Goal: Task Accomplishment & Management: Complete application form

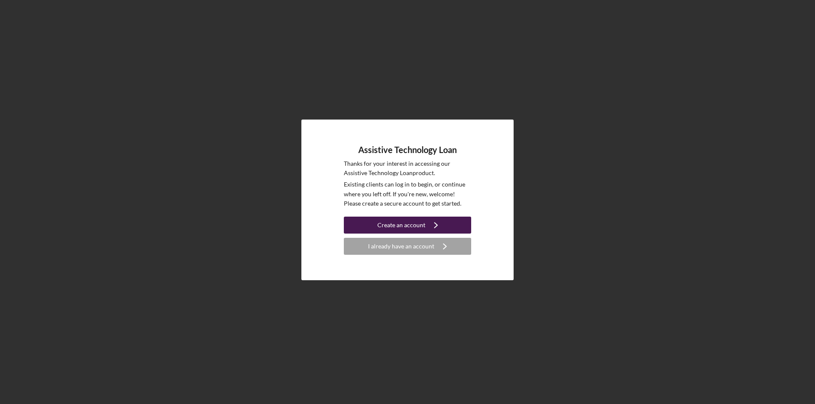
click at [407, 224] on div "Create an account" at bounding box center [401, 225] width 48 height 17
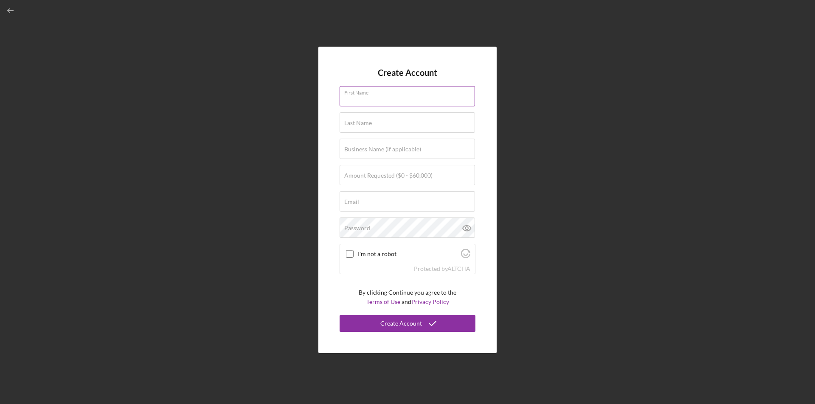
click at [387, 98] on input "First Name" at bounding box center [407, 96] width 135 height 20
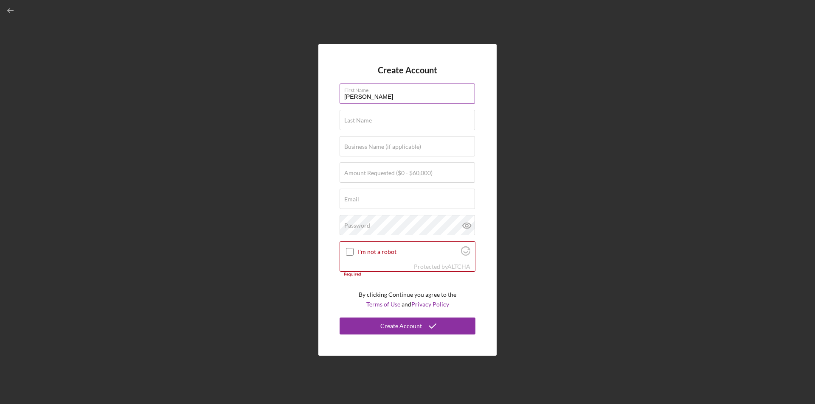
type input "[PERSON_NAME]"
click at [345, 176] on label "Amount Requested ($0 - $60,000)" at bounding box center [388, 173] width 88 height 7
click at [345, 176] on input "Amount Requested ($0 - $60,000)" at bounding box center [407, 173] width 135 height 20
type input "$1,350"
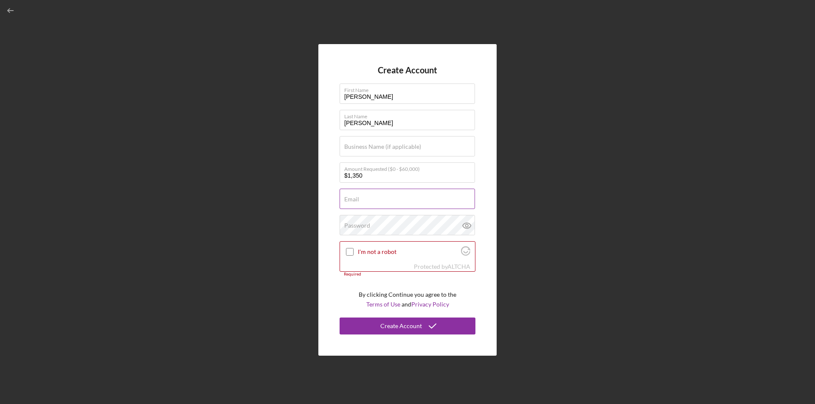
click at [359, 202] on input "Email" at bounding box center [407, 199] width 135 height 20
type input "[EMAIL_ADDRESS][DOMAIN_NAME]"
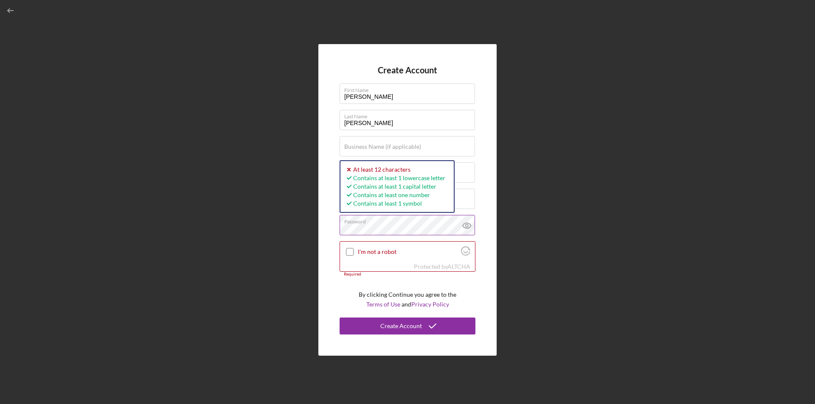
click at [467, 225] on icon at bounding box center [466, 225] width 21 height 21
click at [350, 252] on input "I'm not a robot" at bounding box center [350, 252] width 8 height 8
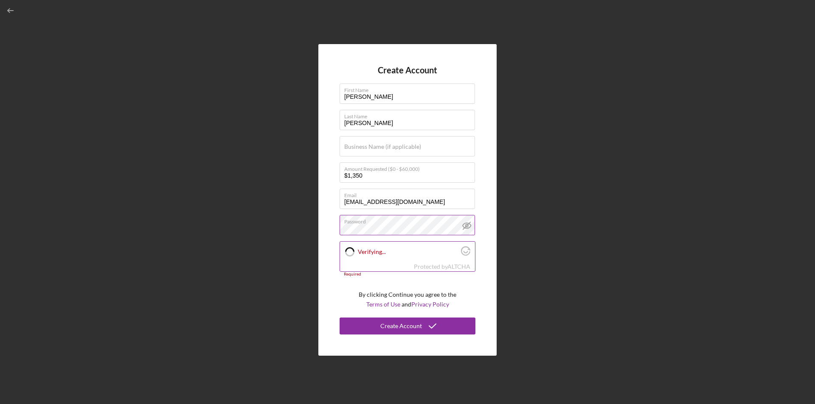
checkbox input "true"
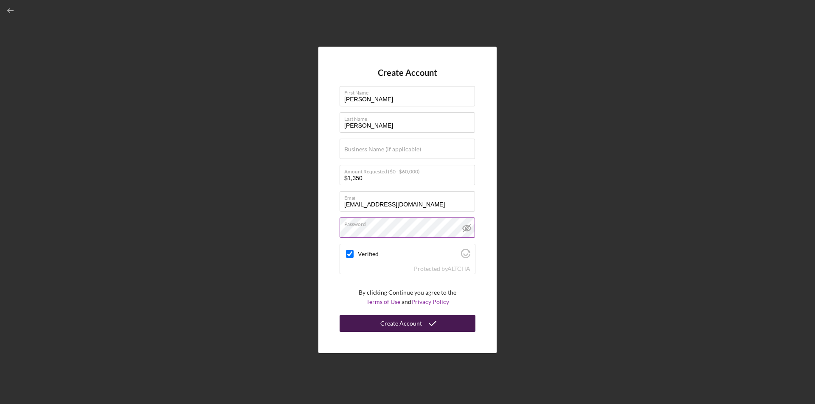
click at [401, 328] on div "Create Account" at bounding box center [401, 323] width 42 height 17
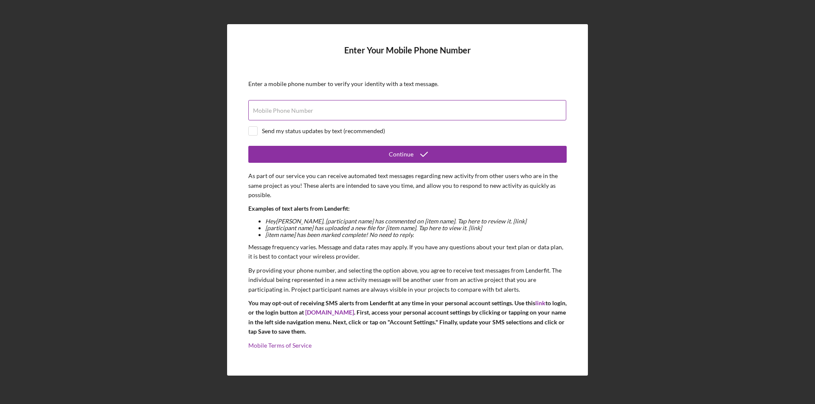
click at [264, 105] on div "Mobile Phone Number" at bounding box center [407, 110] width 318 height 21
type input "[PHONE_NUMBER]"
click at [253, 134] on input "checkbox" at bounding box center [253, 131] width 8 height 8
checkbox input "true"
click at [306, 112] on input "[PHONE_NUMBER]" at bounding box center [407, 110] width 318 height 20
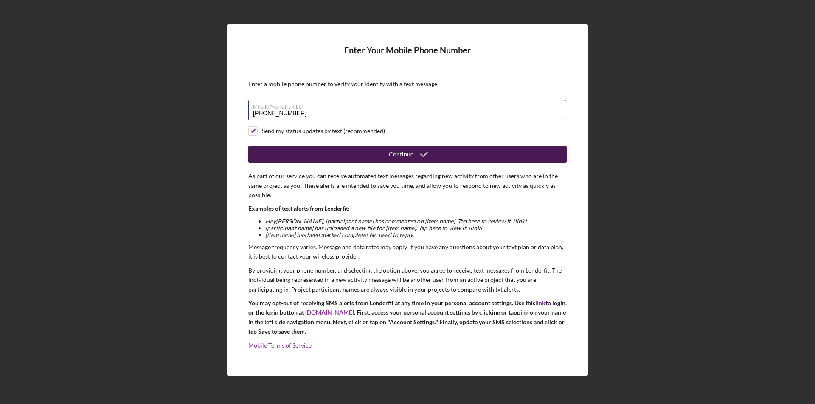
type input "[PHONE_NUMBER]"
click at [427, 156] on icon "submit" at bounding box center [423, 154] width 21 height 21
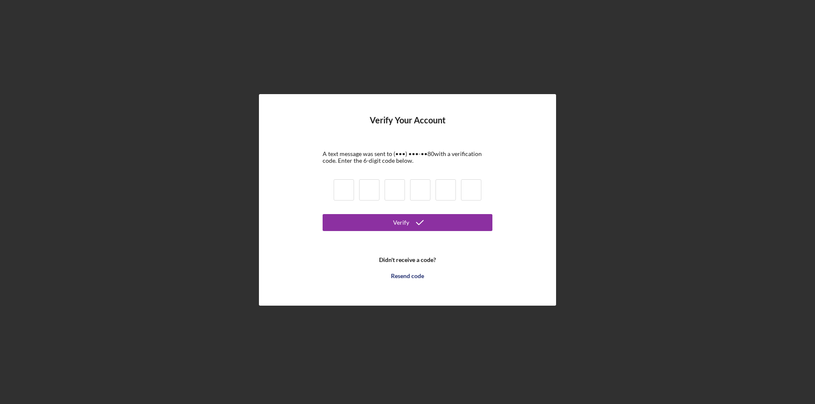
click at [348, 195] on input at bounding box center [344, 190] width 20 height 21
type input "8"
type input "7"
type input "5"
type input "9"
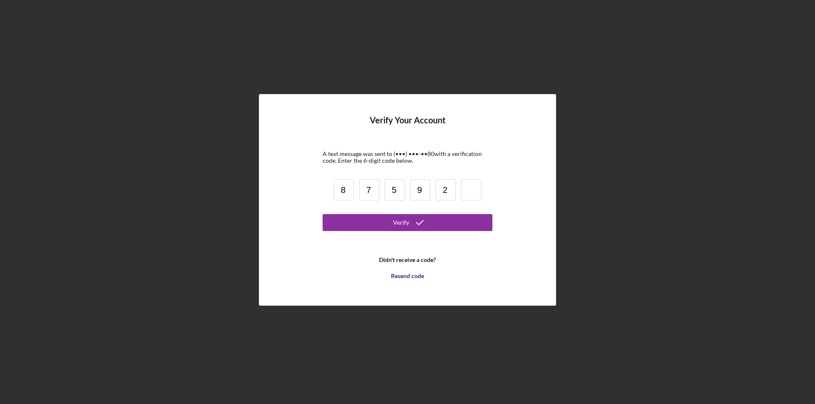
type input "2"
type input "8"
click at [416, 224] on icon "submit" at bounding box center [419, 222] width 21 height 21
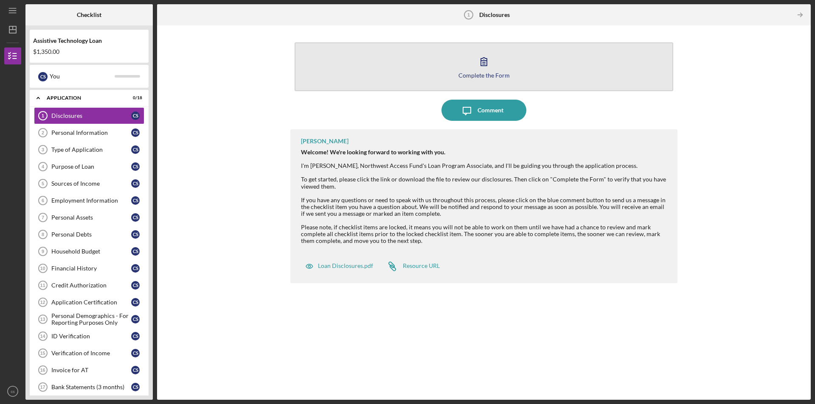
click at [484, 66] on icon "button" at bounding box center [484, 62] width 6 height 8
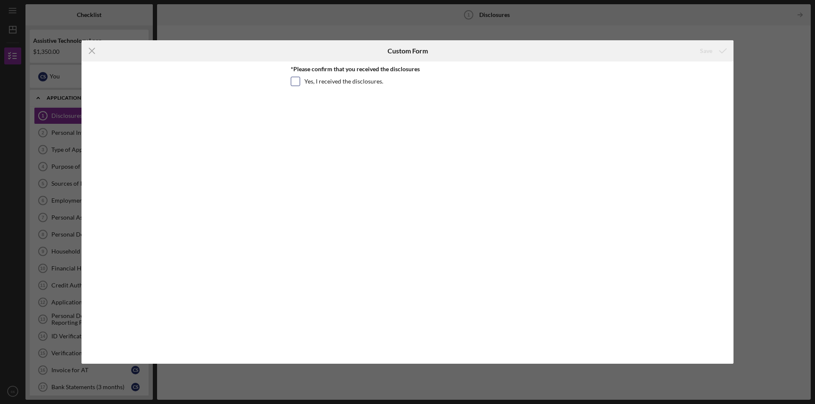
click at [296, 82] on input "Yes, I received the disclosures." at bounding box center [295, 81] width 8 height 8
checkbox input "true"
click at [707, 51] on div "Save" at bounding box center [706, 50] width 12 height 17
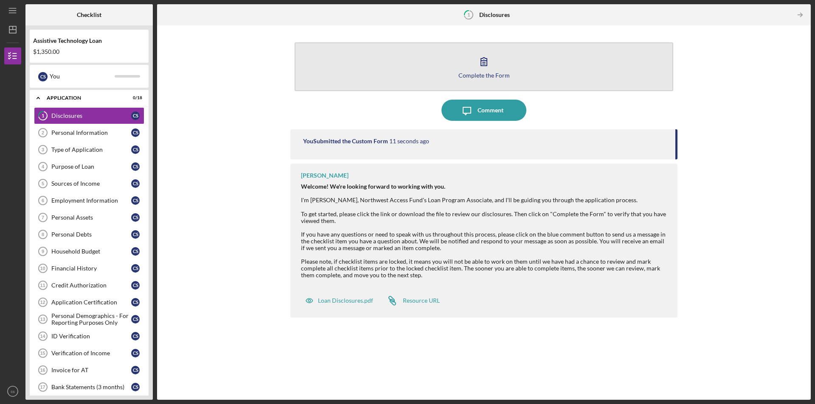
click at [488, 67] on icon "button" at bounding box center [483, 61] width 21 height 21
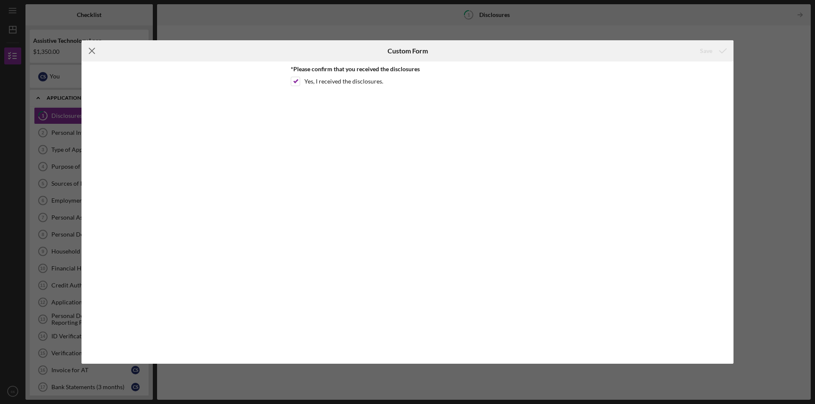
click at [94, 47] on icon "Icon/Menu Close" at bounding box center [91, 50] width 21 height 21
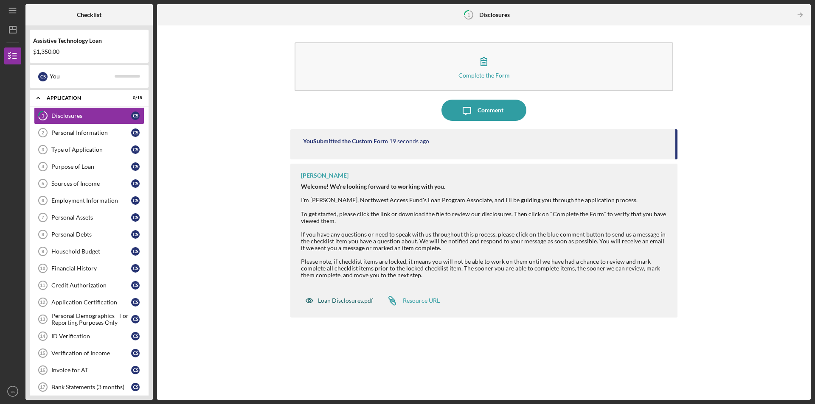
click at [347, 301] on div "Loan Disclosures.pdf" at bounding box center [345, 300] width 55 height 7
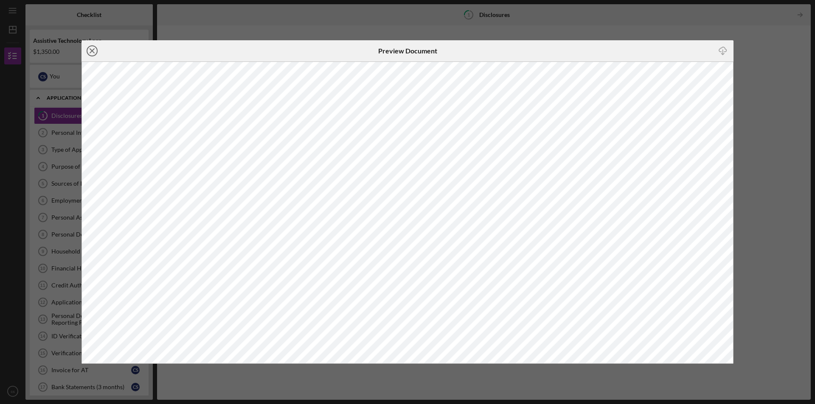
click at [92, 53] on icon "Icon/Close" at bounding box center [91, 50] width 21 height 21
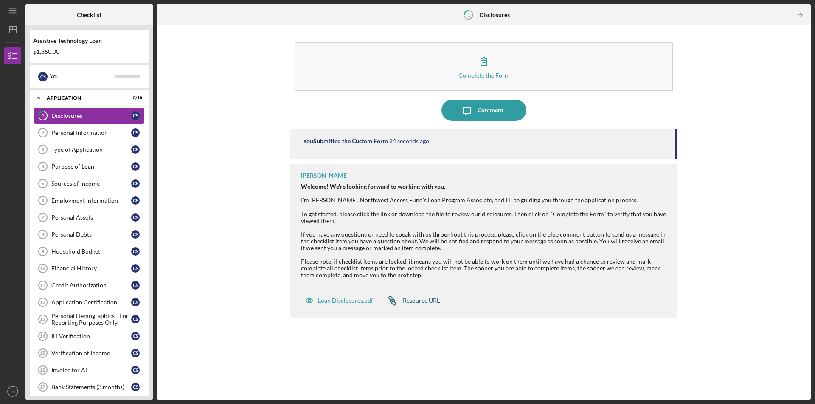
click at [429, 300] on div "Resource URL" at bounding box center [421, 300] width 37 height 7
click at [507, 111] on button "Icon/Message Comment" at bounding box center [483, 110] width 85 height 21
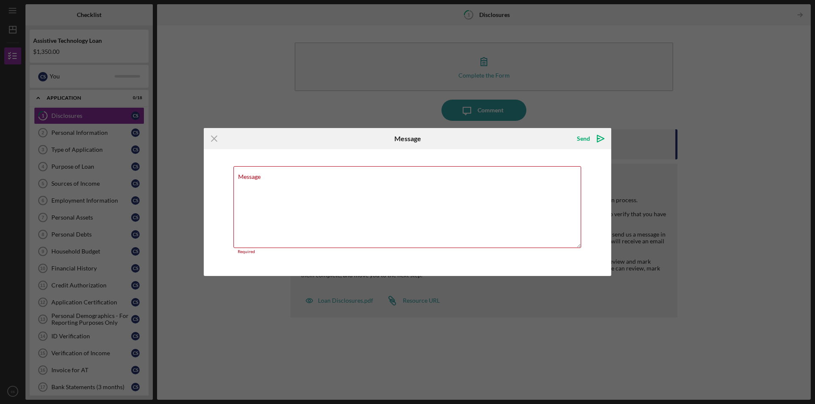
click at [428, 74] on div "Icon/Menu Close Message Send Icon/icon-invite-send Message Required Cancel Send…" at bounding box center [407, 202] width 815 height 404
click at [492, 65] on div "Icon/Menu Close Message Send Icon/icon-invite-send Message Required Cancel Send…" at bounding box center [407, 202] width 815 height 404
click at [216, 141] on line at bounding box center [214, 139] width 6 height 6
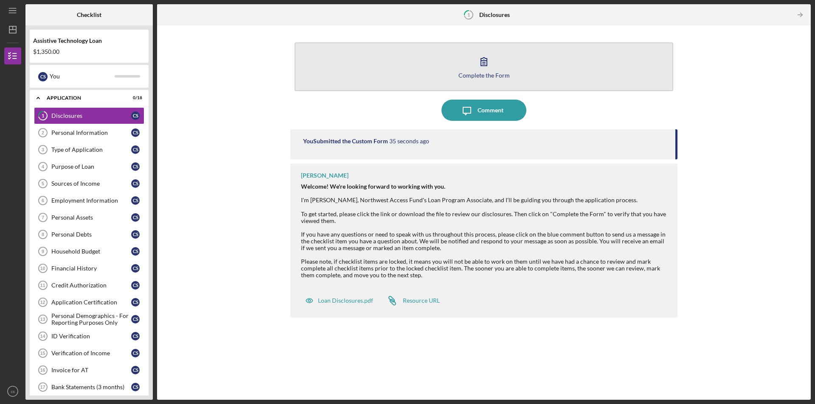
click at [484, 70] on icon "button" at bounding box center [483, 61] width 21 height 21
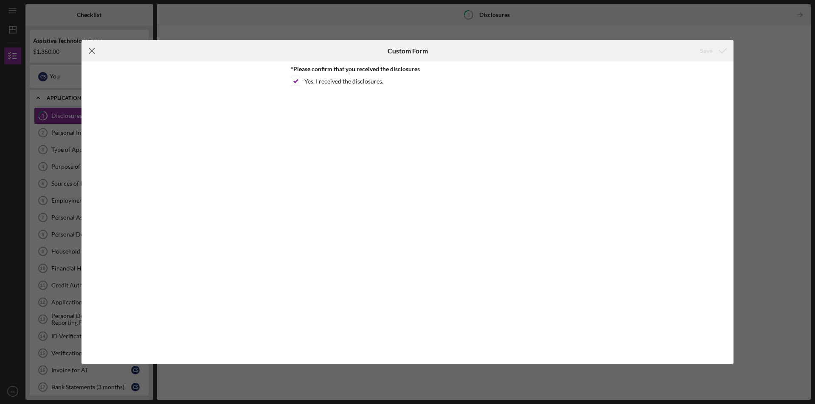
click at [95, 50] on icon "Icon/Menu Close" at bounding box center [91, 50] width 21 height 21
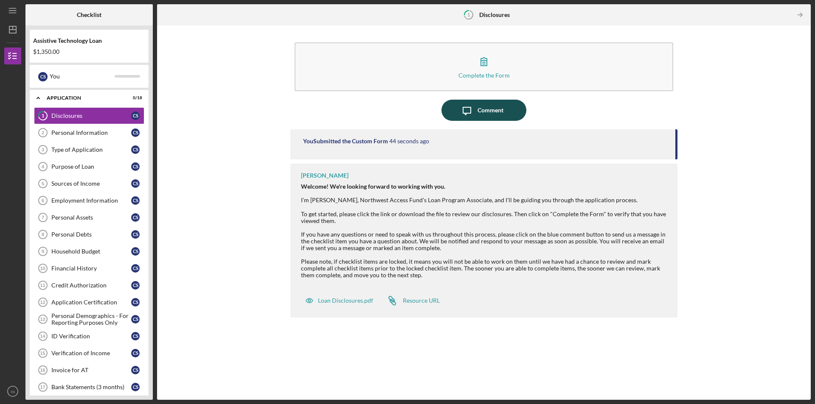
click at [495, 108] on div "Comment" at bounding box center [490, 110] width 26 height 21
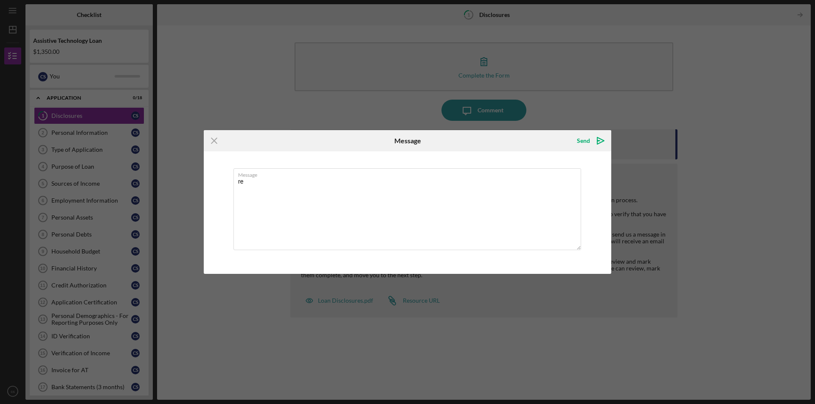
type textarea "r"
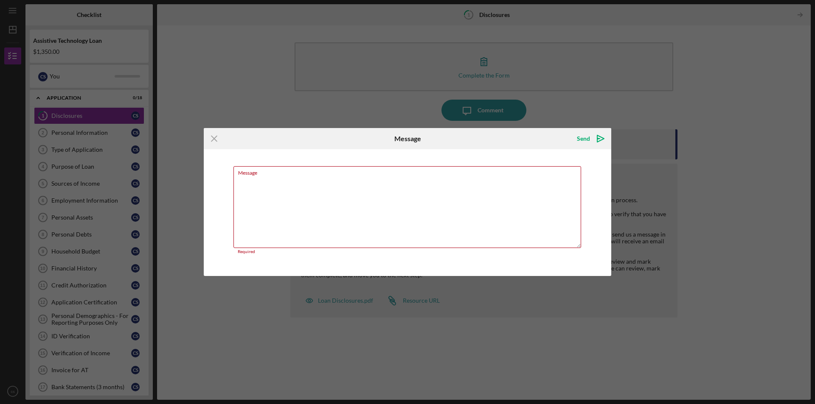
type textarea "o"
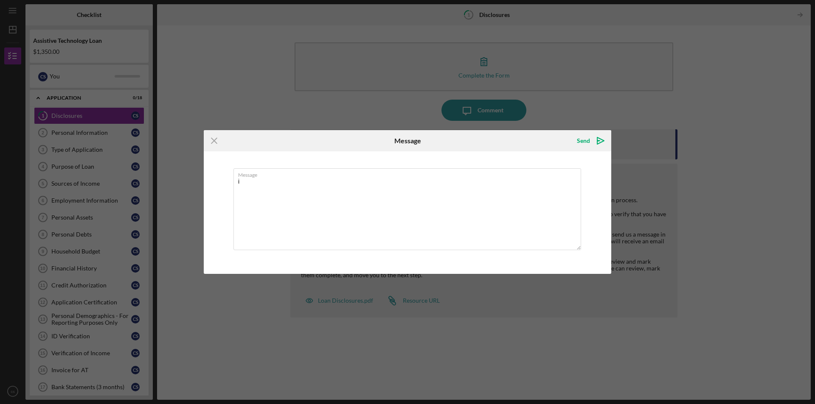
type textarea "i"
type textarea "o"
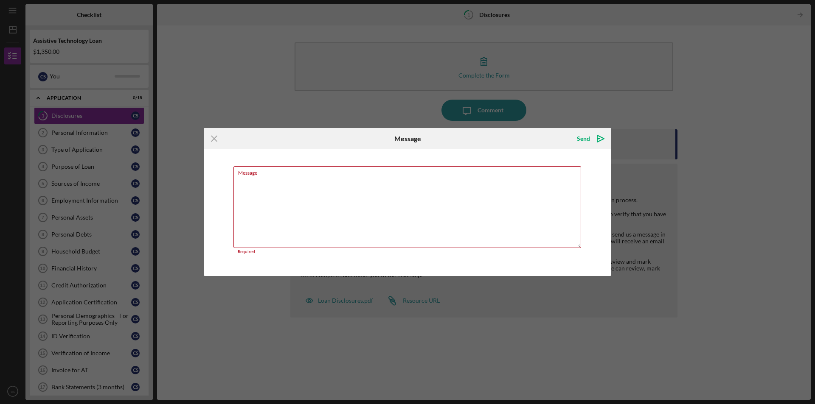
type textarea "o"
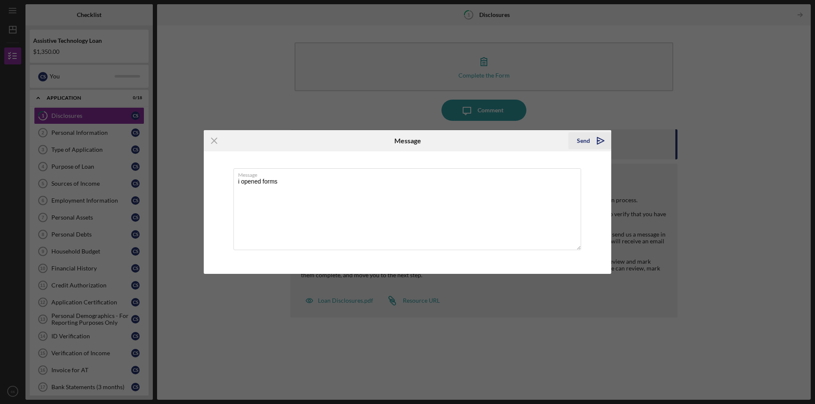
type textarea "i opened forms"
click at [587, 144] on div "Send" at bounding box center [583, 140] width 13 height 17
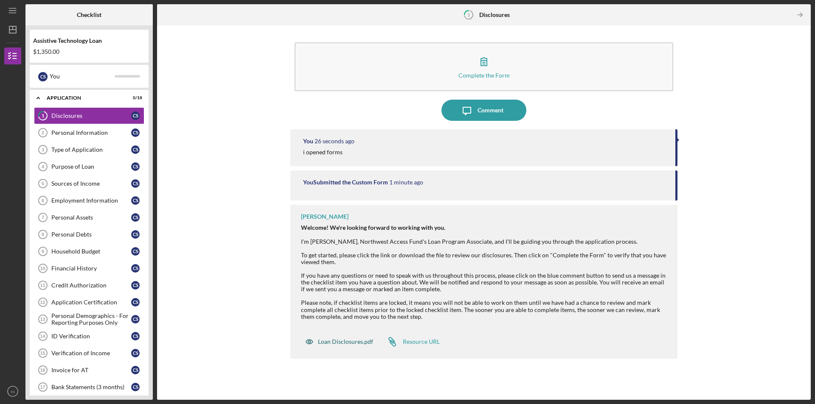
click at [352, 342] on div "Loan Disclosures.pdf" at bounding box center [345, 342] width 55 height 7
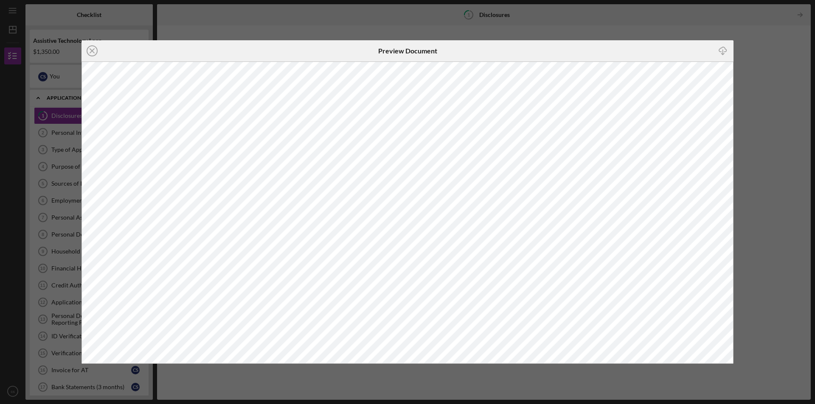
drag, startPoint x: 95, startPoint y: 48, endPoint x: 213, endPoint y: 106, distance: 131.3
click at [96, 49] on icon "Icon/Close" at bounding box center [91, 50] width 21 height 21
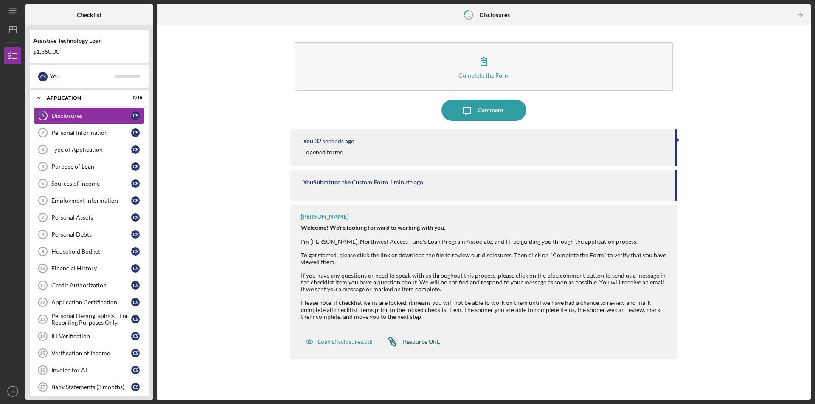
click at [420, 340] on div "Resource URL" at bounding box center [421, 342] width 37 height 7
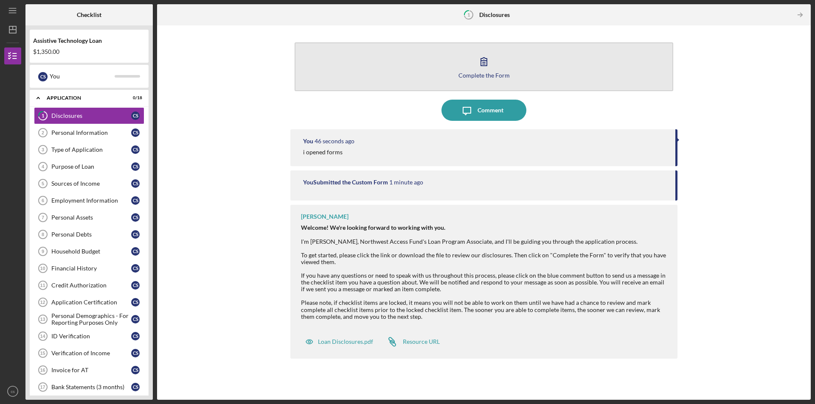
click at [483, 71] on button "Complete the Form Form" at bounding box center [484, 66] width 379 height 49
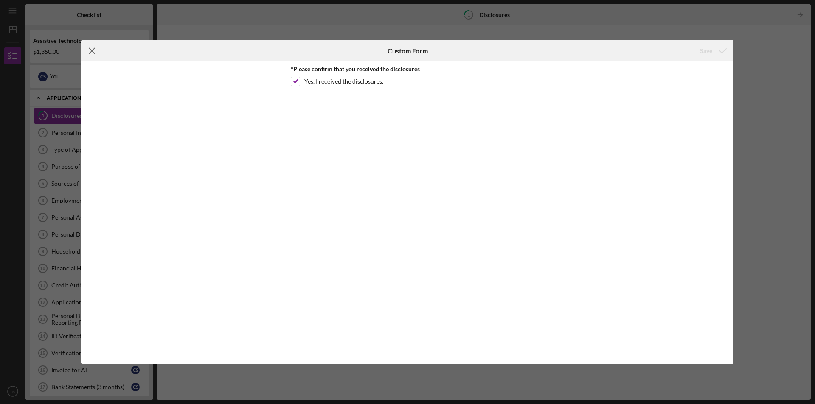
click at [93, 50] on line at bounding box center [92, 51] width 6 height 6
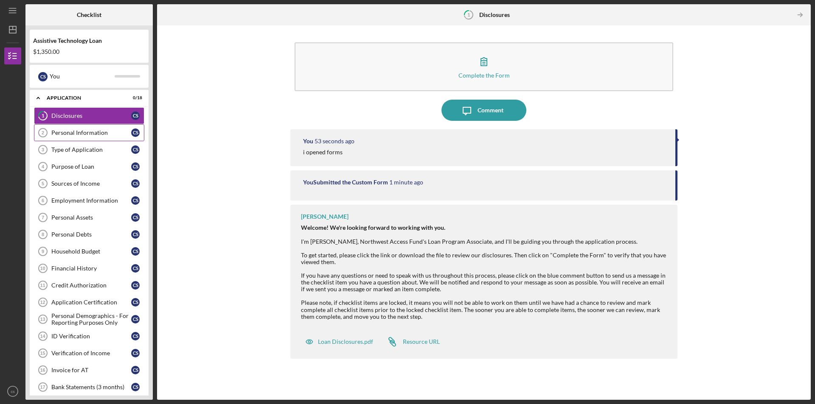
click at [81, 133] on div "Personal Information" at bounding box center [91, 132] width 80 height 7
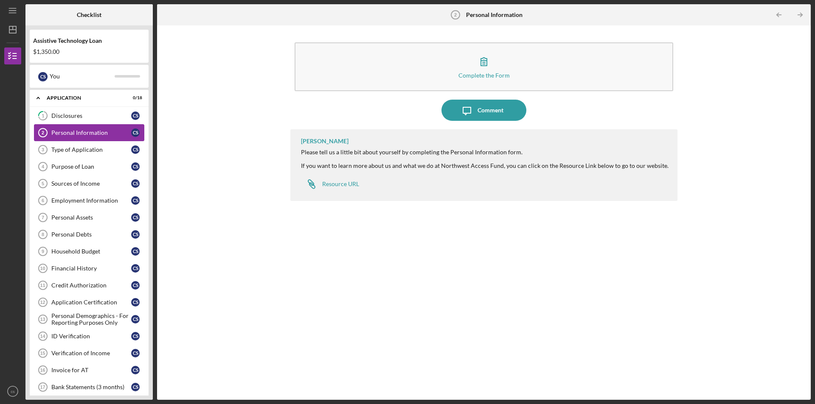
click at [99, 132] on div "Personal Information" at bounding box center [91, 132] width 80 height 7
click at [336, 185] on div "Resource URL" at bounding box center [340, 184] width 37 height 7
click at [105, 39] on div "Assistive Technology Loan" at bounding box center [89, 40] width 112 height 7
click at [102, 40] on div "Assistive Technology Loan" at bounding box center [89, 40] width 112 height 7
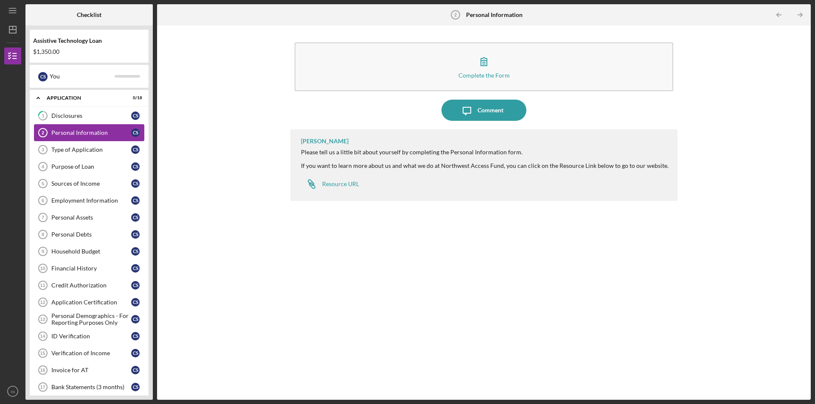
click at [40, 132] on icon "Personal Information 2" at bounding box center [42, 132] width 21 height 21
click at [40, 131] on icon "Personal Information 2" at bounding box center [42, 132] width 21 height 21
click at [74, 128] on link "Personal Information 2 Personal Information c s" at bounding box center [89, 132] width 110 height 17
click at [345, 185] on div "Resource URL" at bounding box center [340, 184] width 37 height 7
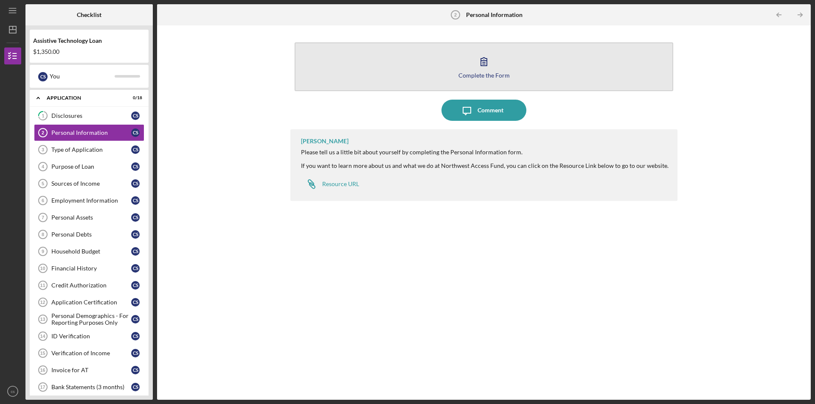
click at [335, 73] on button "Complete the Form Form" at bounding box center [484, 66] width 379 height 49
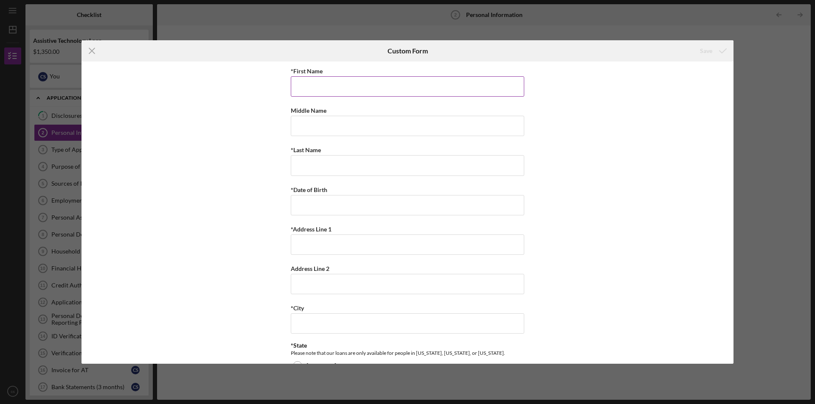
click at [317, 86] on input "*First Name" at bounding box center [407, 86] width 233 height 20
type input "[PERSON_NAME]"
type input "S"
type input "[PERSON_NAME]"
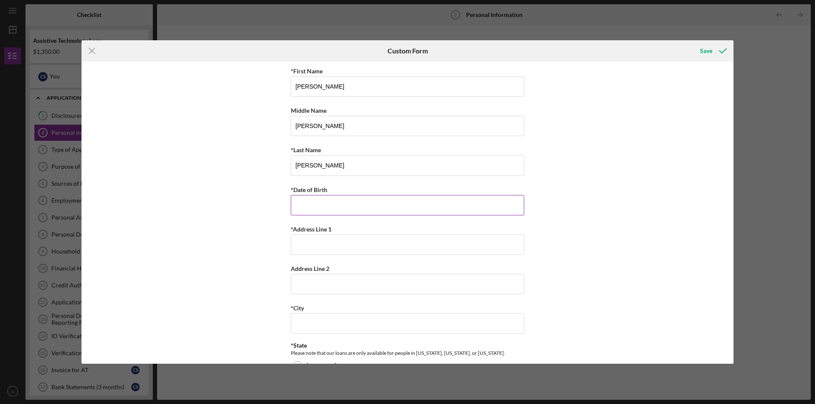
click at [297, 205] on input "*Date of Birth" at bounding box center [407, 205] width 233 height 20
type input "[DATE]"
click at [311, 239] on input "*Address Line 1" at bounding box center [407, 245] width 233 height 20
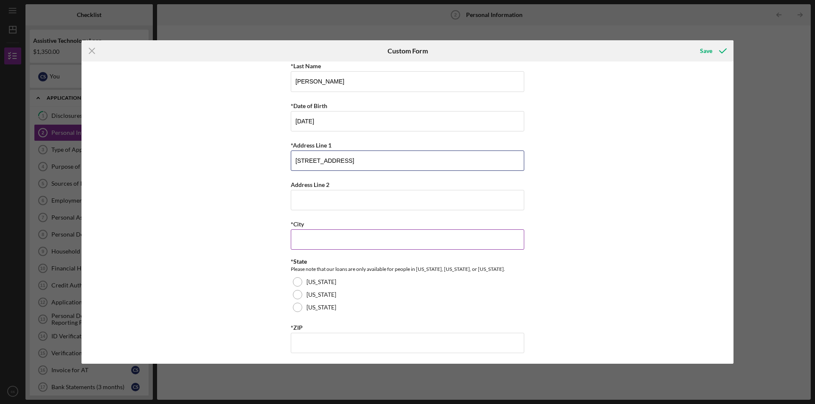
scroll to position [85, 0]
type input "[STREET_ADDRESS]"
click at [328, 233] on input "*City" at bounding box center [407, 239] width 233 height 20
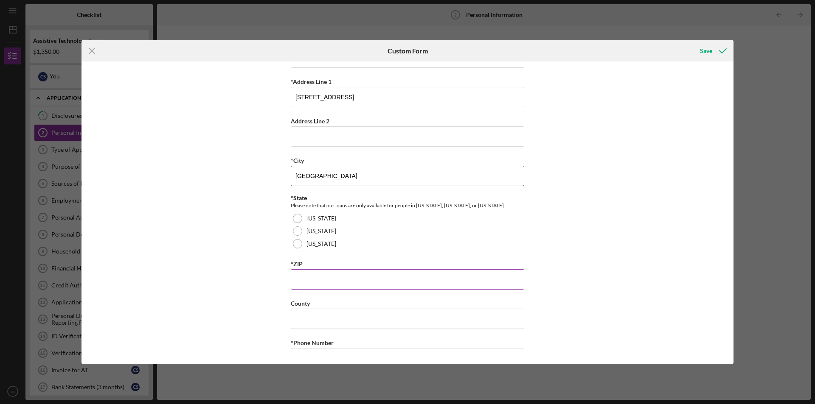
scroll to position [170, 0]
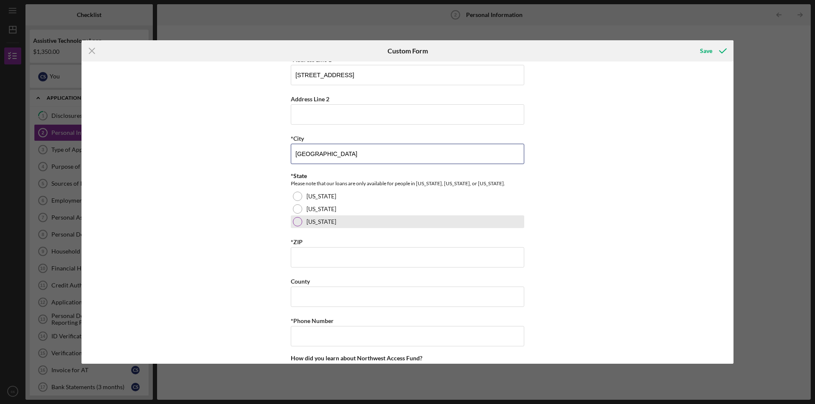
type input "[GEOGRAPHIC_DATA]"
click at [295, 223] on div at bounding box center [297, 221] width 9 height 9
click at [295, 256] on input "*ZIP" at bounding box center [407, 257] width 233 height 20
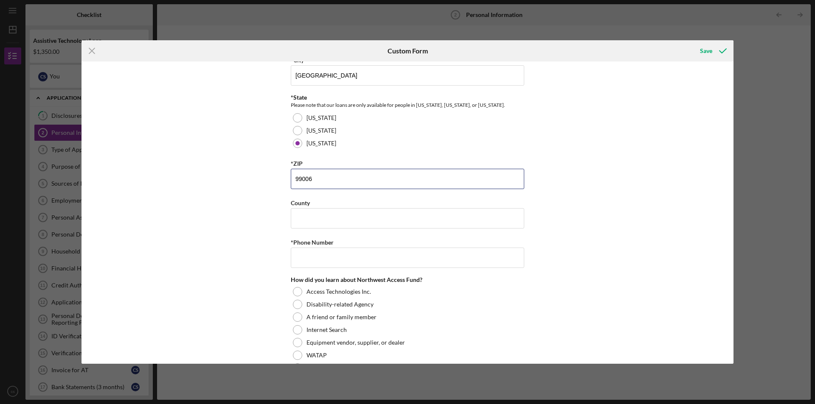
scroll to position [255, 0]
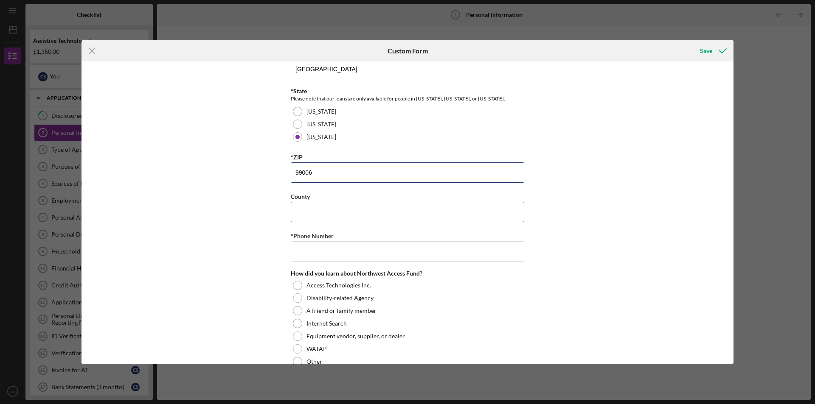
type input "99006"
click at [301, 214] on input "County" at bounding box center [407, 212] width 233 height 20
type input "[PERSON_NAME]"
click at [312, 246] on input "*Phone Number" at bounding box center [407, 251] width 233 height 20
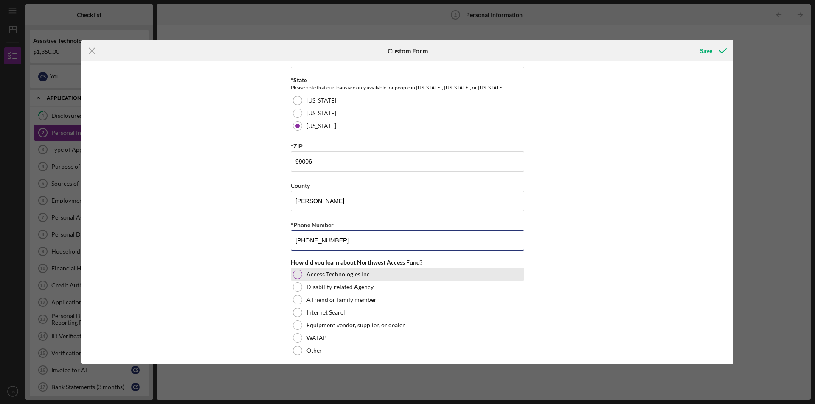
scroll to position [272, 0]
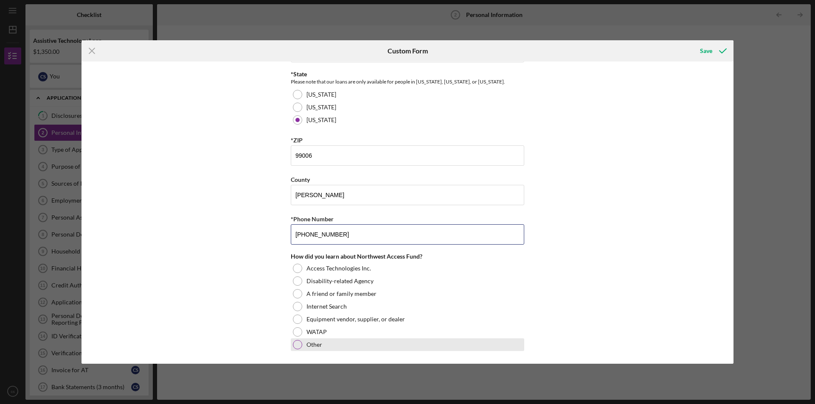
type input "[PHONE_NUMBER]"
click at [295, 346] on div at bounding box center [297, 344] width 9 height 9
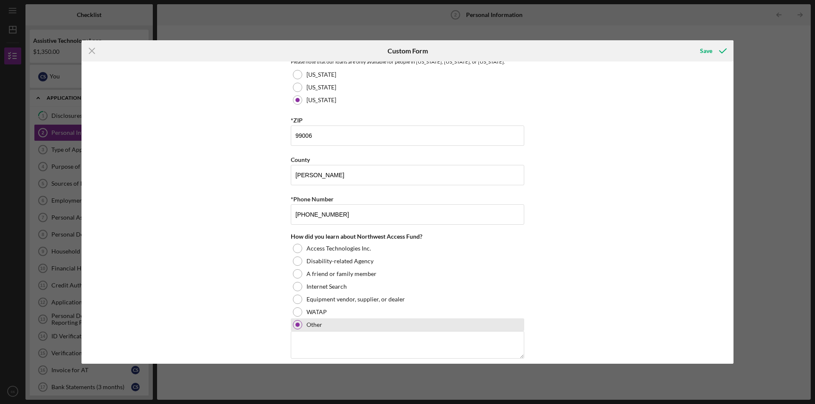
scroll to position [300, 0]
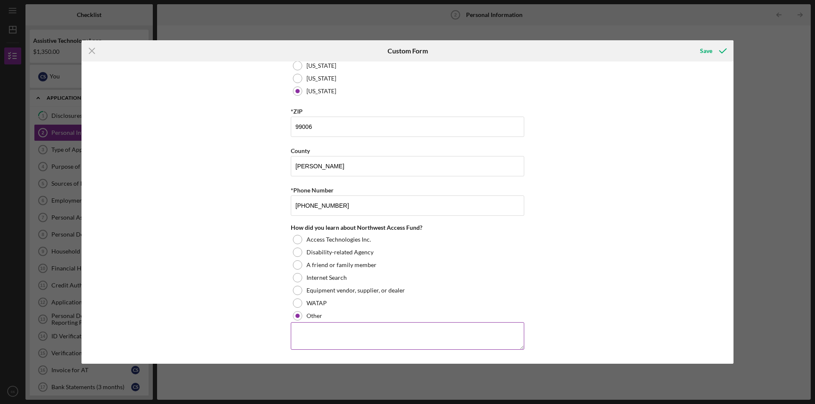
click at [320, 330] on textarea at bounding box center [407, 336] width 233 height 27
type textarea "dental office"
click at [566, 318] on div "*First Name [PERSON_NAME] Middle Name [PERSON_NAME] *Last Name [PERSON_NAME] *D…" at bounding box center [407, 213] width 652 height 302
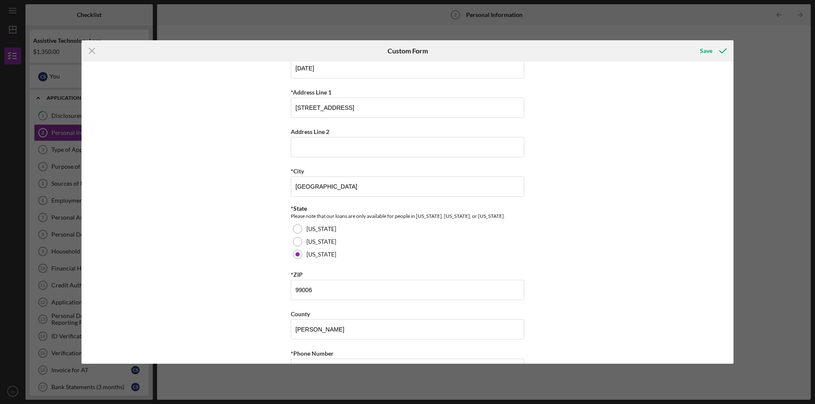
scroll to position [88, 0]
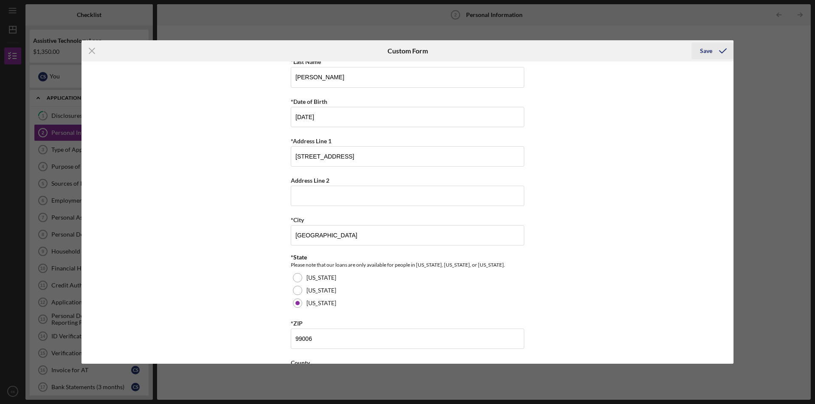
click at [712, 51] on div "Save" at bounding box center [706, 50] width 12 height 17
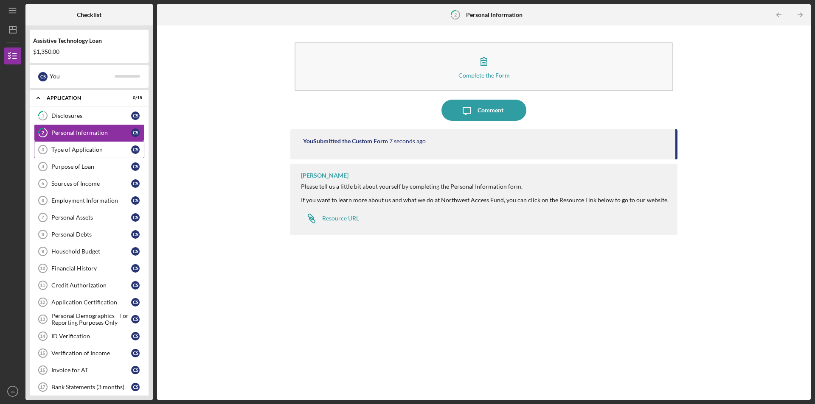
click at [67, 149] on div "Type of Application" at bounding box center [91, 149] width 80 height 7
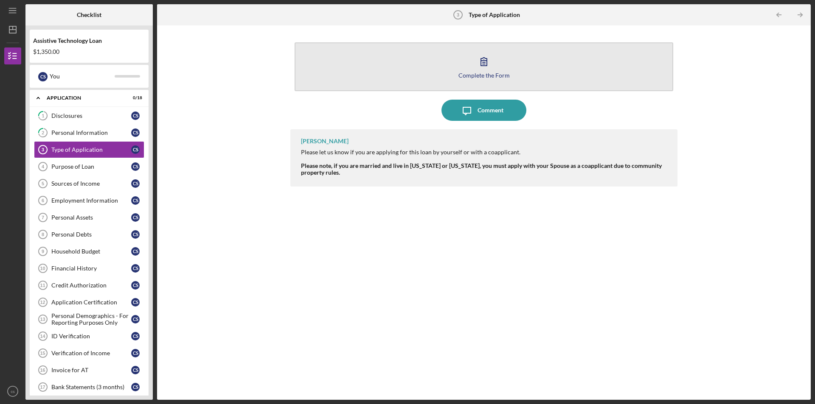
click at [494, 67] on button "Complete the Form Form" at bounding box center [484, 66] width 379 height 49
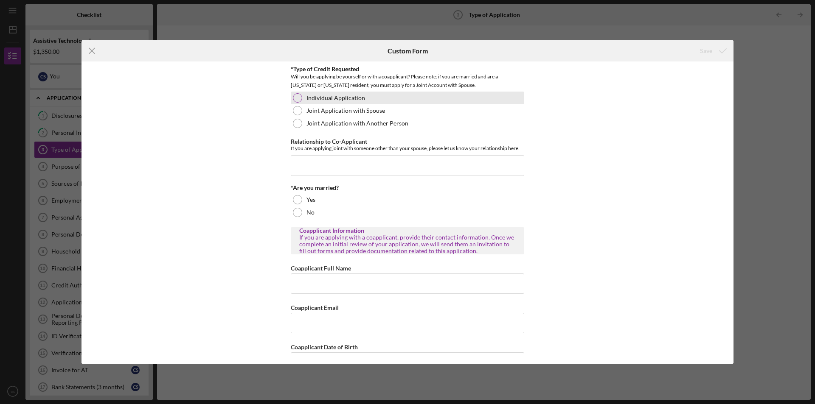
click at [293, 99] on div at bounding box center [297, 97] width 9 height 9
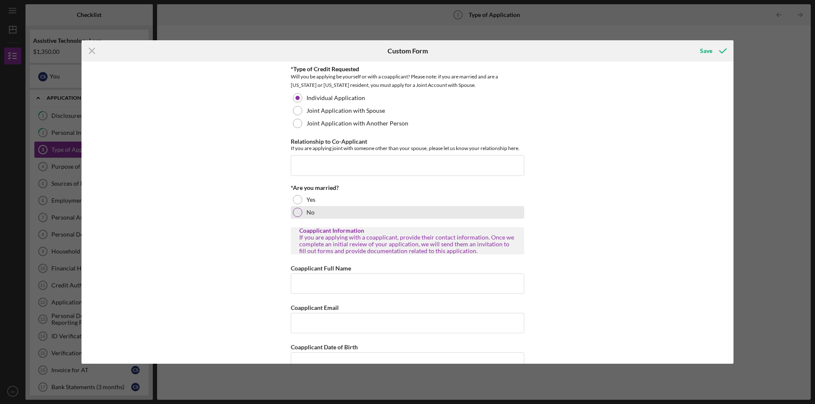
click at [294, 213] on div at bounding box center [297, 212] width 9 height 9
click at [713, 49] on icon "submit" at bounding box center [722, 50] width 21 height 21
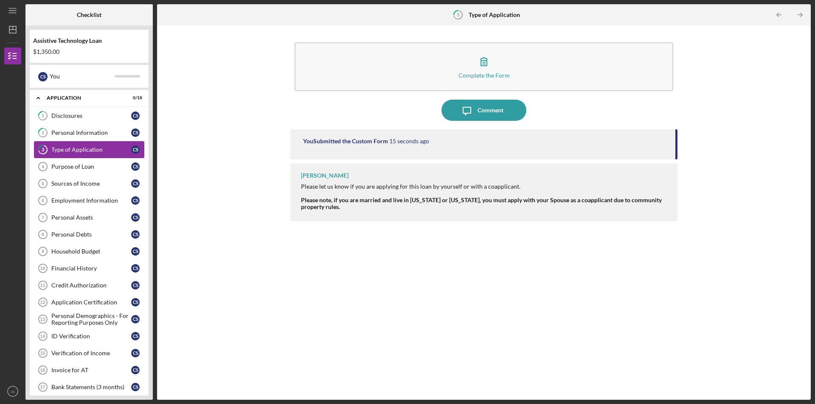
click at [73, 151] on div "Type of Application" at bounding box center [91, 149] width 80 height 7
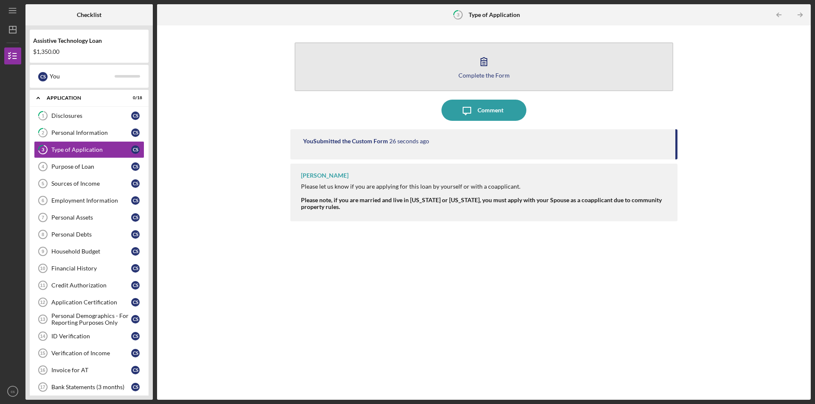
click at [493, 66] on icon "button" at bounding box center [483, 61] width 21 height 21
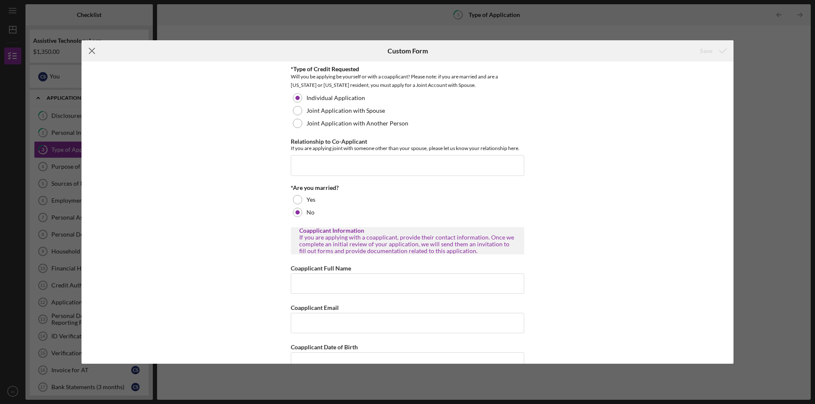
click at [97, 50] on icon "Icon/Menu Close" at bounding box center [91, 50] width 21 height 21
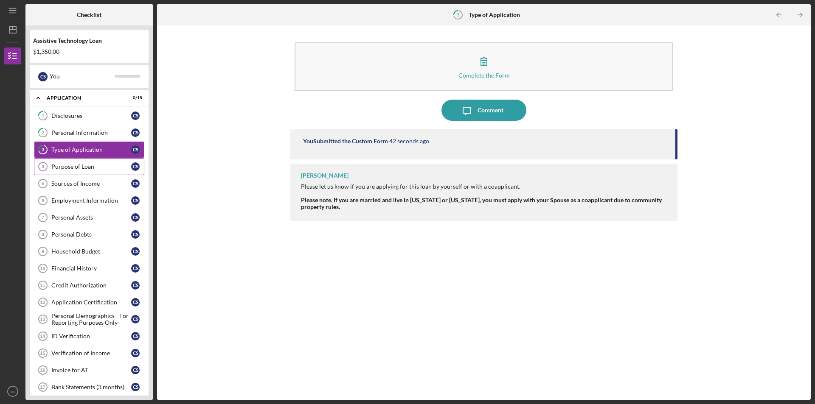
click at [70, 169] on div "Purpose of Loan" at bounding box center [91, 166] width 80 height 7
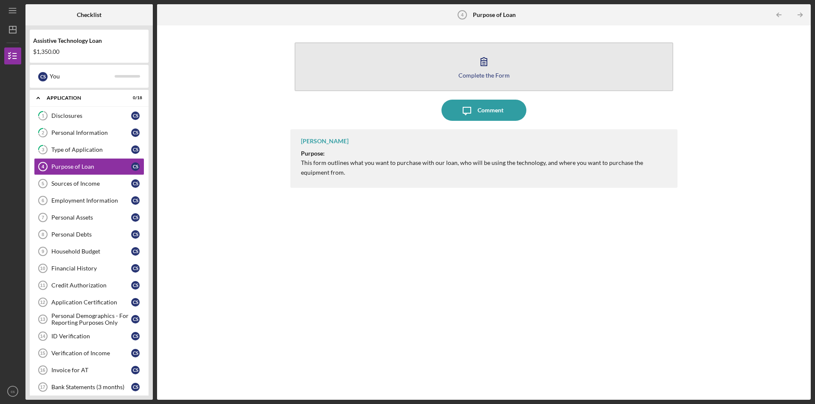
click at [482, 70] on icon "button" at bounding box center [483, 61] width 21 height 21
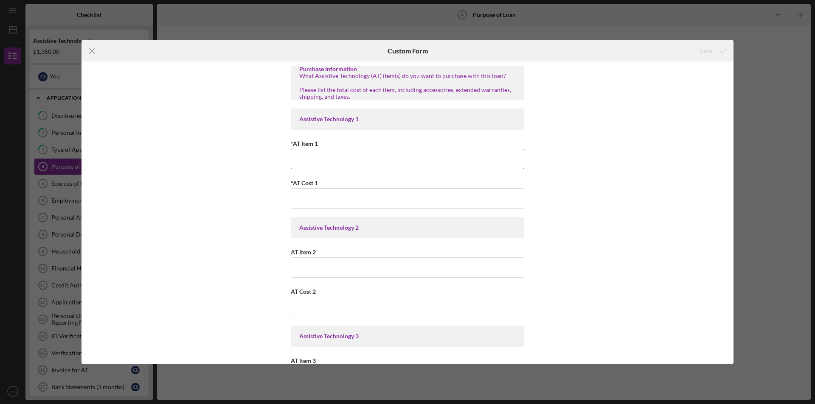
click at [307, 162] on input "*AT Item 1" at bounding box center [407, 159] width 233 height 20
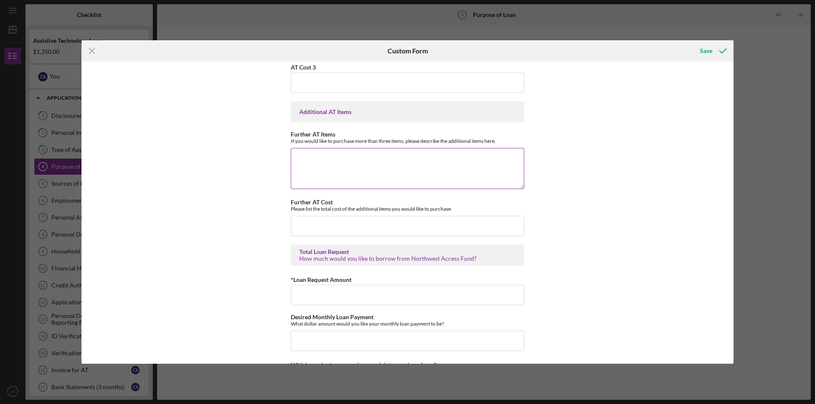
scroll to position [348, 0]
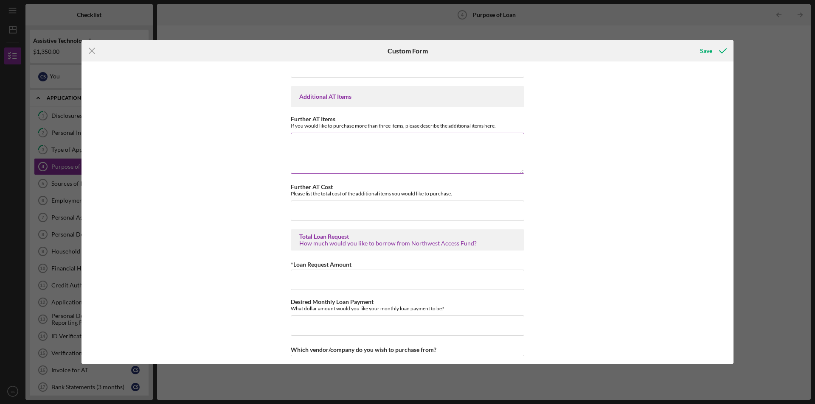
type input "Dental Loan"
click at [317, 146] on textarea "Further AT Items" at bounding box center [407, 153] width 233 height 41
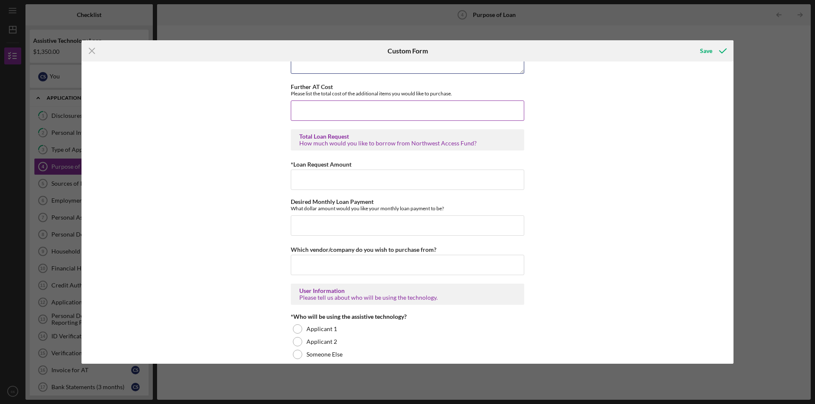
scroll to position [433, 0]
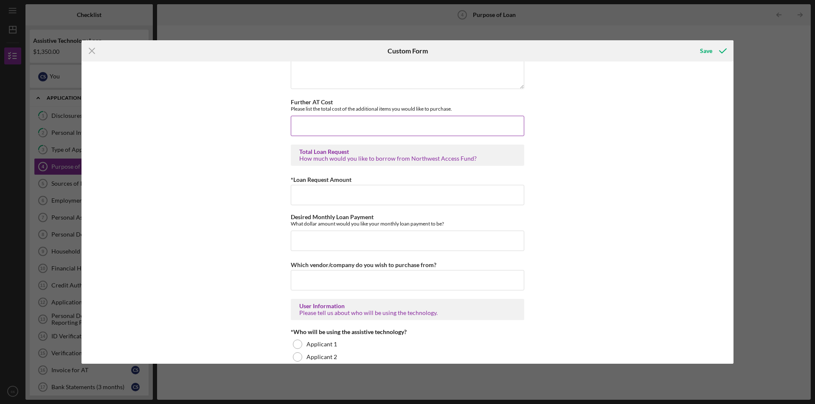
click at [327, 123] on input "Further AT Cost" at bounding box center [407, 126] width 233 height 20
type input "$1,350.00"
drag, startPoint x: 319, startPoint y: 128, endPoint x: 129, endPoint y: 119, distance: 190.8
click at [124, 122] on div "Purchase Information What Assistive Technology (AT) item(s) do you want to purc…" at bounding box center [407, 213] width 652 height 302
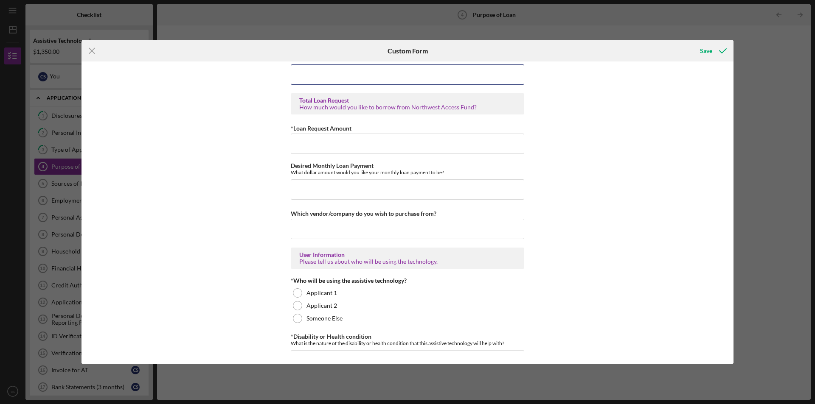
scroll to position [476, 0]
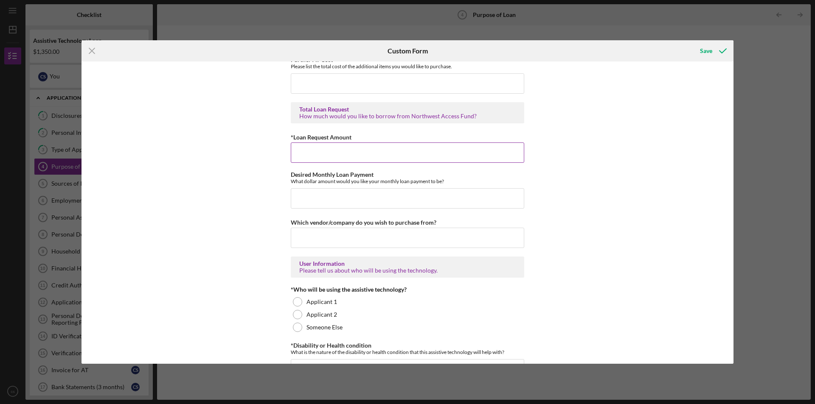
click at [298, 161] on input "*Loan Request Amount" at bounding box center [407, 153] width 233 height 20
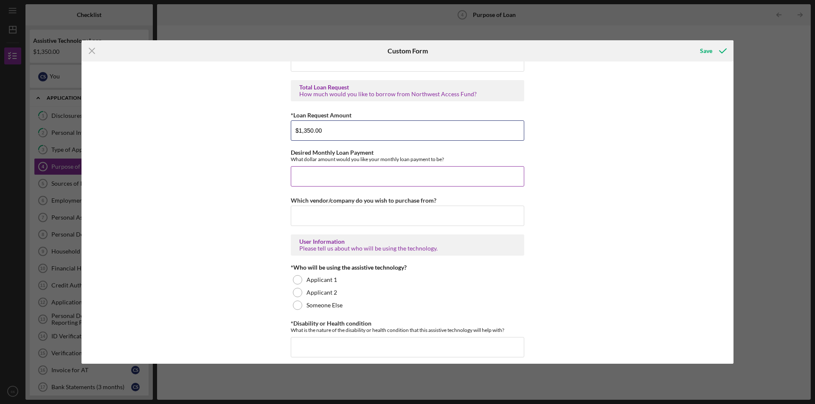
scroll to position [518, 0]
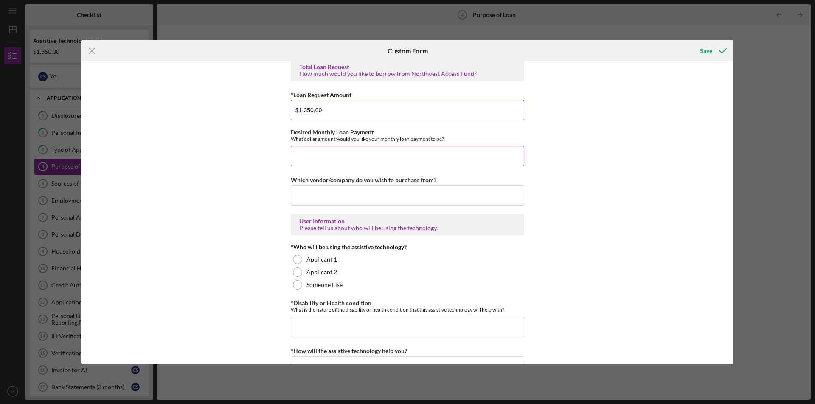
type input "$1,350.00"
click at [306, 161] on input "Desired Monthly Loan Payment" at bounding box center [407, 156] width 233 height 20
type input "$200.00"
click at [325, 202] on input "Which vendor/company do you wish to purchase from?" at bounding box center [407, 195] width 233 height 20
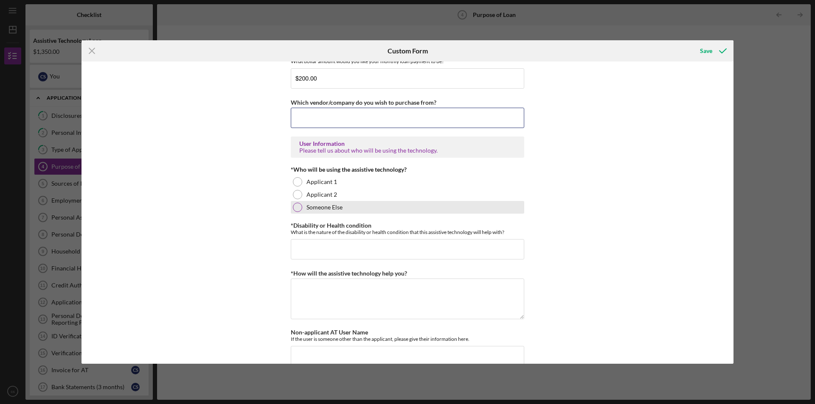
scroll to position [603, 0]
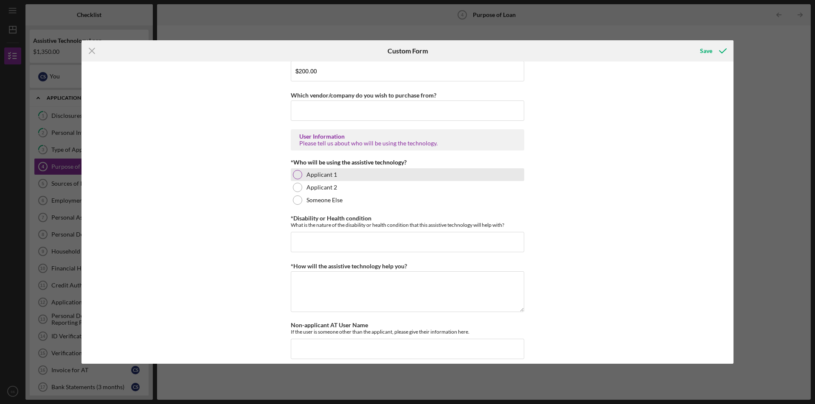
click at [296, 172] on div at bounding box center [297, 174] width 9 height 9
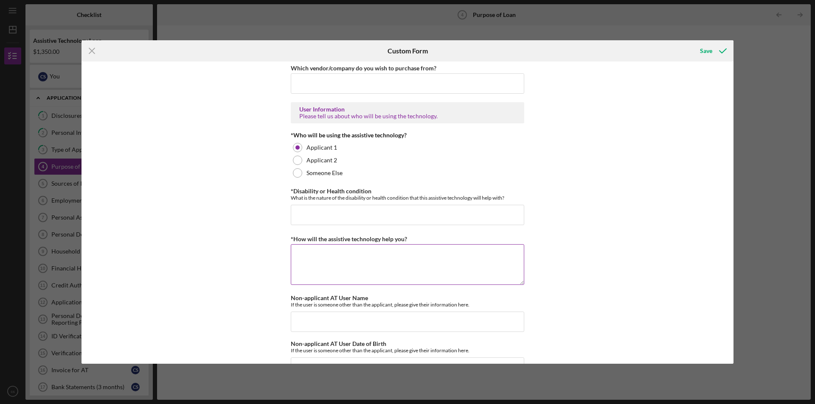
scroll to position [645, 0]
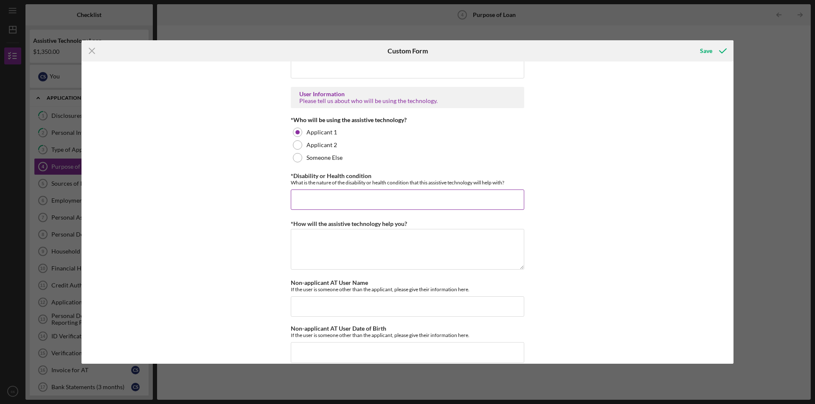
click at [384, 202] on input "*Disability or Health condition" at bounding box center [407, 200] width 233 height 20
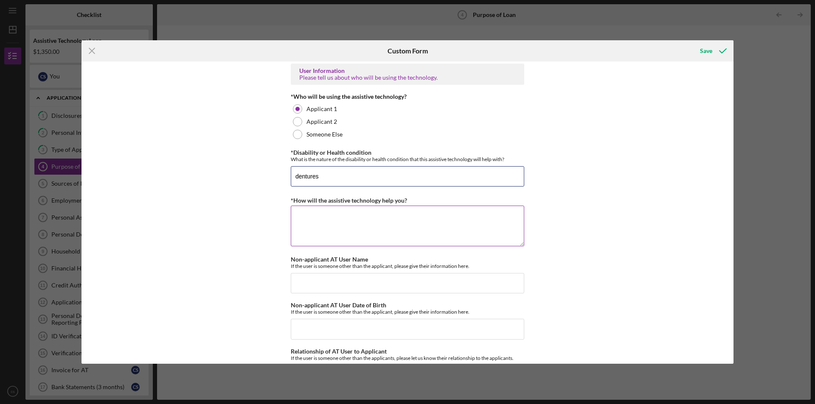
scroll to position [688, 0]
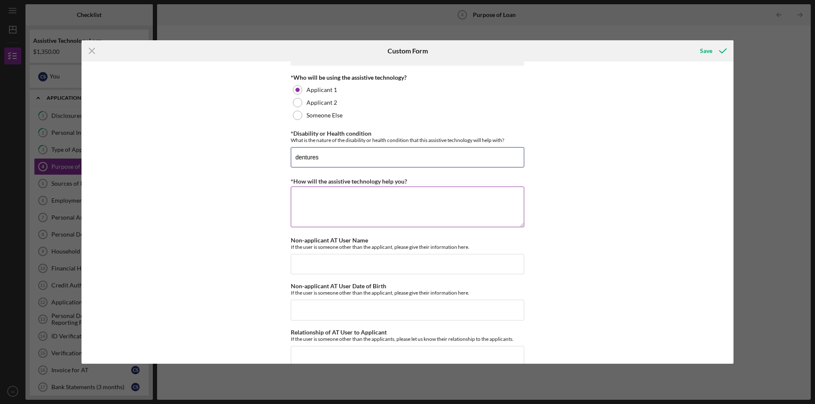
type input "dentures"
click at [338, 202] on textarea "*How will the assistive technology help you?" at bounding box center [407, 207] width 233 height 41
type textarea "j"
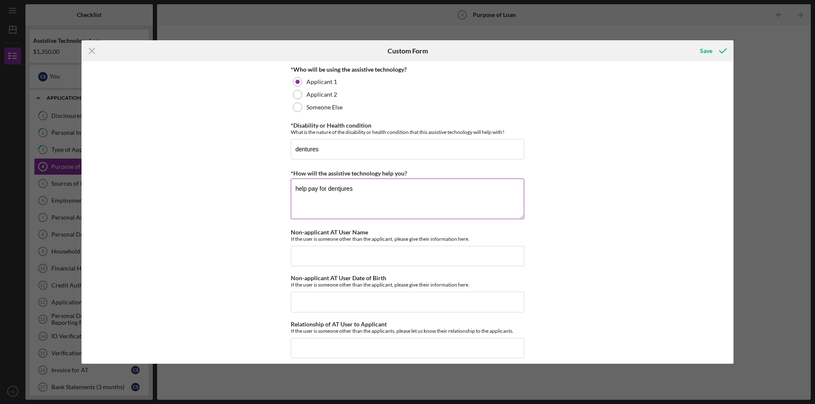
scroll to position [703, 0]
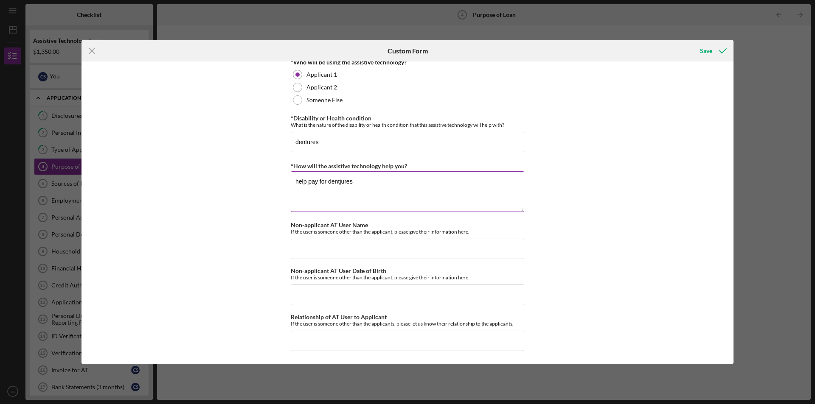
click at [340, 182] on textarea "help pay for dentjures" at bounding box center [407, 191] width 233 height 41
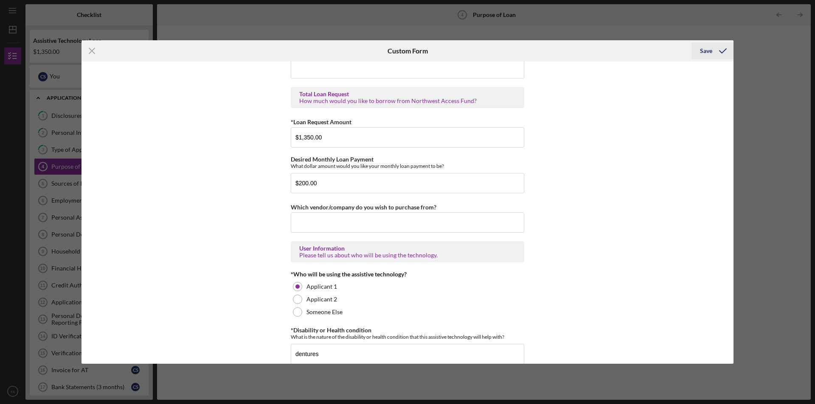
type textarea "help pay for dentures"
click at [709, 48] on div "Save" at bounding box center [706, 50] width 12 height 17
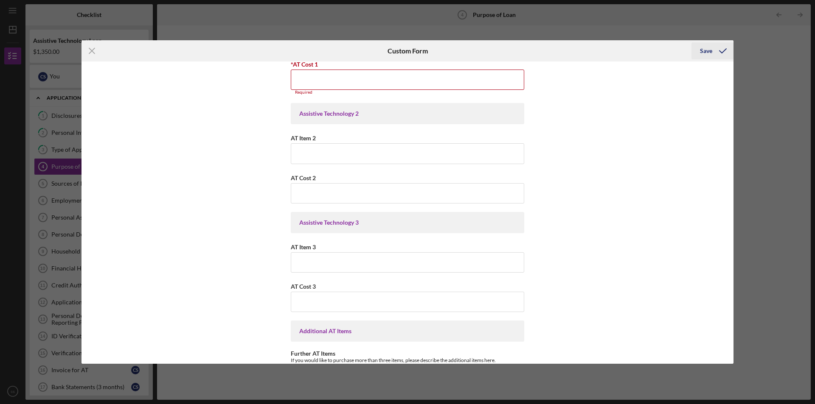
scroll to position [116, 0]
click at [323, 85] on input "*AT Cost 1" at bounding box center [407, 82] width 233 height 20
type input "$1,350.00"
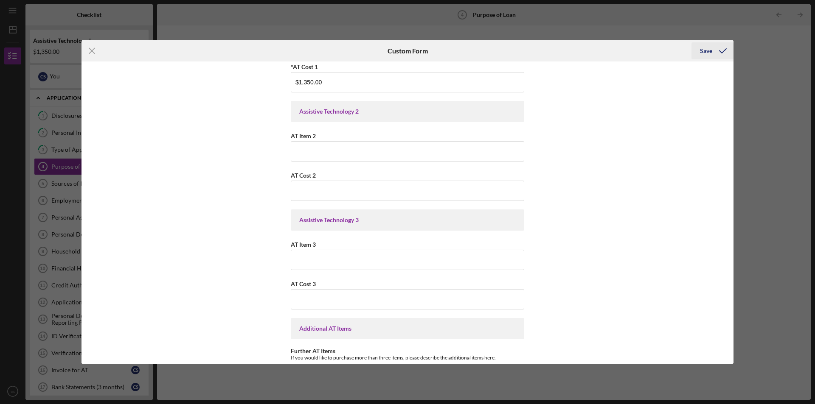
click at [714, 52] on icon "submit" at bounding box center [722, 50] width 21 height 21
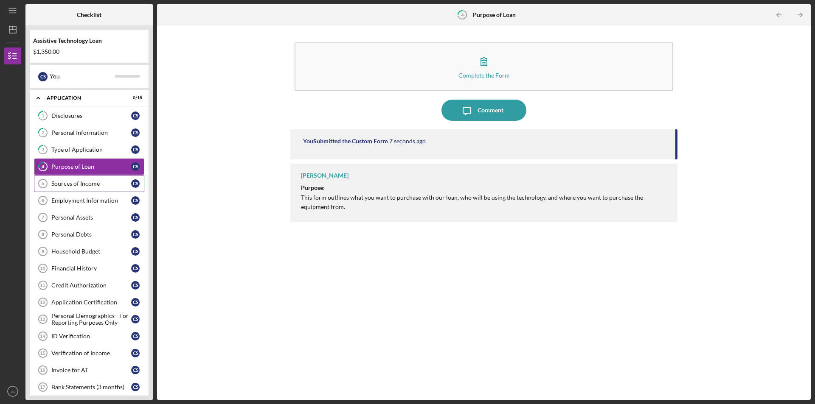
click at [72, 181] on div "Sources of Income" at bounding box center [91, 183] width 80 height 7
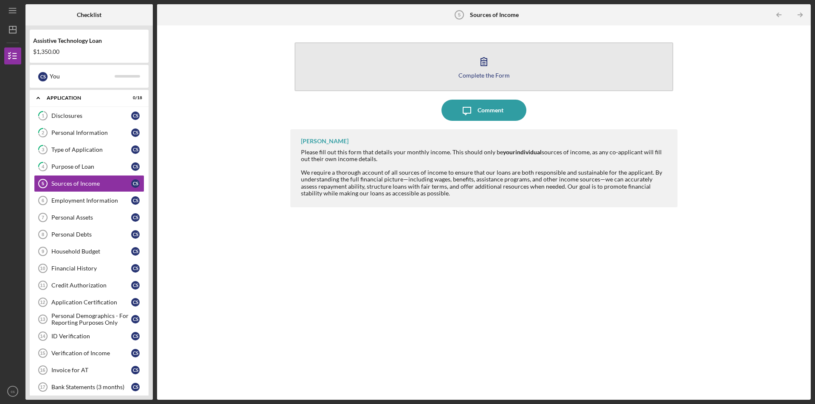
click at [486, 77] on div "Complete the Form" at bounding box center [483, 75] width 51 height 6
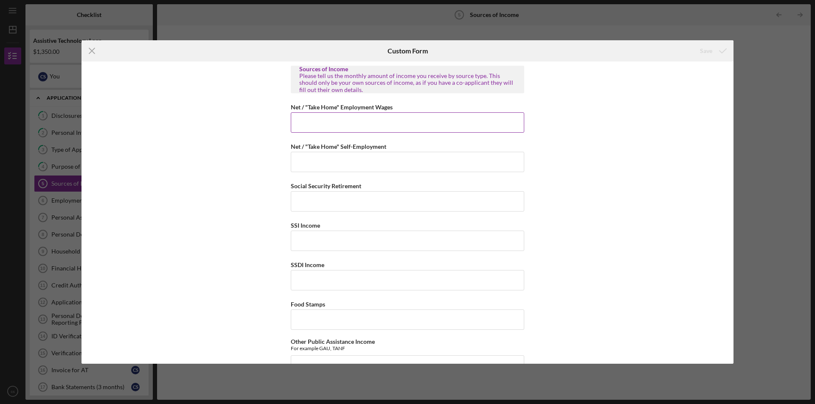
click at [314, 129] on input "Net / "Take Home" Employment Wages" at bounding box center [407, 122] width 233 height 20
click at [320, 162] on input "Net / "Take Home" Self-Employment" at bounding box center [407, 162] width 233 height 20
drag, startPoint x: 329, startPoint y: 122, endPoint x: 260, endPoint y: 113, distance: 69.7
click at [260, 113] on div "Sources of Income Please tell us the monthly amount of income you receive by so…" at bounding box center [407, 213] width 652 height 302
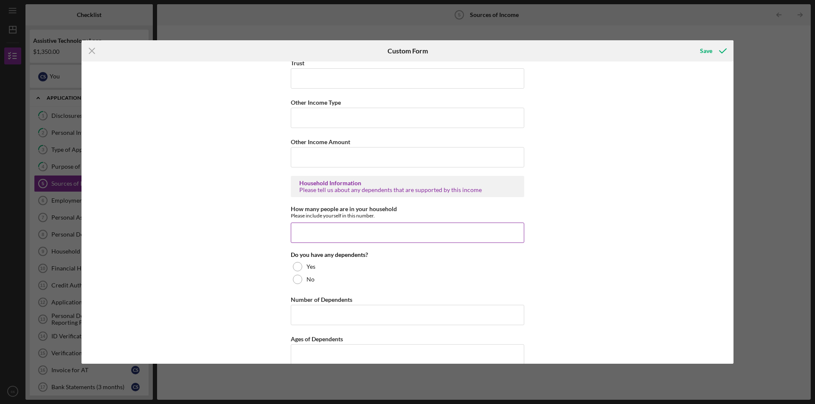
scroll to position [420, 0]
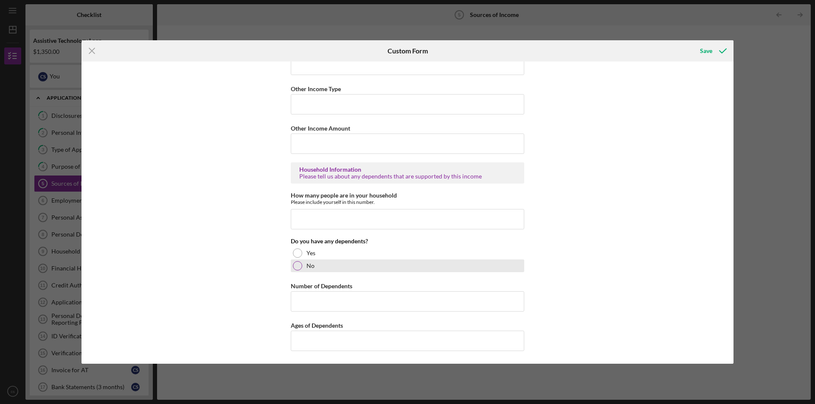
type input "$1,600.00"
click at [294, 266] on div at bounding box center [297, 265] width 9 height 9
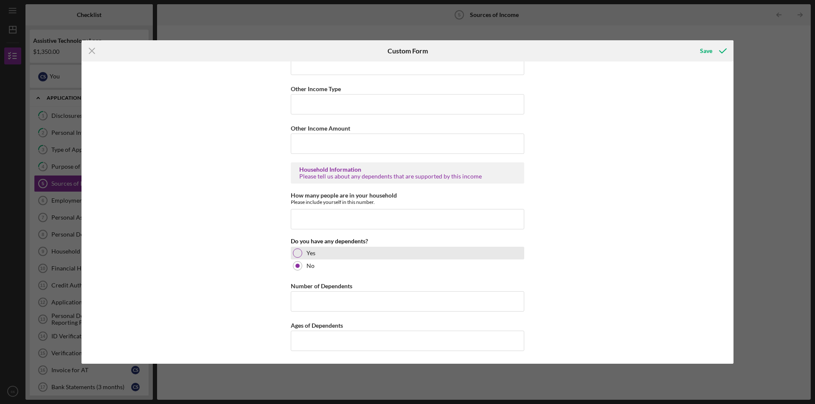
scroll to position [292, 0]
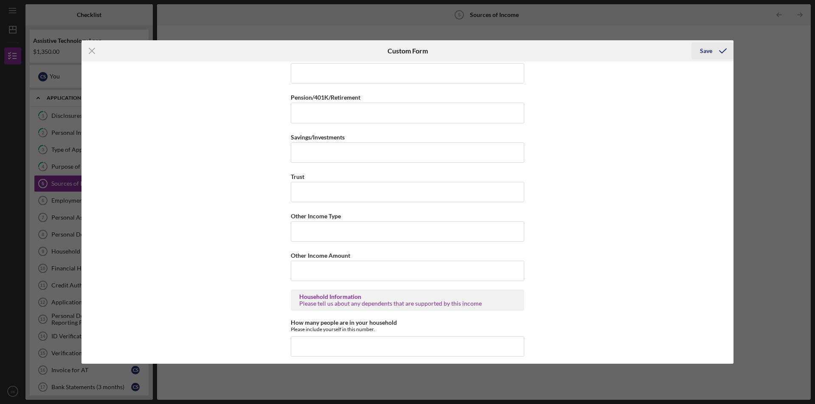
click at [707, 49] on div "Save" at bounding box center [706, 50] width 12 height 17
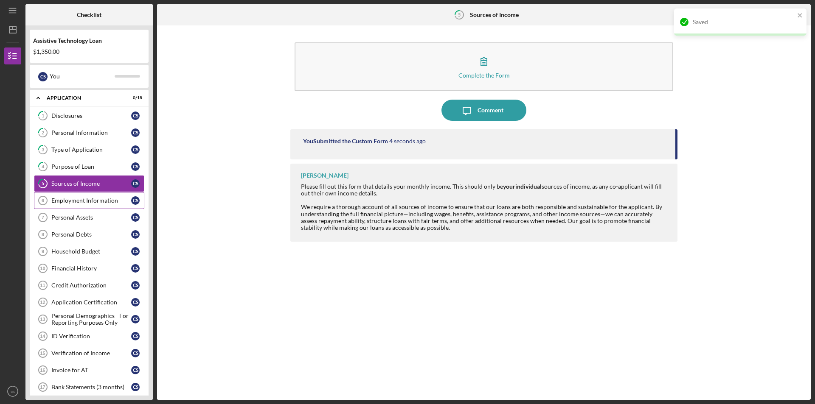
click at [70, 200] on div "Employment Information" at bounding box center [91, 200] width 80 height 7
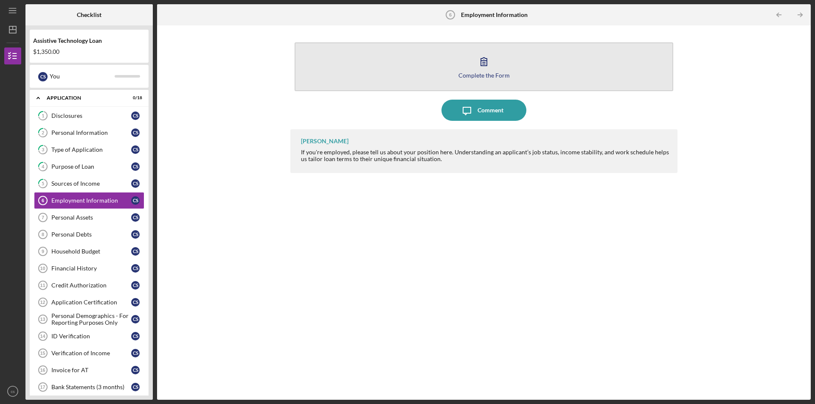
click at [489, 65] on icon "button" at bounding box center [483, 61] width 21 height 21
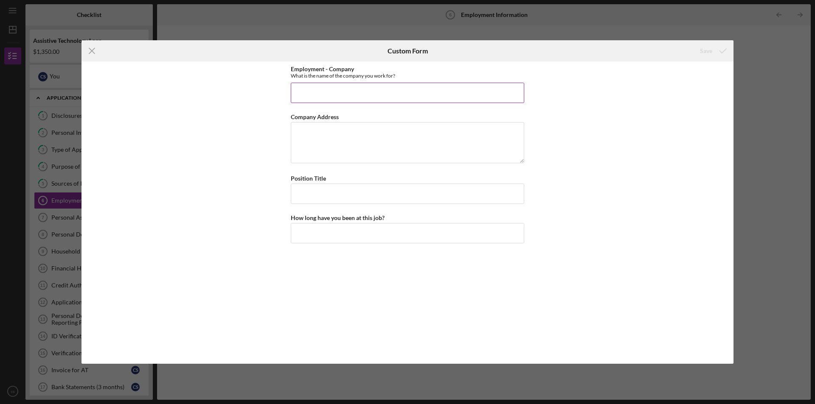
click at [310, 98] on input "Employment - Company" at bounding box center [407, 93] width 233 height 20
type input "Rosaurs"
click at [312, 140] on textarea "Company Address" at bounding box center [407, 142] width 233 height 41
click at [318, 190] on input "Position Title" at bounding box center [407, 194] width 233 height 20
type input "Bakery Assistant"
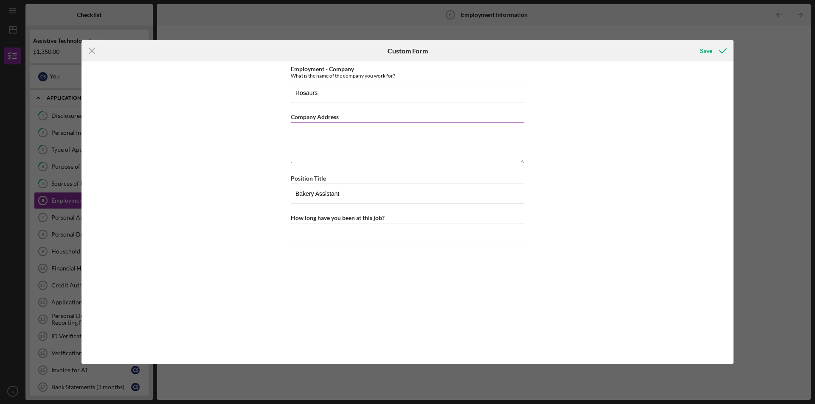
click at [310, 138] on textarea "Company Address" at bounding box center [407, 142] width 233 height 41
click at [311, 138] on textarea "[STREET_ADDRESS]" at bounding box center [407, 142] width 233 height 41
click at [303, 143] on textarea "[STREET_ADDRESS]" at bounding box center [407, 142] width 233 height 41
click at [334, 131] on textarea "[STREET_ADDRESS]" at bounding box center [407, 142] width 233 height 41
type textarea "[STREET_ADDRESS]"
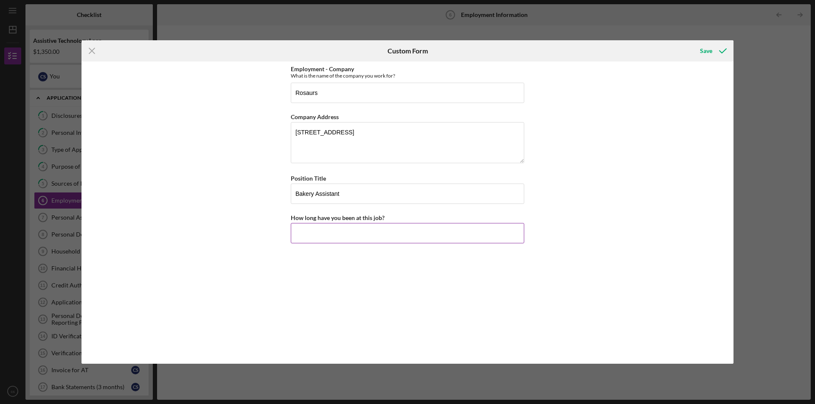
click at [348, 229] on input "How long have you been at this job?" at bounding box center [407, 233] width 233 height 20
type input "2"
type input "1"
type input "1 year"
click at [710, 50] on div "Save" at bounding box center [706, 50] width 12 height 17
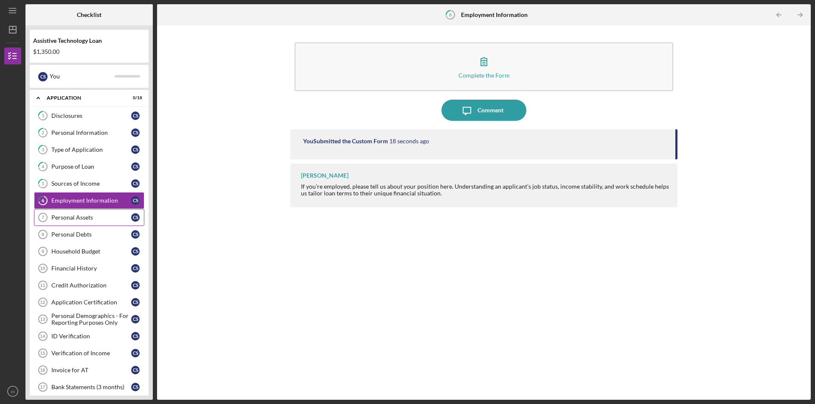
click at [88, 216] on div "Personal Assets" at bounding box center [91, 217] width 80 height 7
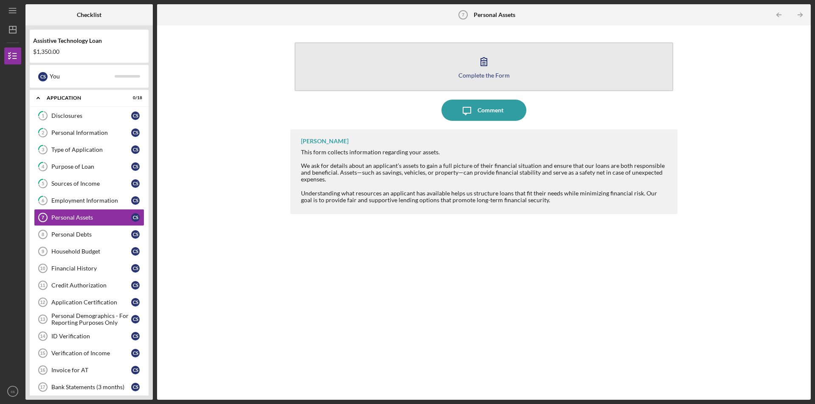
click at [486, 67] on icon "button" at bounding box center [483, 61] width 21 height 21
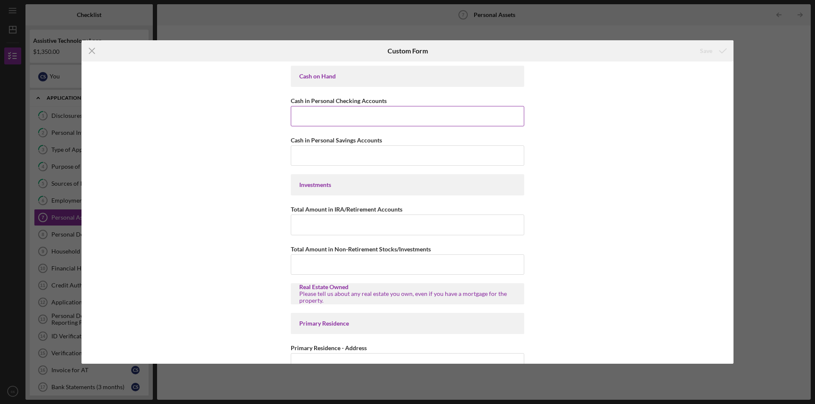
click at [328, 121] on input "Cash in Personal Checking Accounts" at bounding box center [407, 116] width 233 height 20
type input "$200"
drag, startPoint x: 325, startPoint y: 159, endPoint x: 331, endPoint y: 156, distance: 7.4
click at [326, 157] on input "Cash in Personal Savings Accounts" at bounding box center [407, 156] width 233 height 20
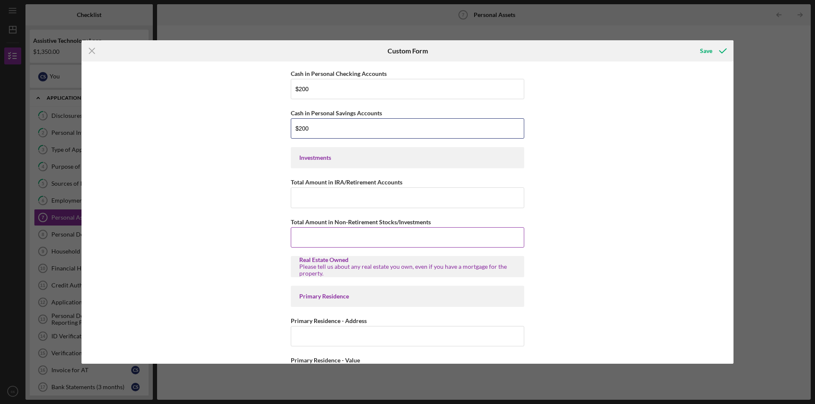
scroll to position [42, 0]
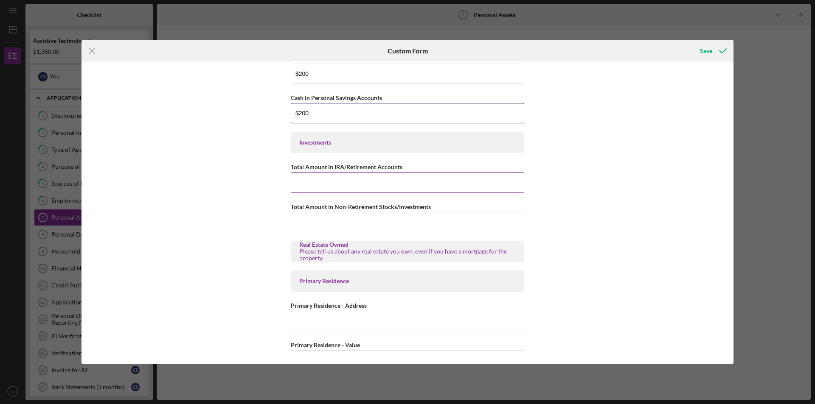
type input "$200"
click at [312, 183] on input "Total Amount in IRA/Retirement Accounts" at bounding box center [407, 182] width 233 height 20
type input "$0"
click at [311, 225] on input "Total Amount in Non-Retirement Stocks/Investments" at bounding box center [407, 222] width 233 height 20
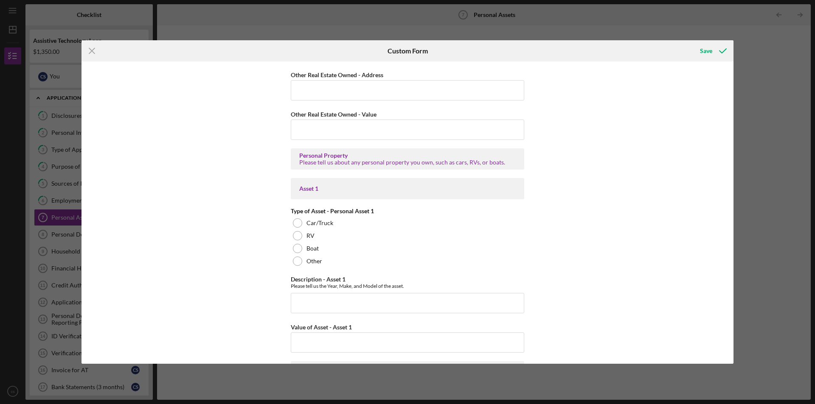
scroll to position [424, 0]
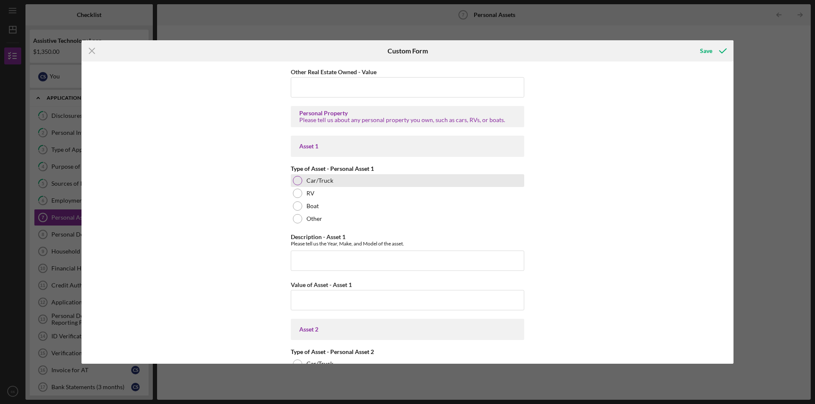
type input "$0"
click at [296, 182] on div at bounding box center [297, 180] width 9 height 9
click at [321, 266] on input "Description - Asset 1" at bounding box center [407, 261] width 233 height 20
type input "2016 Ford F150 Platinum"
click at [691, 42] on button "Save" at bounding box center [712, 50] width 42 height 17
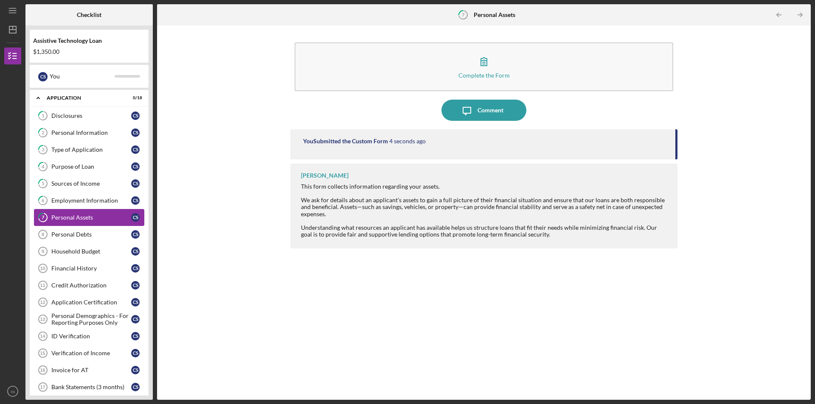
click at [84, 215] on div "Personal Assets" at bounding box center [91, 217] width 80 height 7
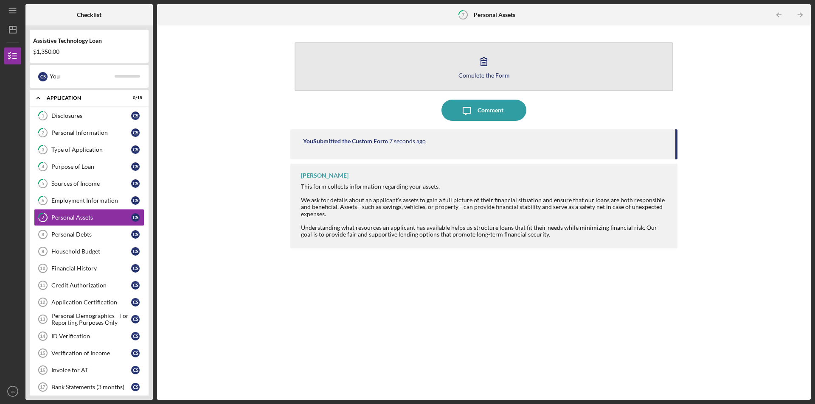
click at [488, 76] on div "Complete the Form" at bounding box center [483, 75] width 51 height 6
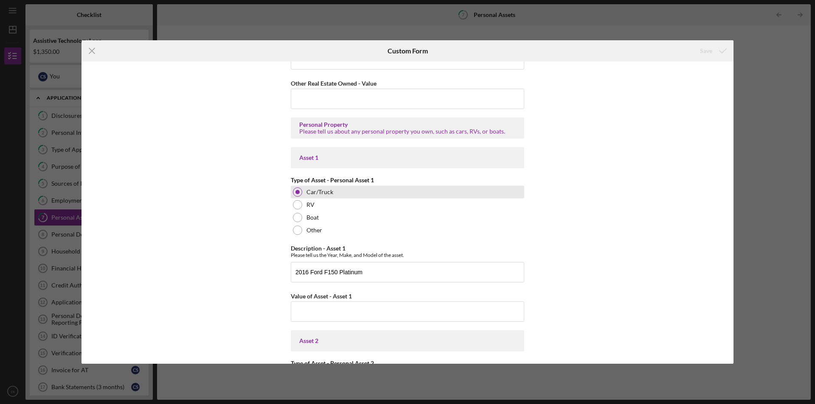
scroll to position [509, 0]
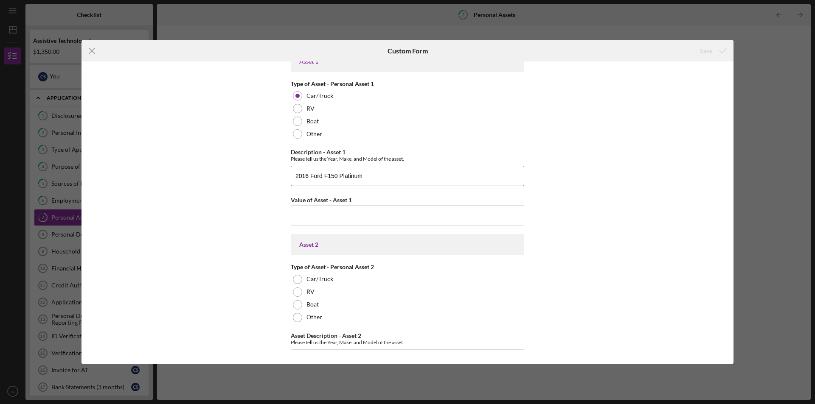
click at [365, 175] on input "2016 Ford F150 Platinum" at bounding box center [407, 176] width 233 height 20
click at [317, 217] on input "Value of Asset - Asset 1" at bounding box center [407, 215] width 233 height 20
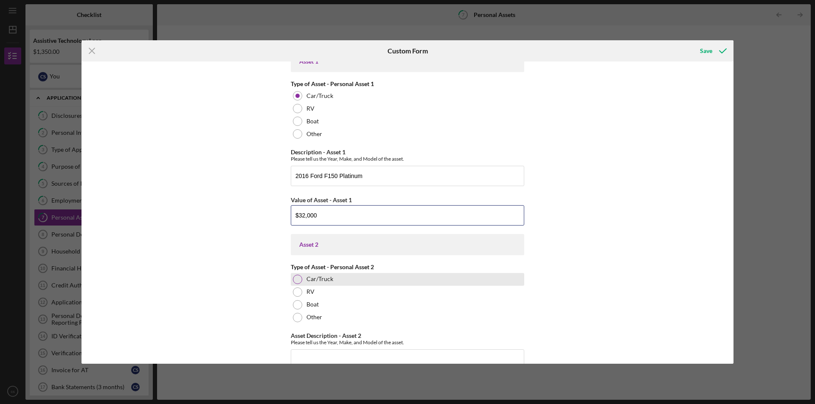
type input "$32,000"
click at [301, 283] on div "Car/Truck" at bounding box center [407, 279] width 233 height 13
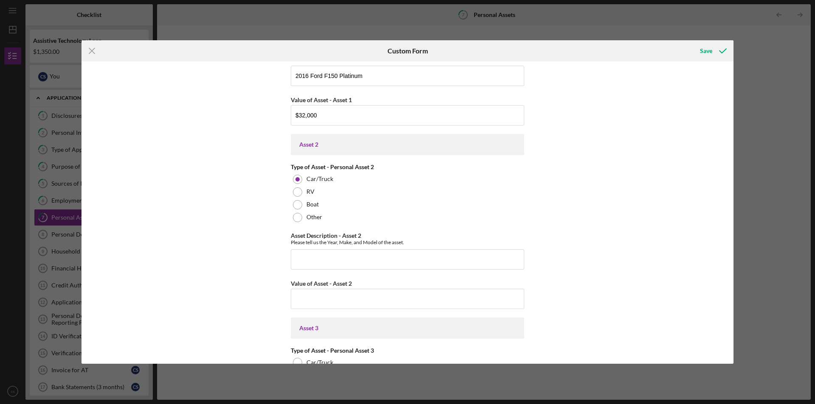
scroll to position [637, 0]
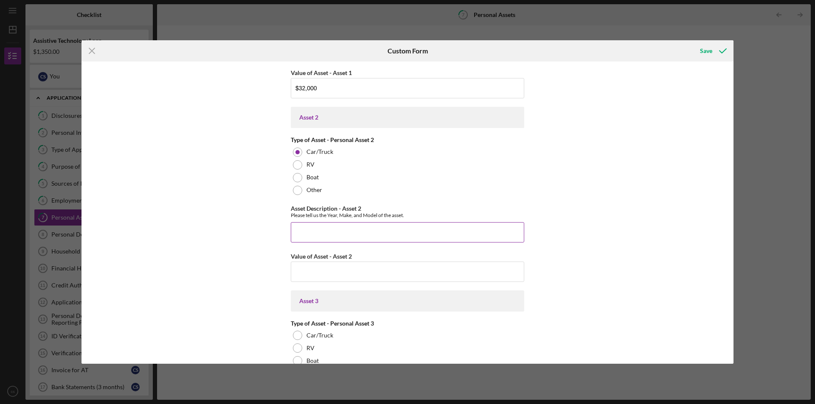
click at [311, 231] on input "Asset Description - Asset 2" at bounding box center [407, 232] width 233 height 20
type input "2004 Chrysler 300"
click at [307, 276] on input "Value of Asset - Asset 2" at bounding box center [407, 272] width 233 height 20
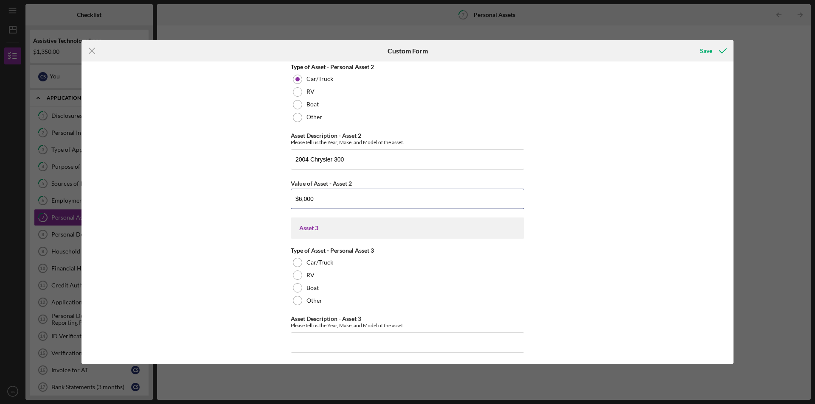
scroll to position [704, 0]
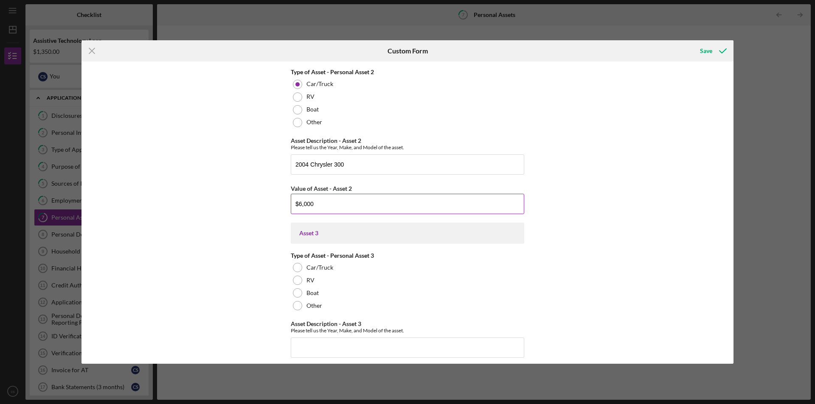
click at [317, 206] on input "$6,000" at bounding box center [407, 204] width 233 height 20
type input "$6"
type input "$4,000"
click at [708, 48] on div "Save" at bounding box center [706, 50] width 12 height 17
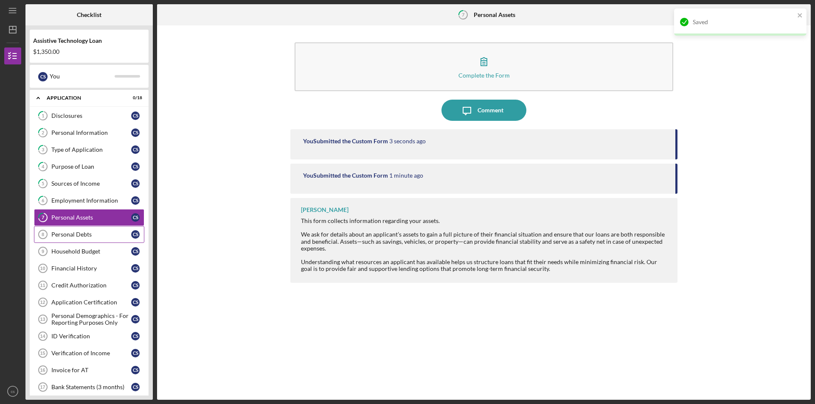
click at [83, 232] on div "Personal Debts" at bounding box center [91, 234] width 80 height 7
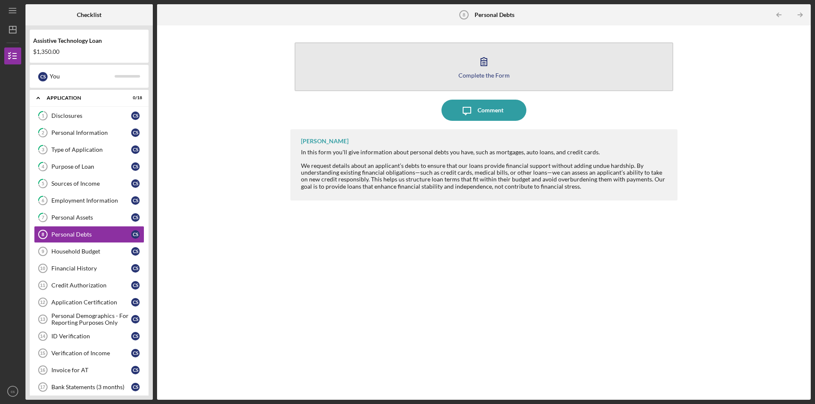
click at [494, 65] on button "Complete the Form Form" at bounding box center [484, 66] width 379 height 49
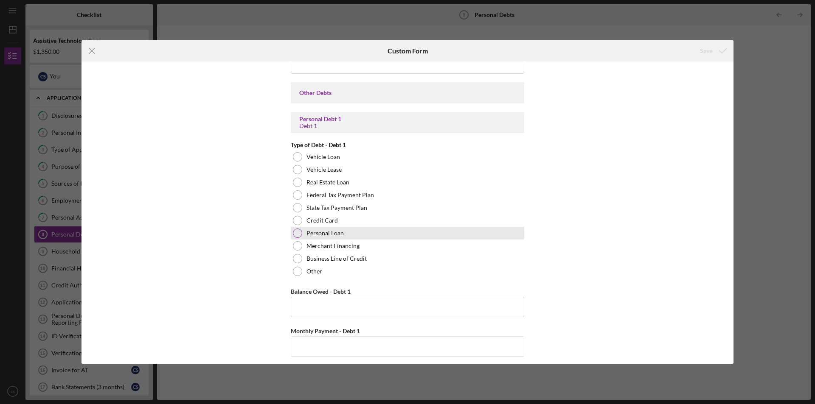
scroll to position [382, 0]
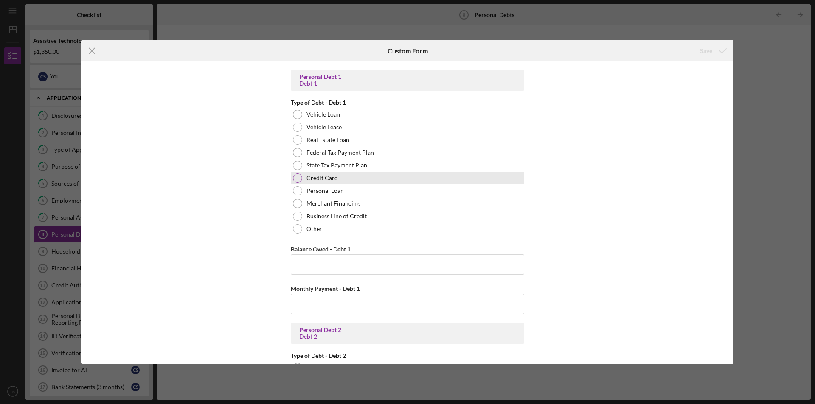
click at [295, 178] on div at bounding box center [297, 178] width 9 height 9
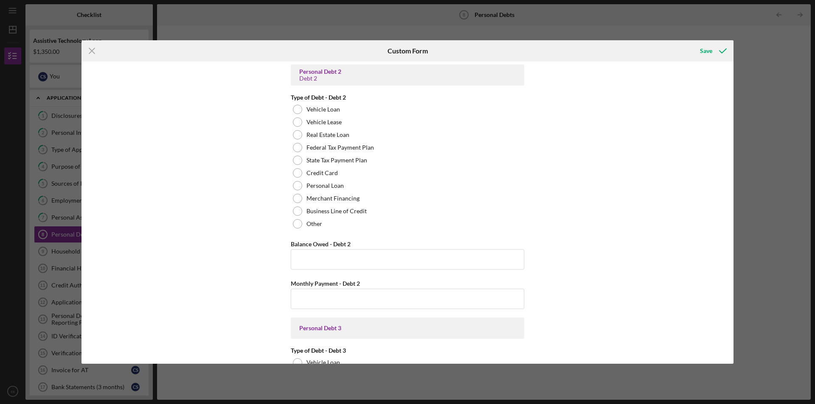
scroll to position [637, 0]
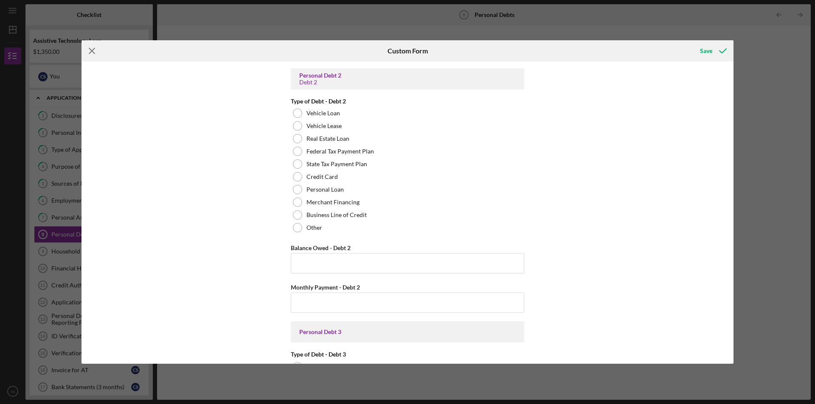
click at [93, 50] on line at bounding box center [92, 51] width 6 height 6
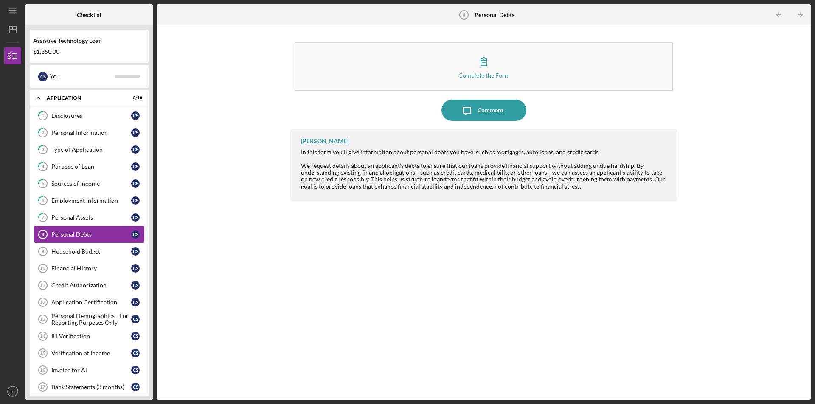
click at [75, 234] on div "Personal Debts" at bounding box center [91, 234] width 80 height 7
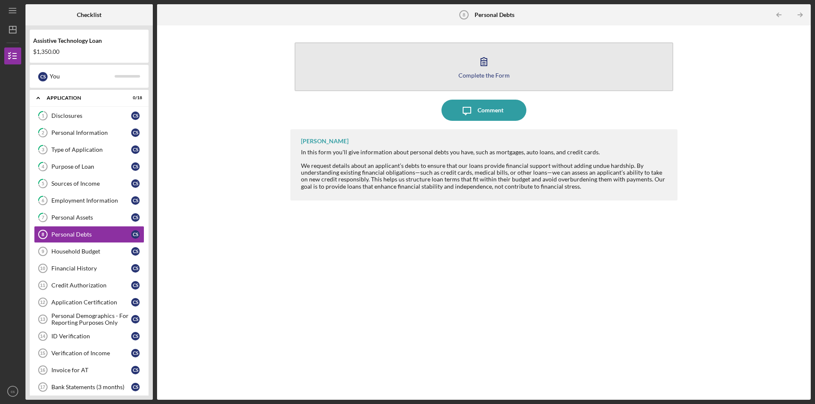
click at [489, 62] on icon "button" at bounding box center [483, 61] width 21 height 21
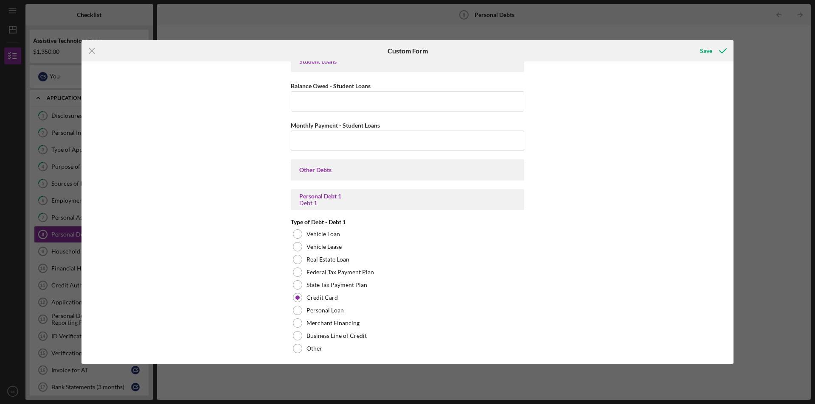
scroll to position [340, 0]
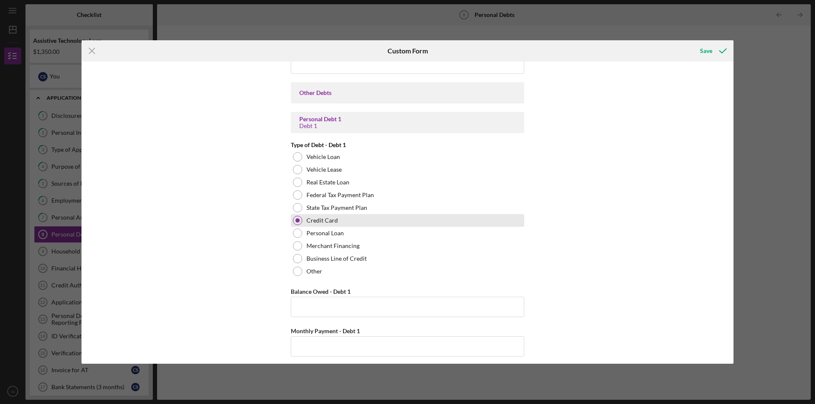
click at [295, 222] on div at bounding box center [297, 221] width 4 height 4
click at [295, 205] on div at bounding box center [297, 207] width 9 height 9
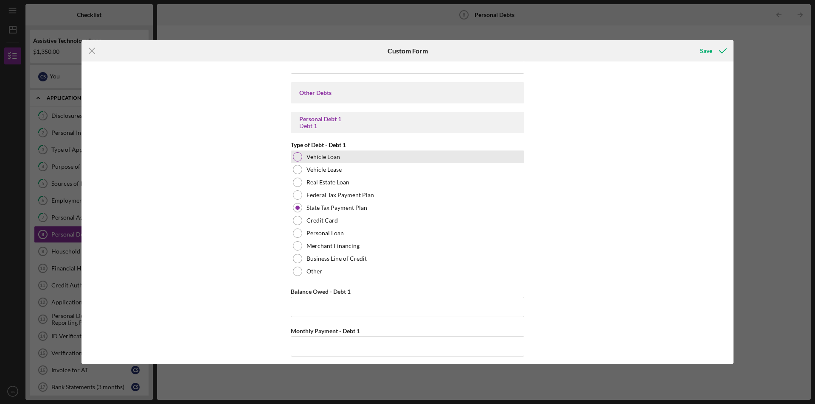
click at [296, 154] on div at bounding box center [297, 156] width 9 height 9
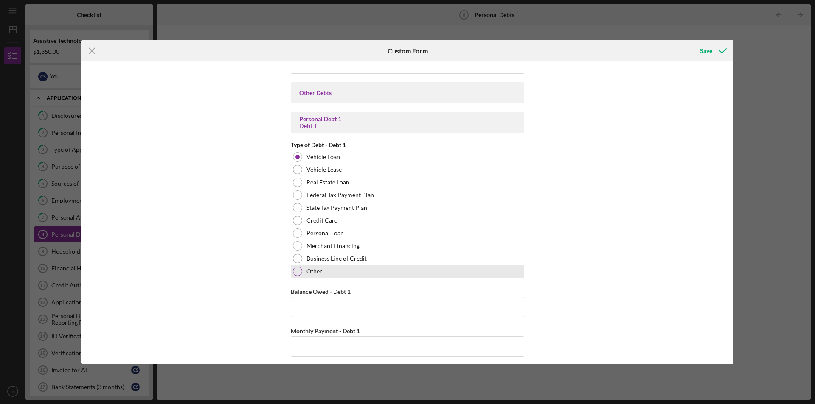
click at [300, 271] on div at bounding box center [297, 271] width 9 height 9
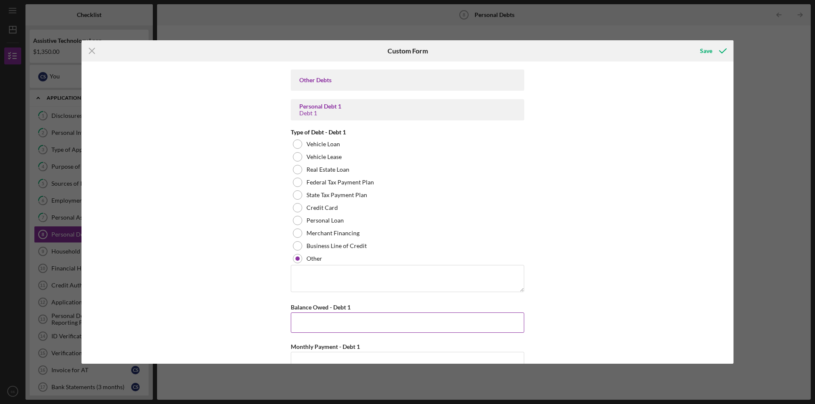
scroll to position [382, 0]
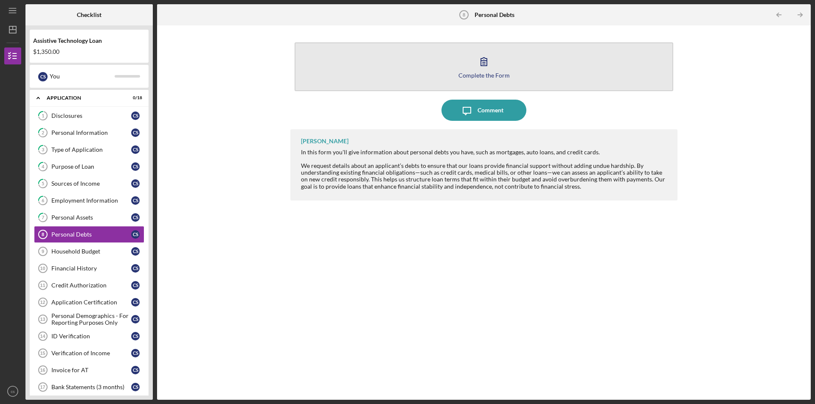
click at [484, 69] on icon "button" at bounding box center [483, 61] width 21 height 21
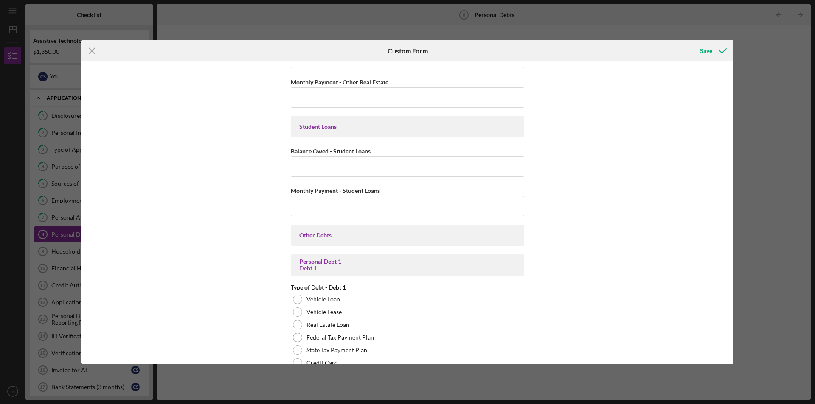
scroll to position [85, 0]
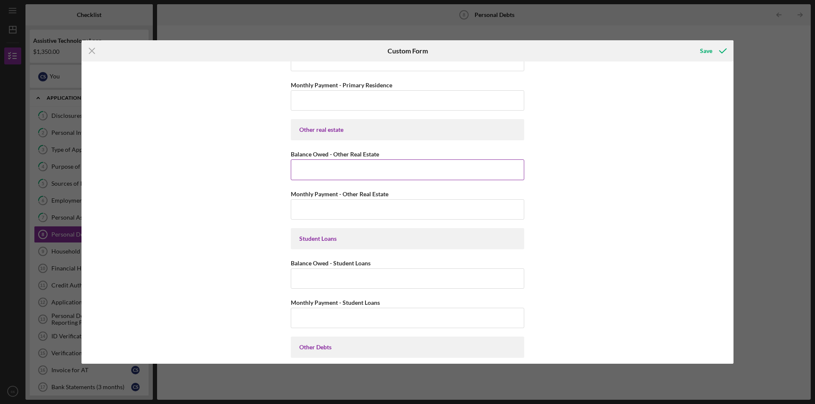
click at [327, 169] on input "Balance Owed - Other Real Estate" at bounding box center [407, 170] width 233 height 20
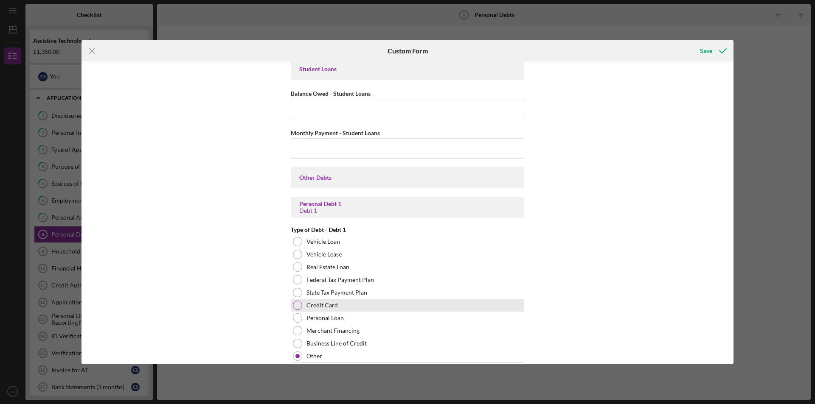
scroll to position [382, 0]
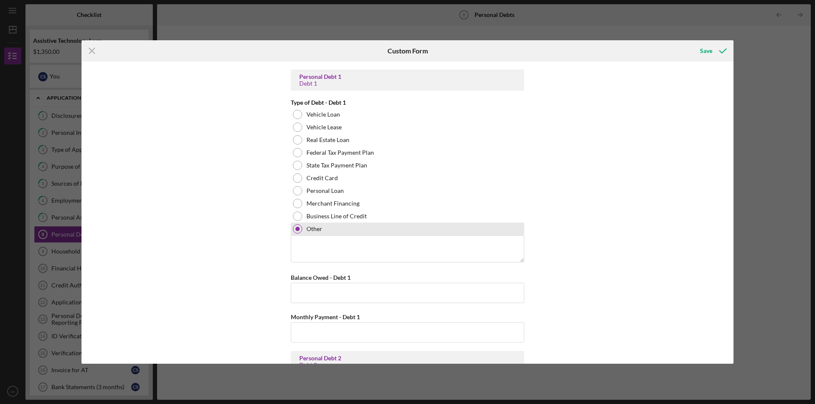
click at [296, 229] on div at bounding box center [297, 229] width 4 height 4
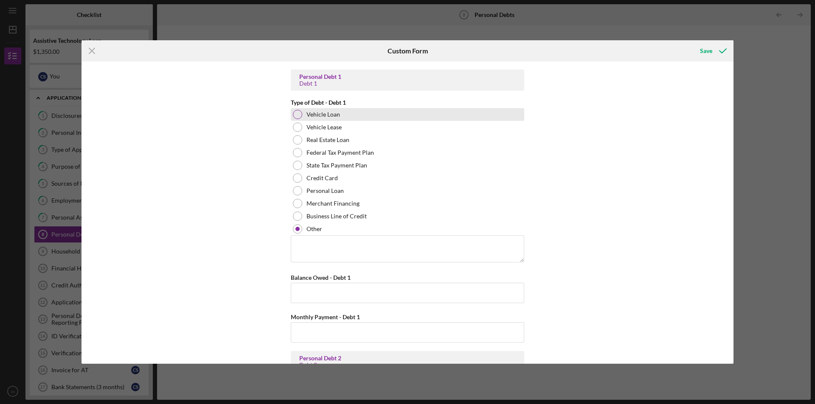
click at [297, 115] on div at bounding box center [297, 114] width 9 height 9
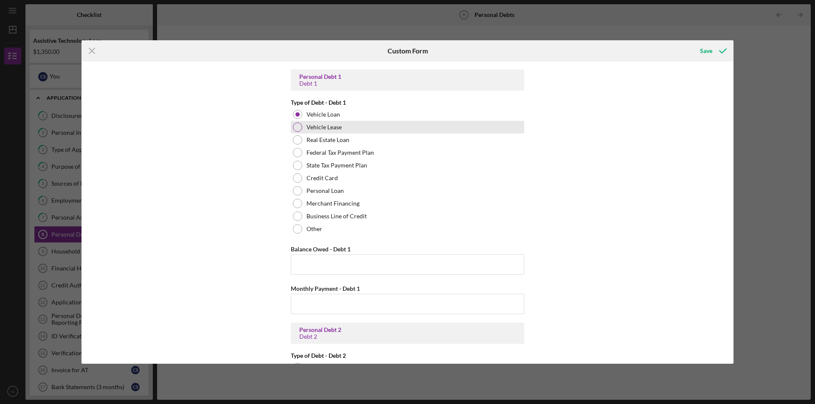
click at [293, 128] on div at bounding box center [297, 127] width 9 height 9
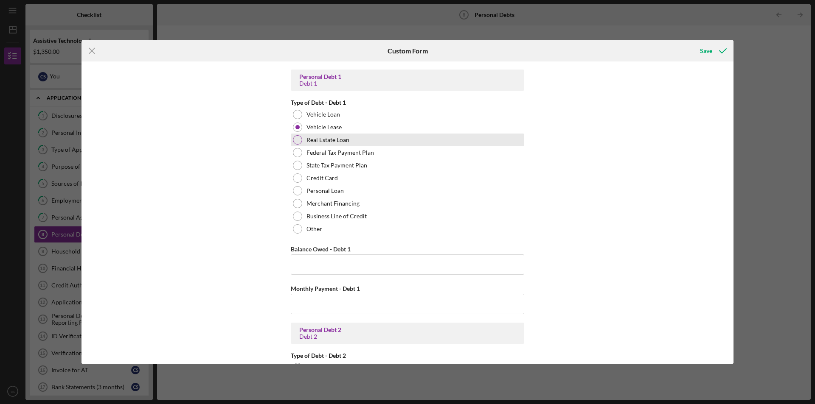
click at [297, 140] on div at bounding box center [297, 139] width 9 height 9
click at [300, 152] on div at bounding box center [297, 152] width 9 height 9
click at [297, 153] on div at bounding box center [297, 153] width 4 height 4
click at [299, 152] on div at bounding box center [297, 152] width 9 height 9
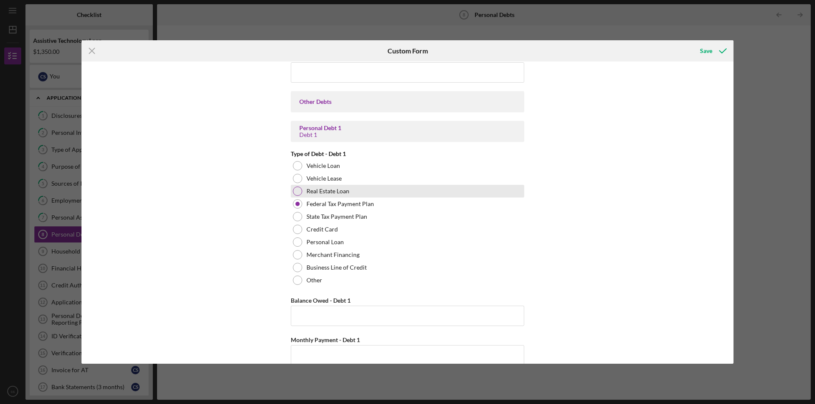
scroll to position [340, 0]
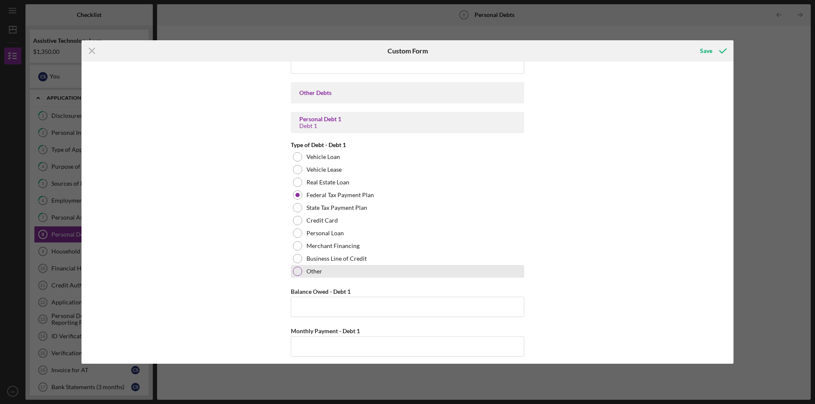
click at [298, 272] on div at bounding box center [297, 271] width 9 height 9
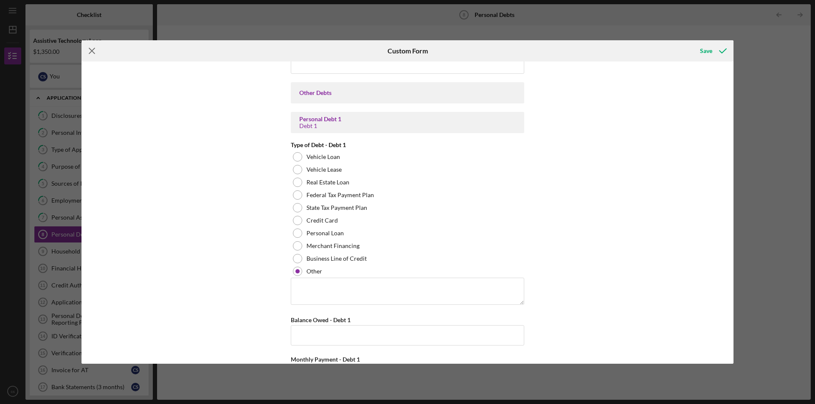
click at [95, 49] on line at bounding box center [92, 51] width 6 height 6
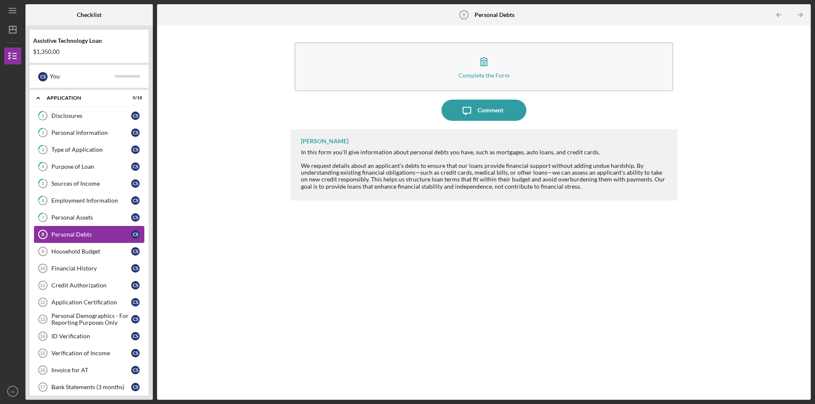
click at [94, 233] on div "Personal Debts" at bounding box center [91, 234] width 80 height 7
click at [97, 233] on div "Personal Debts" at bounding box center [91, 234] width 80 height 7
click at [121, 236] on div "Personal Debts" at bounding box center [91, 234] width 80 height 7
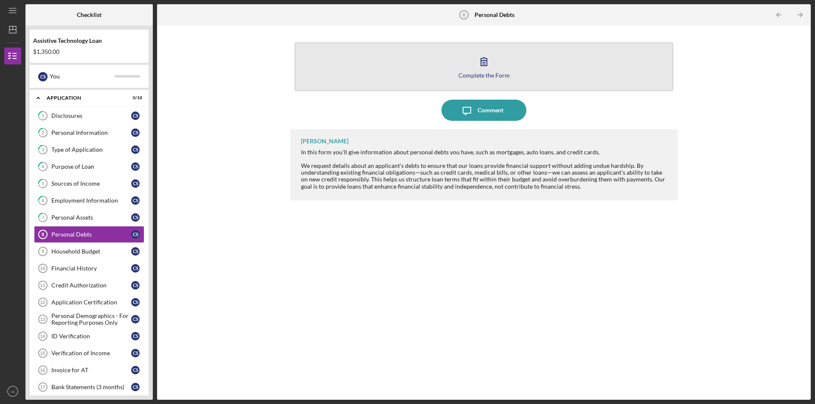
click at [497, 77] on div "Complete the Form" at bounding box center [483, 75] width 51 height 6
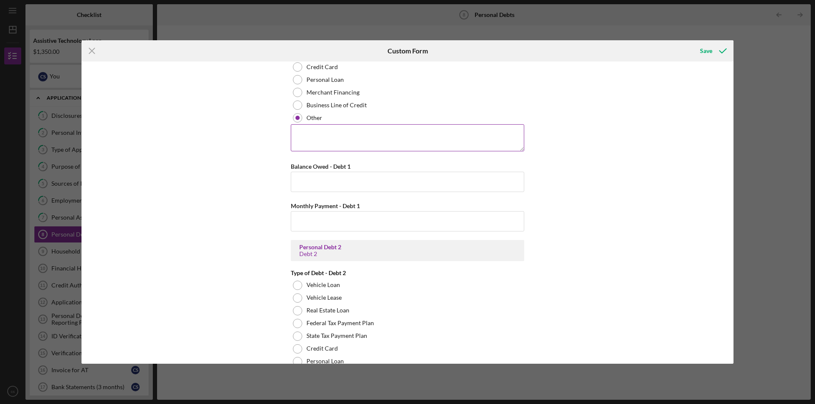
scroll to position [466, 0]
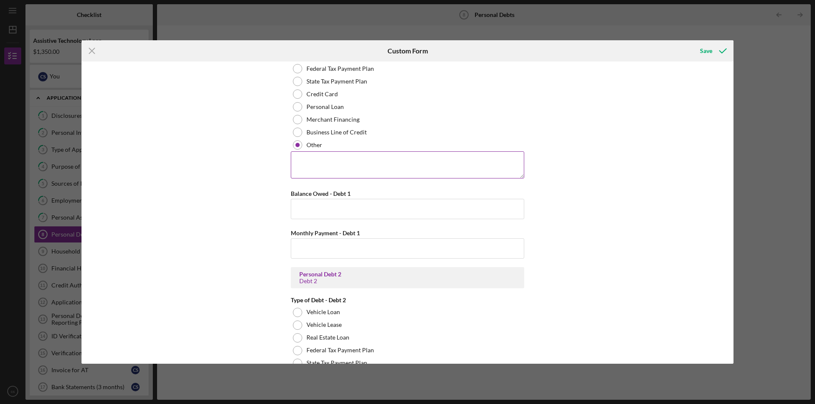
click at [321, 162] on textarea at bounding box center [407, 165] width 233 height 27
type textarea "n"
type textarea "nothing other, dont know how to clear the form"
click at [710, 48] on div "Save" at bounding box center [706, 50] width 12 height 17
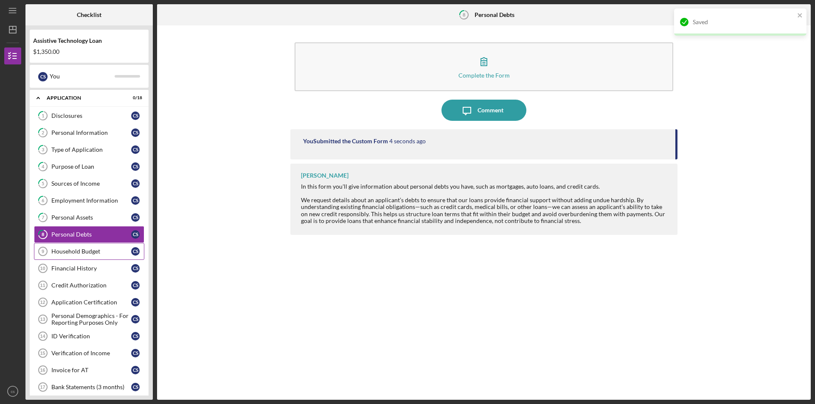
click at [95, 250] on div "Household Budget" at bounding box center [91, 251] width 80 height 7
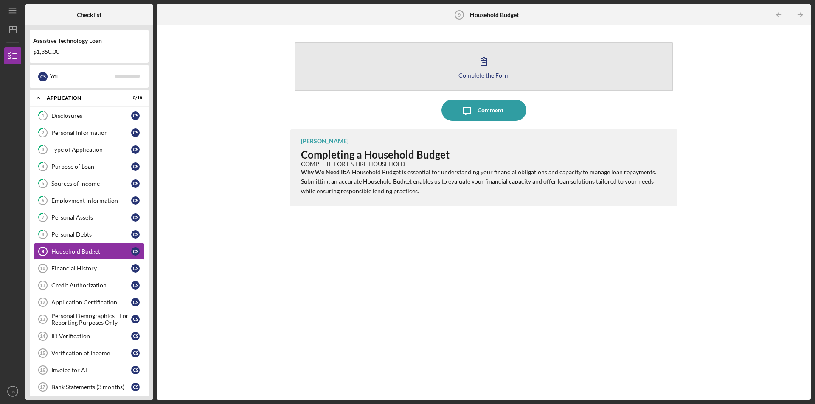
click at [497, 77] on div "Complete the Form" at bounding box center [483, 75] width 51 height 6
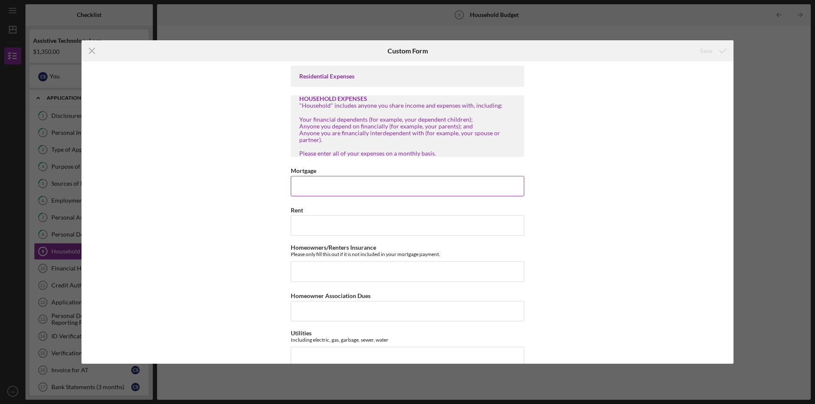
click at [335, 186] on input "Mortgage" at bounding box center [407, 186] width 233 height 20
type input "$4"
click at [318, 224] on input "Rent" at bounding box center [407, 226] width 233 height 20
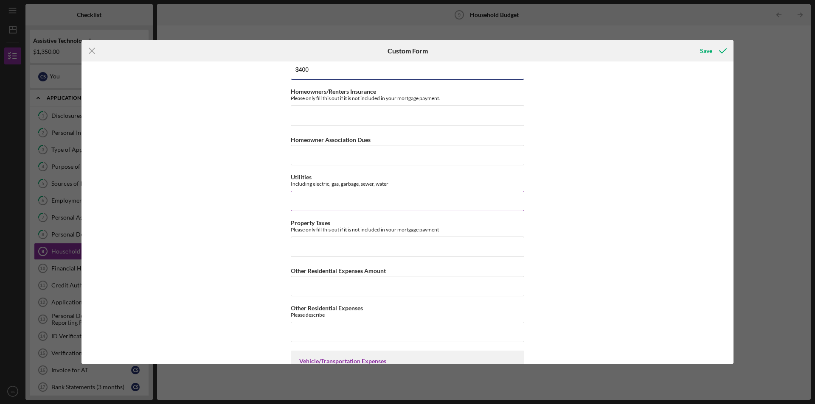
scroll to position [170, 0]
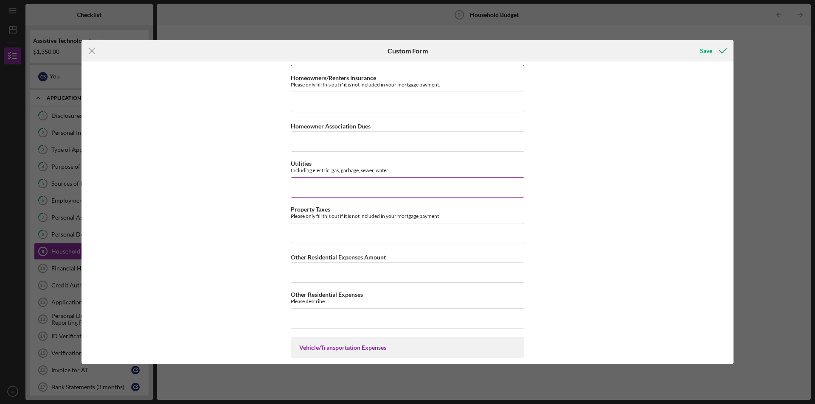
type input "$400"
click at [299, 189] on input "Utilities" at bounding box center [407, 187] width 233 height 20
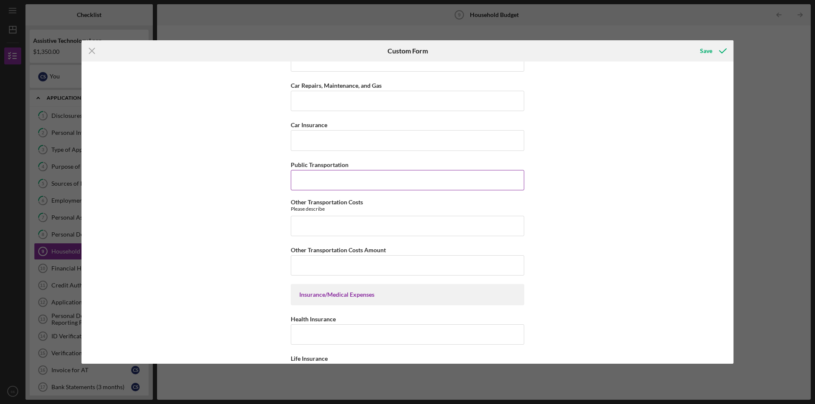
scroll to position [509, 0]
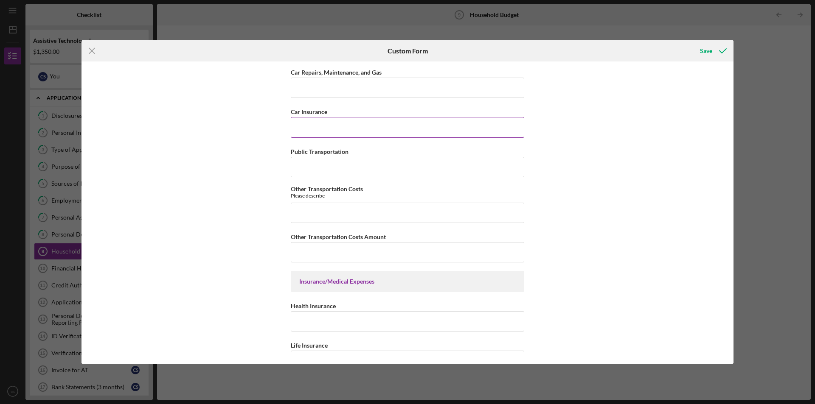
type input "$150"
click at [316, 129] on input "Car Insurance" at bounding box center [407, 127] width 233 height 20
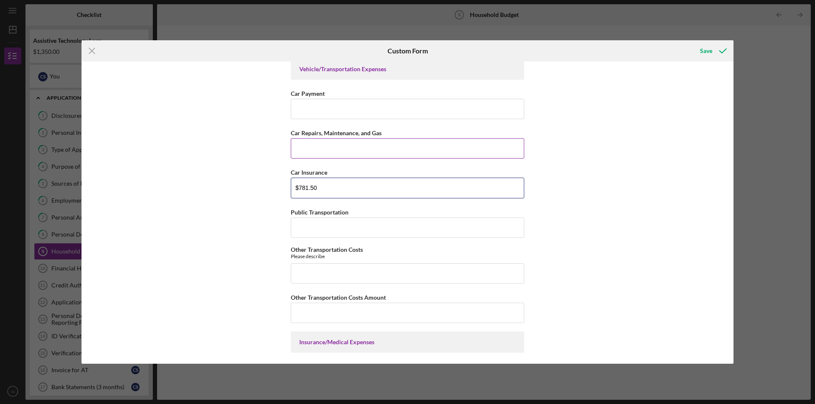
scroll to position [444, 0]
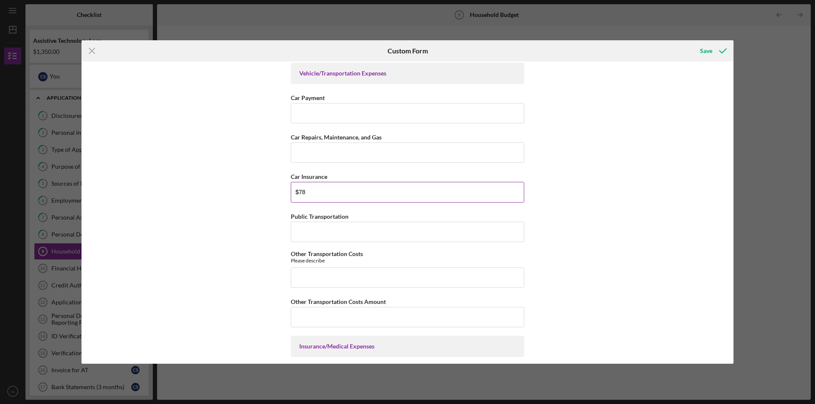
type input "$7"
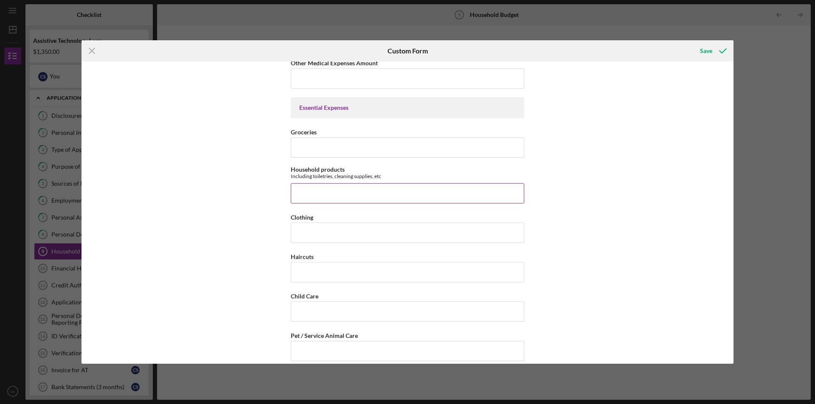
scroll to position [1038, 0]
type input "$78"
click at [324, 142] on input "Groceries" at bounding box center [407, 145] width 233 height 20
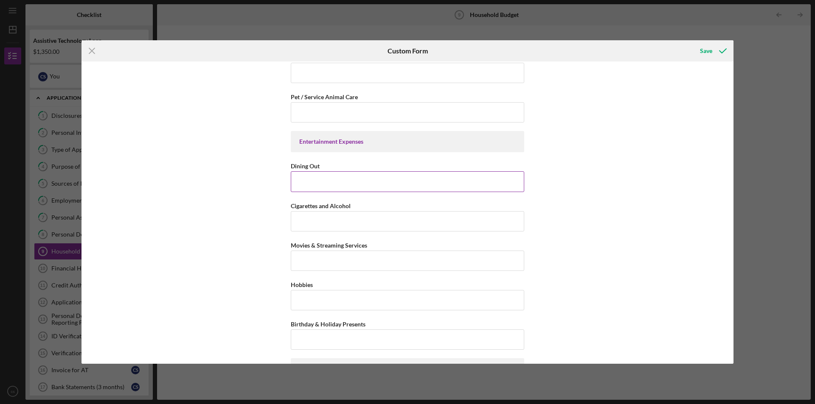
scroll to position [1293, 0]
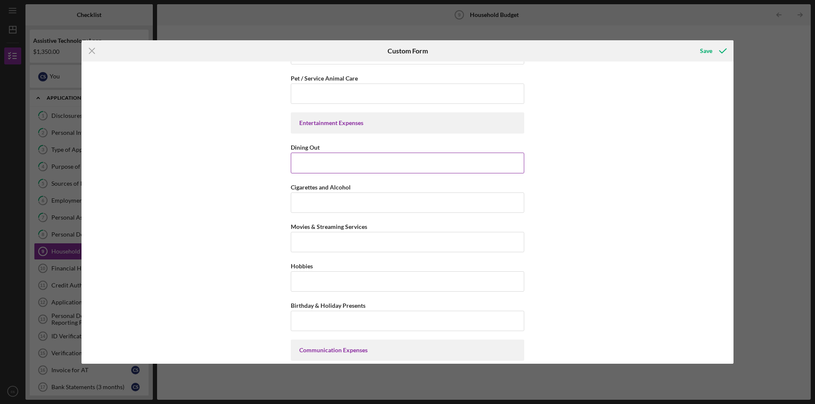
type input "$200"
click at [324, 165] on input "Dining Out" at bounding box center [407, 163] width 233 height 20
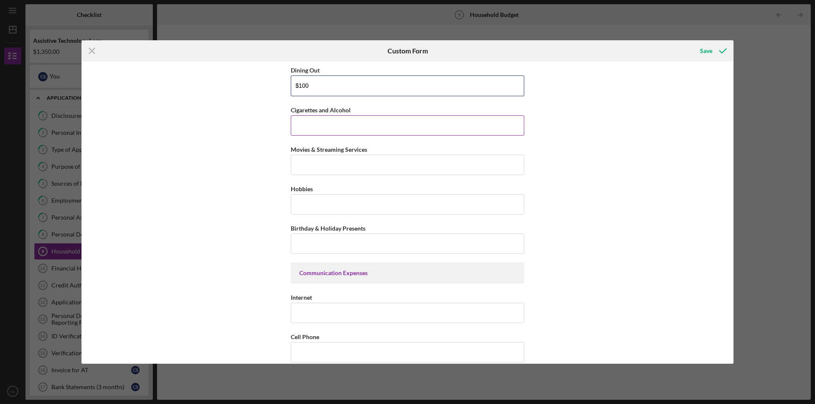
scroll to position [1378, 0]
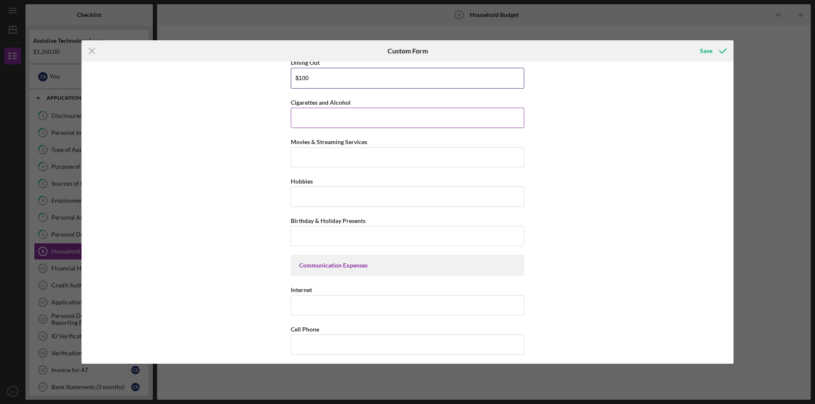
type input "$100"
click at [317, 121] on input "Cigarettes and Alcohol" at bounding box center [407, 118] width 233 height 20
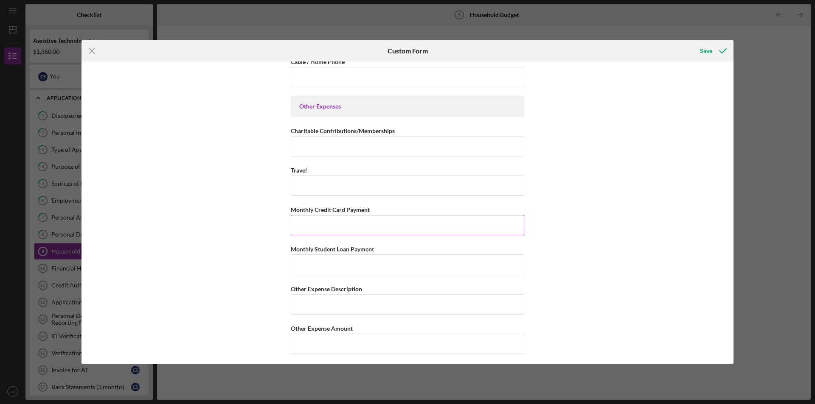
scroll to position [1688, 0]
type input "$100"
click at [707, 49] on div "Save" at bounding box center [706, 50] width 12 height 17
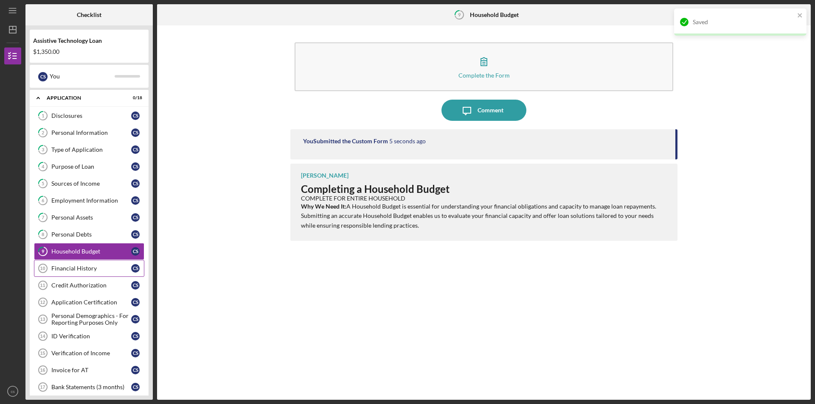
click at [76, 271] on div "Financial History" at bounding box center [91, 268] width 80 height 7
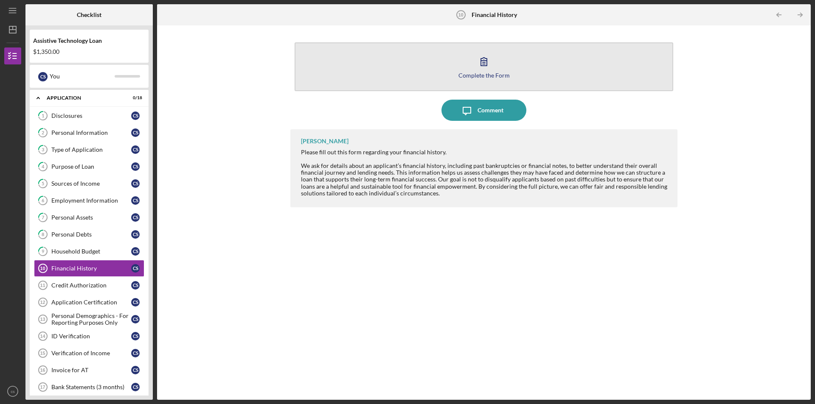
click at [497, 68] on button "Complete the Form Form" at bounding box center [484, 66] width 379 height 49
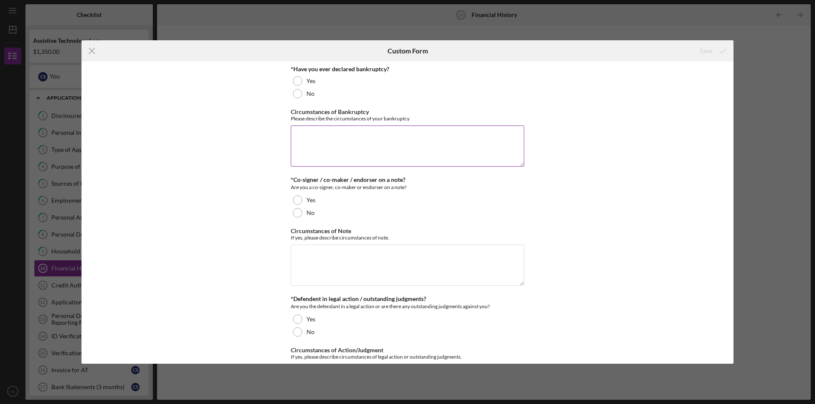
drag, startPoint x: 297, startPoint y: 94, endPoint x: 341, endPoint y: 121, distance: 51.6
click at [297, 94] on div at bounding box center [297, 93] width 9 height 9
drag, startPoint x: 297, startPoint y: 212, endPoint x: 478, endPoint y: 206, distance: 181.3
click at [300, 212] on div at bounding box center [297, 212] width 9 height 9
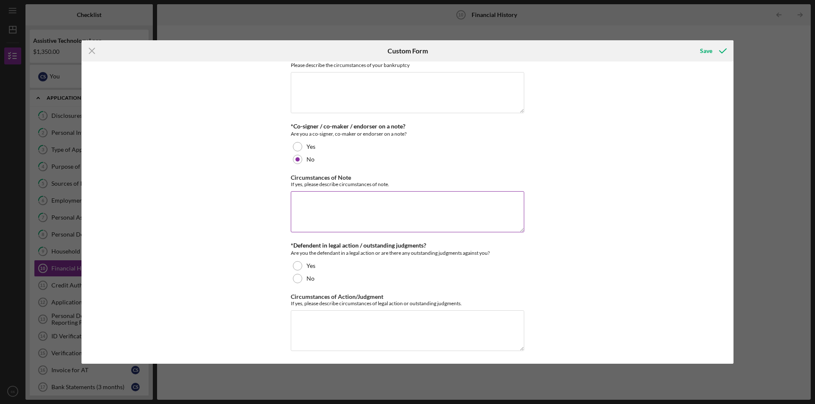
scroll to position [55, 0]
click at [299, 279] on div at bounding box center [297, 277] width 9 height 9
click at [700, 48] on div "Save" at bounding box center [706, 50] width 12 height 17
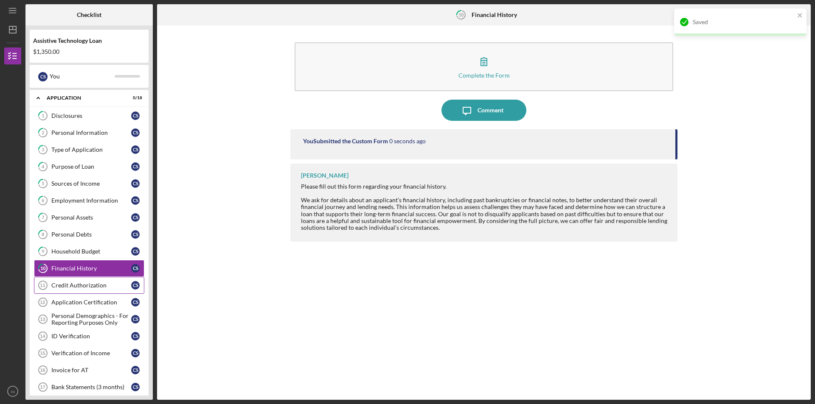
click at [86, 286] on div "Credit Authorization" at bounding box center [91, 285] width 80 height 7
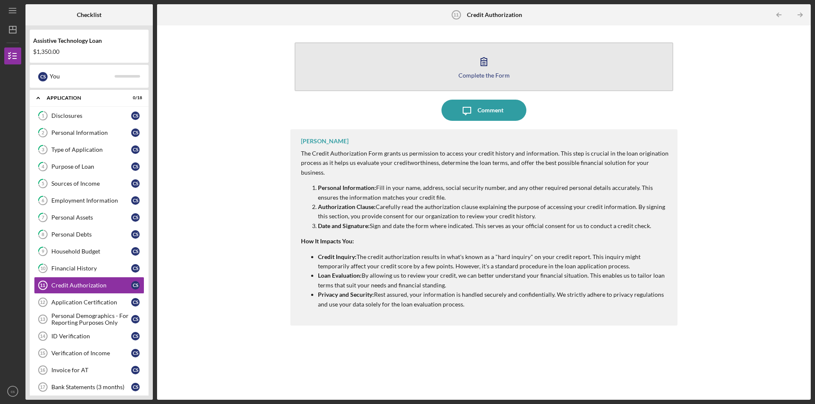
click at [491, 65] on icon "button" at bounding box center [483, 61] width 21 height 21
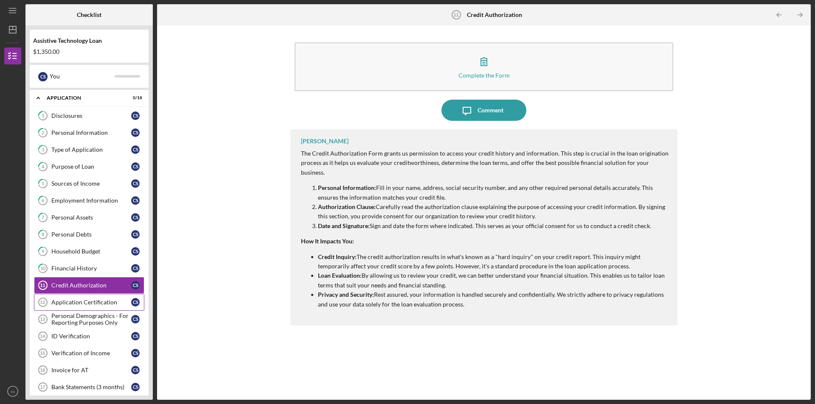
click at [81, 302] on div "Application Certification" at bounding box center [91, 302] width 80 height 7
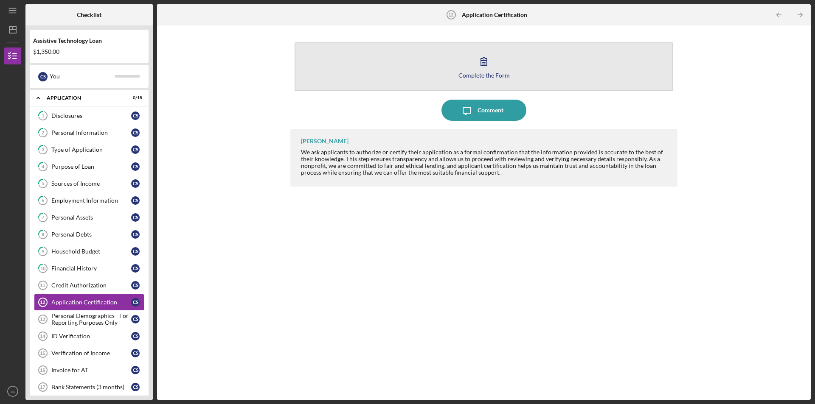
click at [484, 62] on icon "button" at bounding box center [483, 61] width 21 height 21
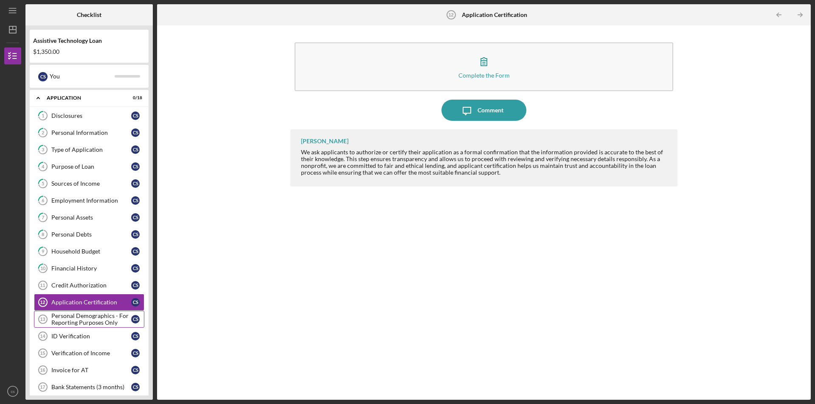
click at [76, 321] on div "Personal Demographics - For Reporting Purposes Only" at bounding box center [91, 320] width 80 height 14
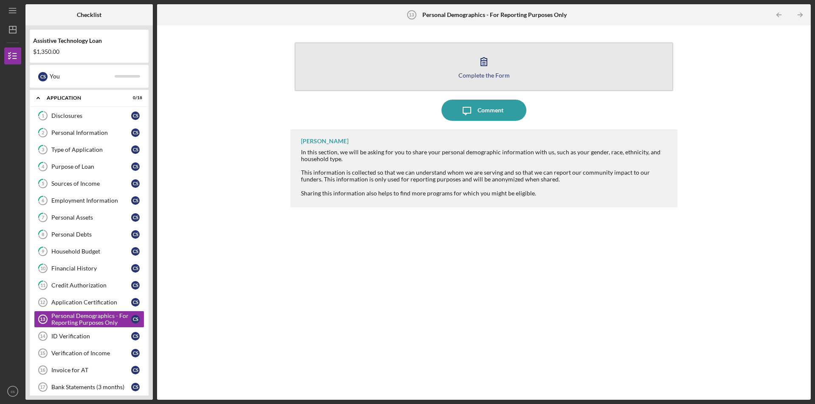
click at [468, 59] on button "Complete the Form Form" at bounding box center [484, 66] width 379 height 49
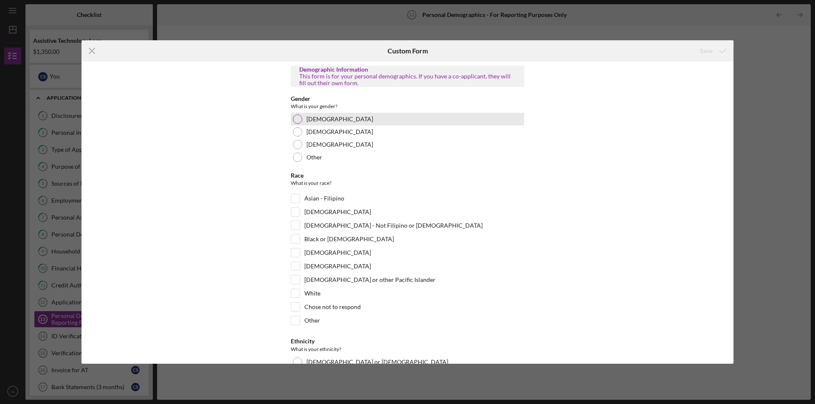
click at [299, 118] on div at bounding box center [297, 119] width 9 height 9
click at [296, 297] on input "White" at bounding box center [295, 293] width 8 height 8
checkbox input "true"
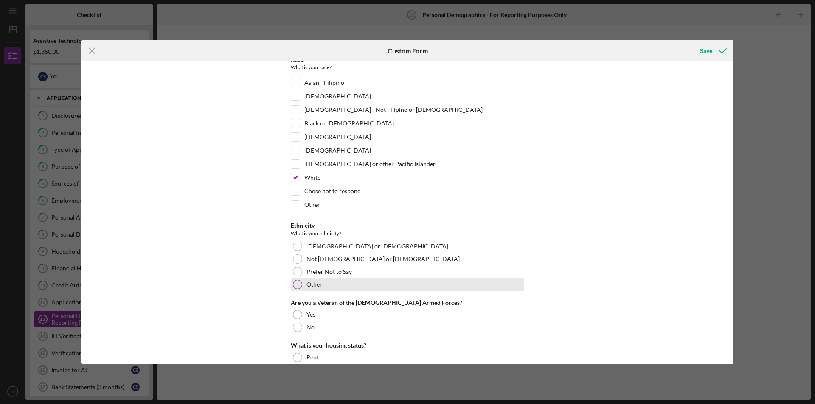
scroll to position [127, 0]
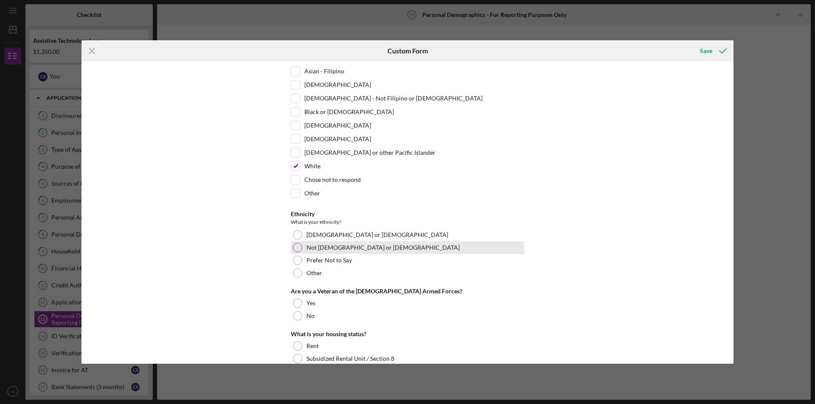
click at [302, 249] on div "Not [DEMOGRAPHIC_DATA] or [DEMOGRAPHIC_DATA]" at bounding box center [407, 247] width 233 height 13
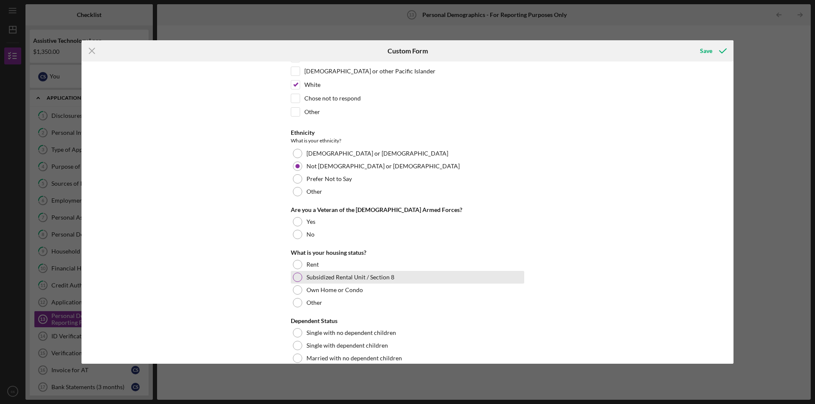
scroll to position [212, 0]
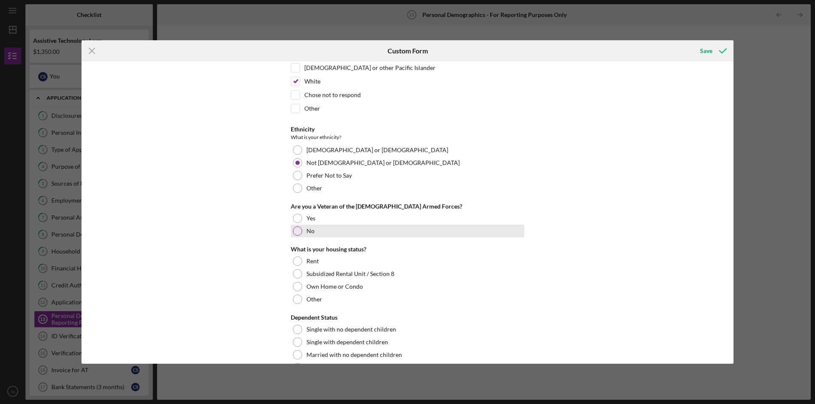
click at [295, 230] on div at bounding box center [297, 231] width 9 height 9
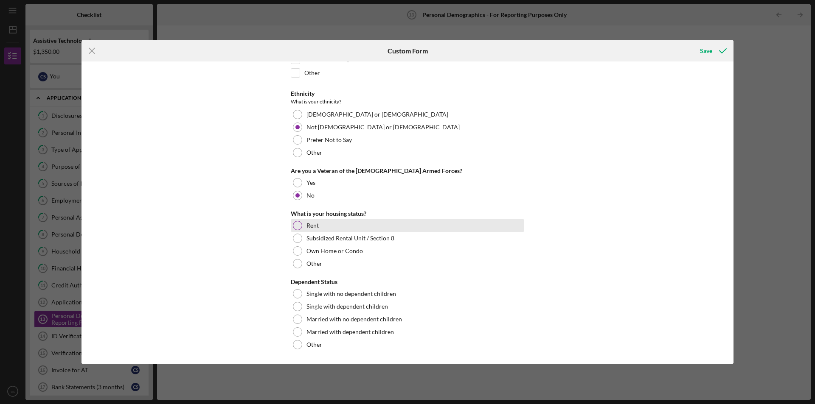
click at [294, 227] on div at bounding box center [297, 225] width 9 height 9
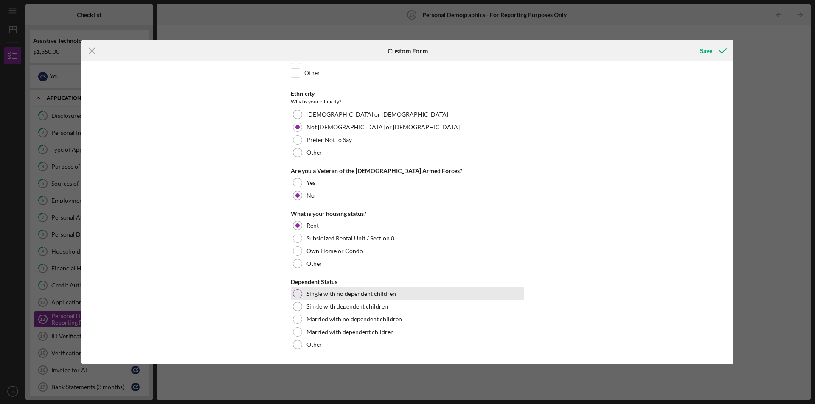
drag, startPoint x: 294, startPoint y: 293, endPoint x: 300, endPoint y: 290, distance: 6.5
click at [294, 292] on div at bounding box center [297, 293] width 9 height 9
click at [707, 53] on div "Save" at bounding box center [706, 50] width 12 height 17
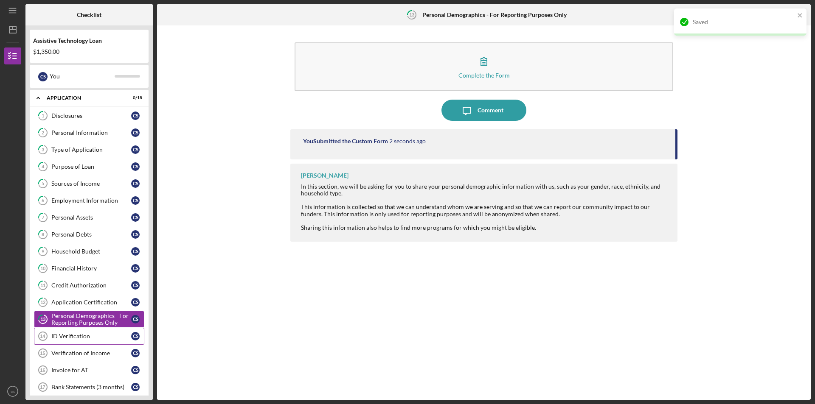
click at [81, 338] on div "ID Verification" at bounding box center [91, 336] width 80 height 7
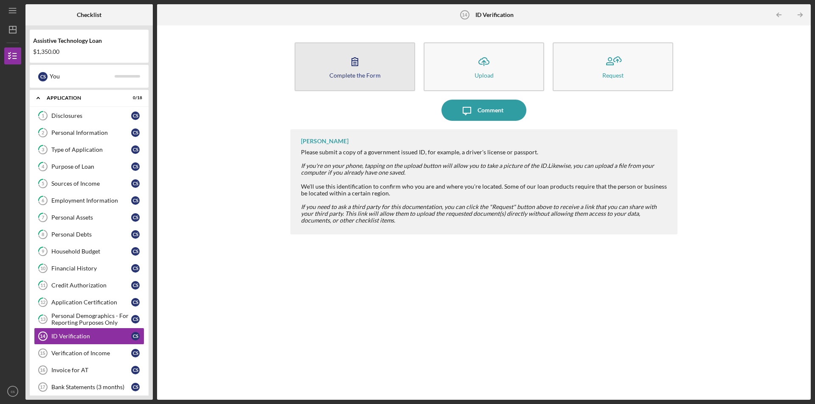
click at [364, 71] on icon "button" at bounding box center [354, 61] width 21 height 21
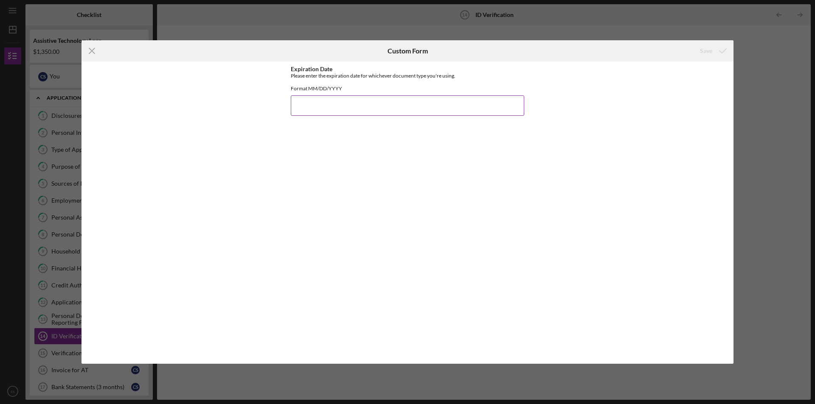
click at [307, 109] on input "Expiration Date" at bounding box center [407, 105] width 233 height 20
click at [95, 48] on icon "Icon/Menu Close" at bounding box center [91, 50] width 21 height 21
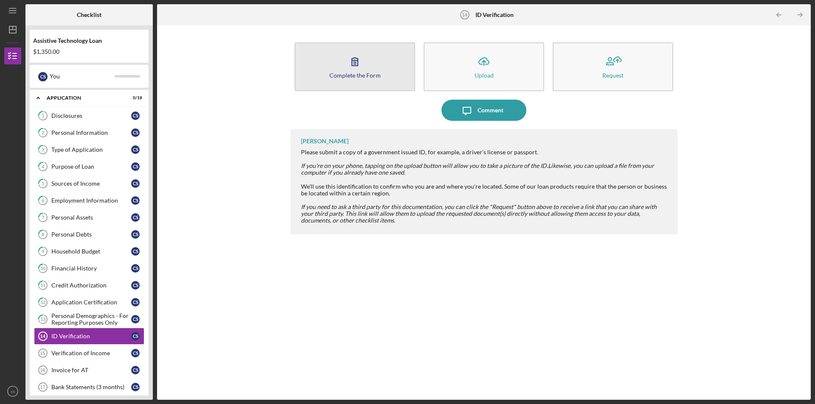
click at [369, 70] on button "Complete the Form Form" at bounding box center [355, 66] width 121 height 49
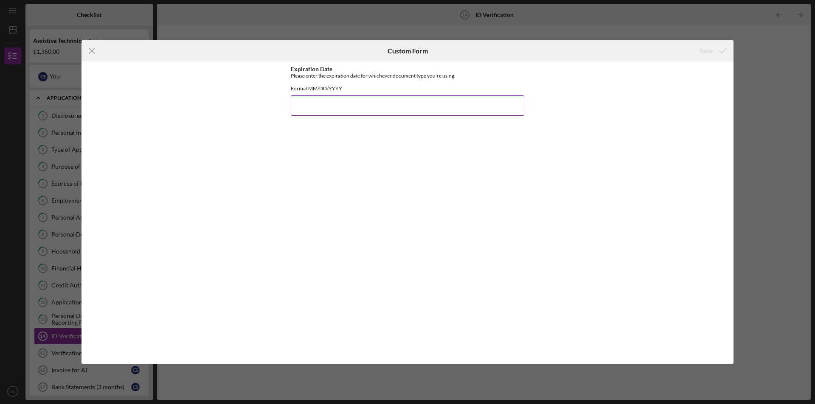
click at [347, 116] on input "Expiration Date" at bounding box center [407, 105] width 233 height 20
click at [314, 145] on div "Expiration Date Please enter the expiration date for whichever document type yo…" at bounding box center [407, 213] width 233 height 294
click at [301, 113] on input "11102028" at bounding box center [407, 105] width 233 height 20
click at [310, 112] on input "11/102028" at bounding box center [407, 105] width 233 height 20
type input "[DATE]"
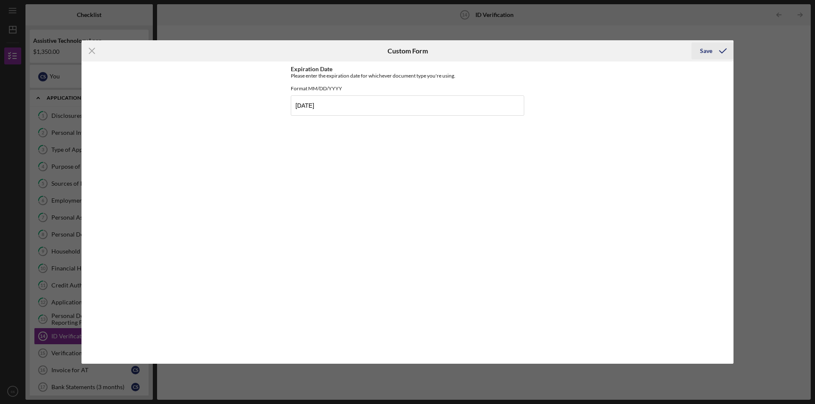
click at [713, 51] on icon "submit" at bounding box center [722, 50] width 21 height 21
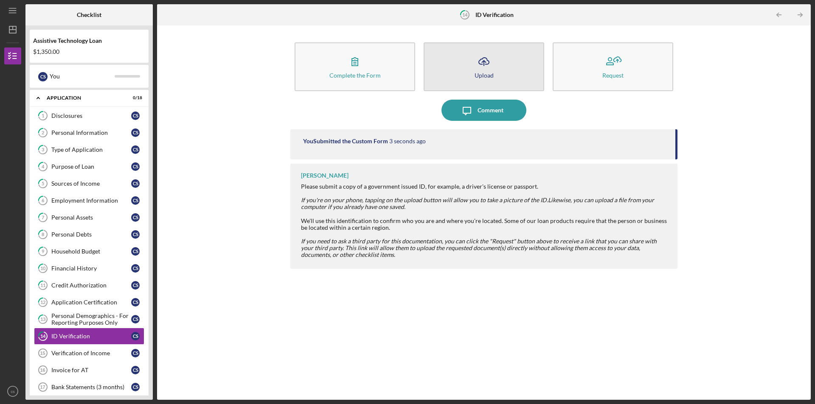
click at [489, 65] on icon "Icon/Upload" at bounding box center [483, 61] width 21 height 21
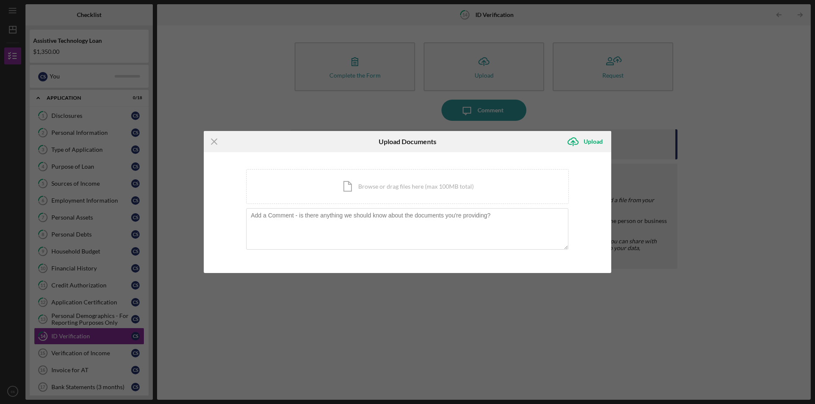
click at [732, 85] on div "Icon/Menu Close Upload Documents Icon/Upload Upload You're uploading documents …" at bounding box center [407, 202] width 815 height 404
click at [220, 136] on icon "Icon/Menu Close" at bounding box center [214, 141] width 21 height 21
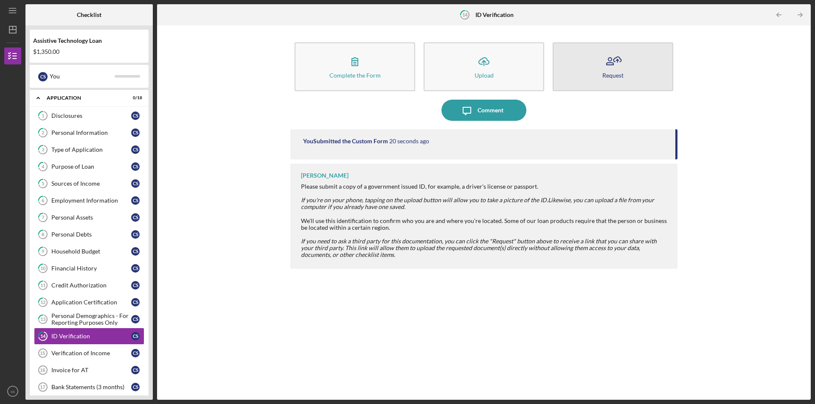
click at [620, 65] on icon "button" at bounding box center [612, 61] width 21 height 21
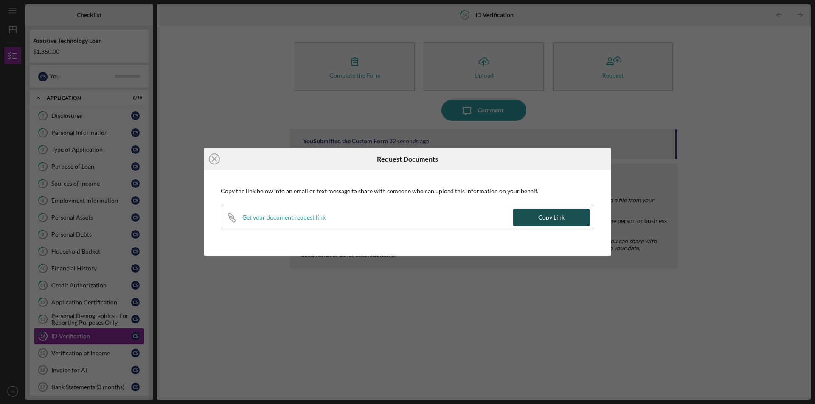
click at [549, 218] on div "Copy Link" at bounding box center [551, 217] width 26 height 17
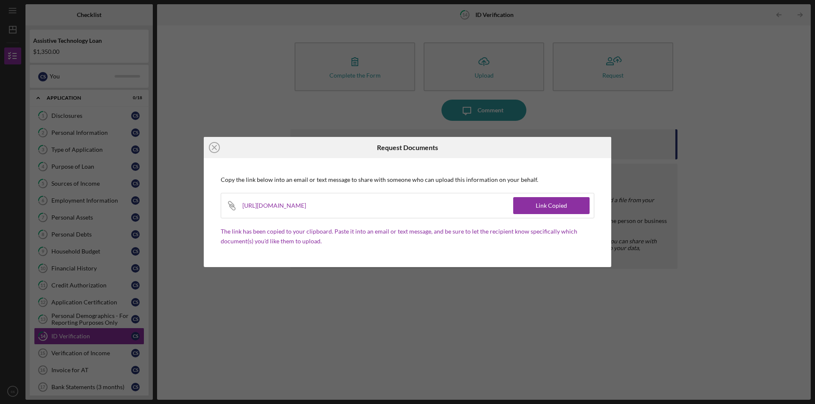
drag, startPoint x: 424, startPoint y: 205, endPoint x: 238, endPoint y: 207, distance: 186.3
click at [238, 207] on div "Icon/Link [URL][DOMAIN_NAME]" at bounding box center [367, 206] width 292 height 25
copy div "[URL][DOMAIN_NAME]"
click at [309, 123] on div "Icon/Close Request Documents Copy the link below into an email or text message …" at bounding box center [407, 202] width 815 height 404
click at [593, 77] on div "Icon/Close Request Documents Copy the link below into an email or text message …" at bounding box center [407, 202] width 815 height 404
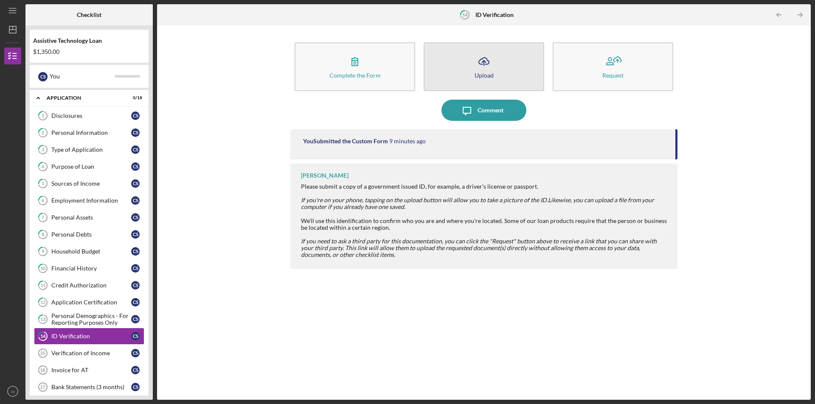
click at [498, 73] on button "Icon/Upload Upload" at bounding box center [484, 66] width 121 height 49
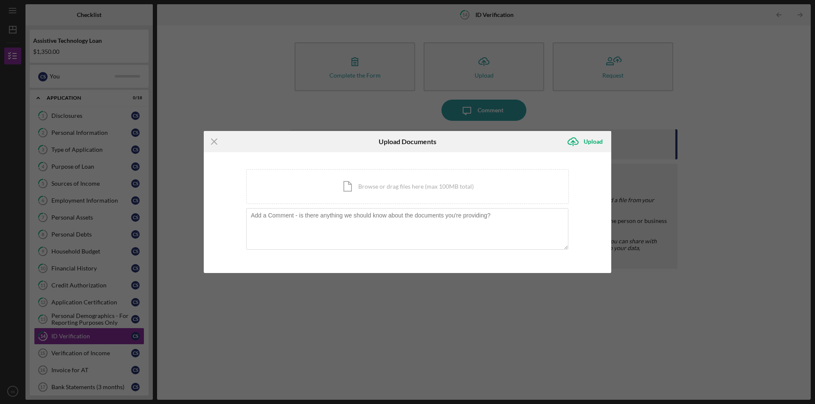
click at [629, 65] on div "Icon/Menu Close Upload Documents Icon/Upload Upload You're uploading documents …" at bounding box center [407, 202] width 815 height 404
drag, startPoint x: 406, startPoint y: 221, endPoint x: 445, endPoint y: 219, distance: 38.7
click at [406, 221] on textarea at bounding box center [407, 229] width 322 height 42
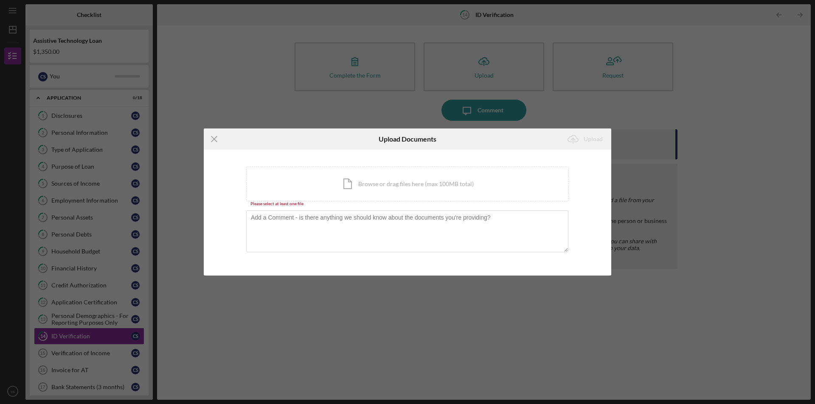
click at [372, 30] on div "Icon/Menu Close Upload Documents Icon/Upload Upload You're uploading documents …" at bounding box center [407, 202] width 815 height 404
click at [69, 318] on div "Icon/Menu Close Upload Documents Icon/Upload Upload You're uploading documents …" at bounding box center [407, 202] width 815 height 404
click at [73, 340] on div "Icon/Menu Close Upload Documents Icon/Upload Upload You're uploading documents …" at bounding box center [407, 202] width 815 height 404
click at [75, 318] on div "Icon/Menu Close Upload Documents Icon/Upload Upload You're uploading documents …" at bounding box center [407, 202] width 815 height 404
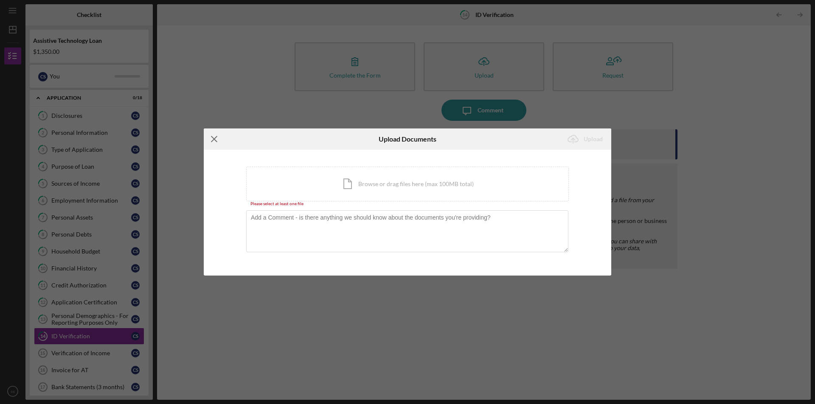
click at [215, 138] on icon "Icon/Menu Close" at bounding box center [214, 139] width 21 height 21
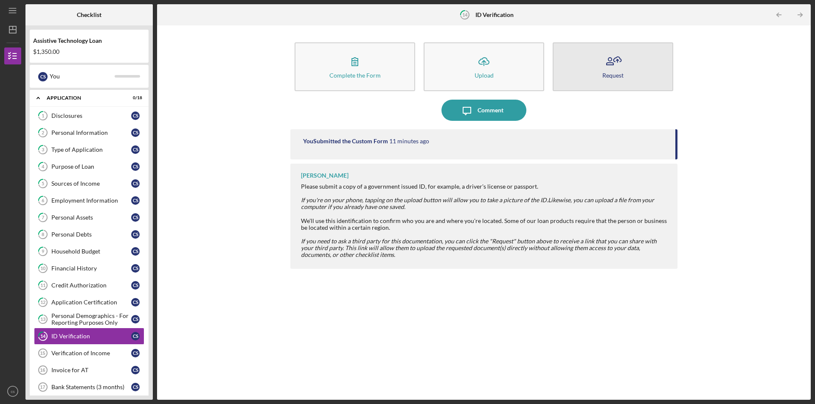
click at [618, 71] on icon "button" at bounding box center [612, 61] width 21 height 21
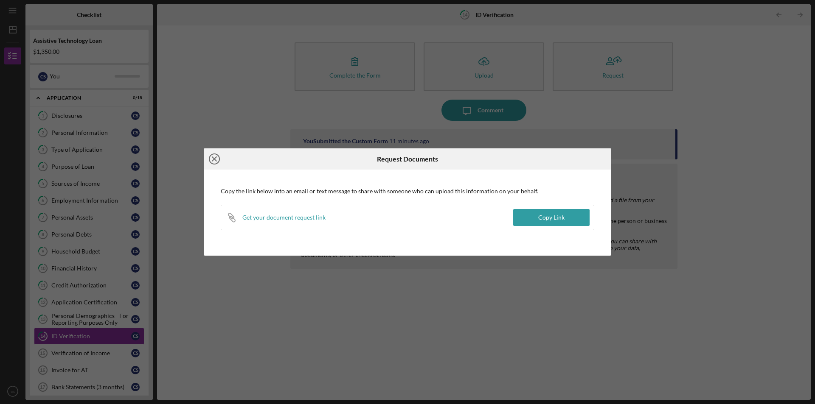
click at [214, 160] on icon "Icon/Close" at bounding box center [214, 159] width 21 height 21
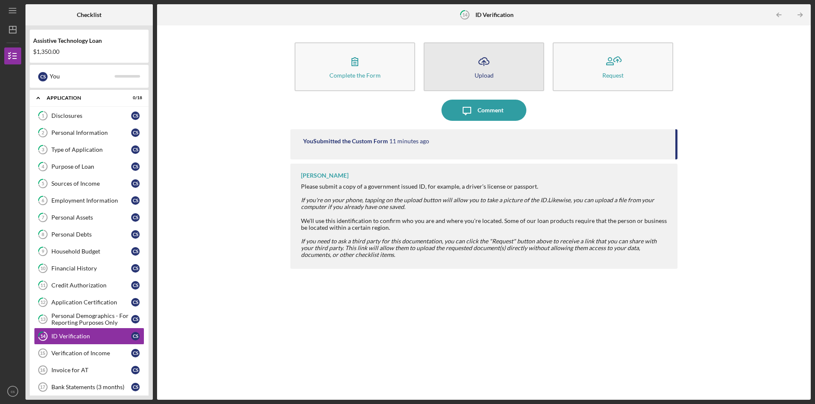
click at [480, 76] on div "Upload" at bounding box center [483, 75] width 19 height 6
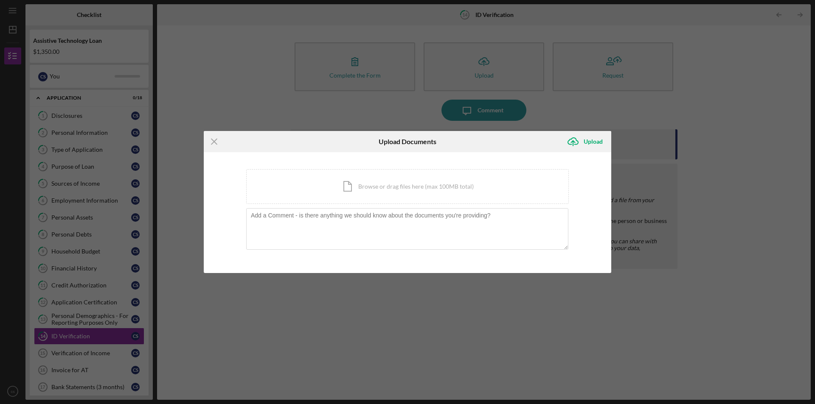
click at [267, 97] on div "Icon/Menu Close Upload Documents Icon/Upload Upload You're uploading documents …" at bounding box center [407, 202] width 815 height 404
click at [75, 354] on div "Icon/Menu Close Upload Documents Icon/Upload Upload You're uploading documents …" at bounding box center [407, 202] width 815 height 404
click at [210, 138] on icon "Icon/Menu Close" at bounding box center [214, 141] width 21 height 21
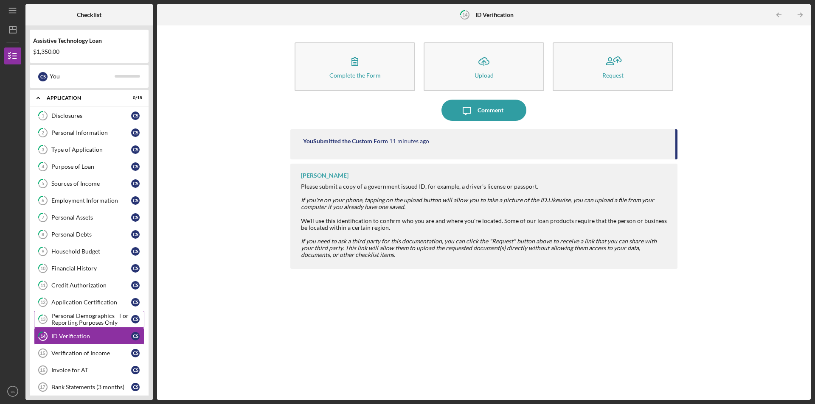
click at [75, 317] on div "Personal Demographics - For Reporting Purposes Only" at bounding box center [91, 320] width 80 height 14
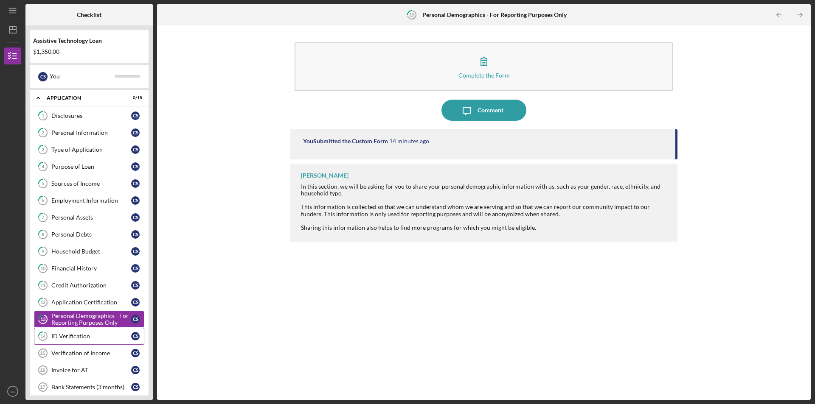
click at [73, 335] on div "ID Verification" at bounding box center [91, 336] width 80 height 7
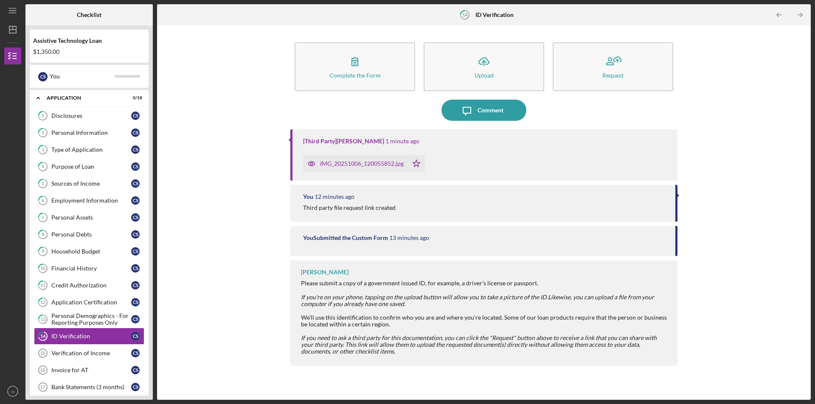
click at [366, 165] on div "IMG_20251006_120055852.jpg" at bounding box center [362, 163] width 84 height 7
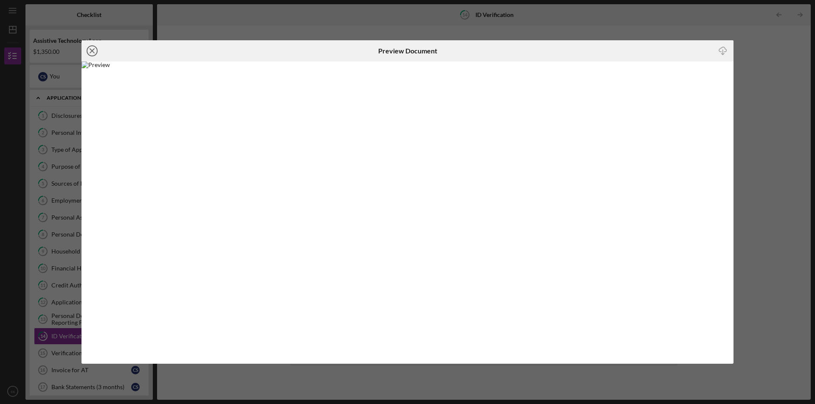
click at [91, 48] on icon "Icon/Close" at bounding box center [91, 50] width 21 height 21
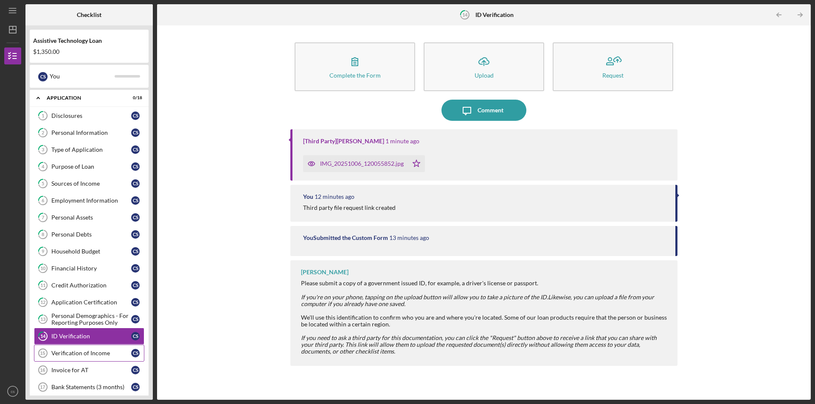
click at [75, 352] on div "Verification of Income" at bounding box center [91, 353] width 80 height 7
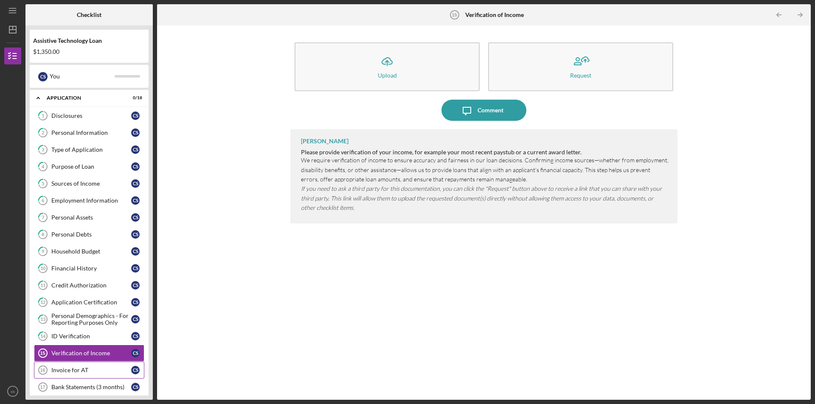
click at [62, 366] on link "Invoice for AT 16 Invoice for AT c s" at bounding box center [89, 370] width 110 height 17
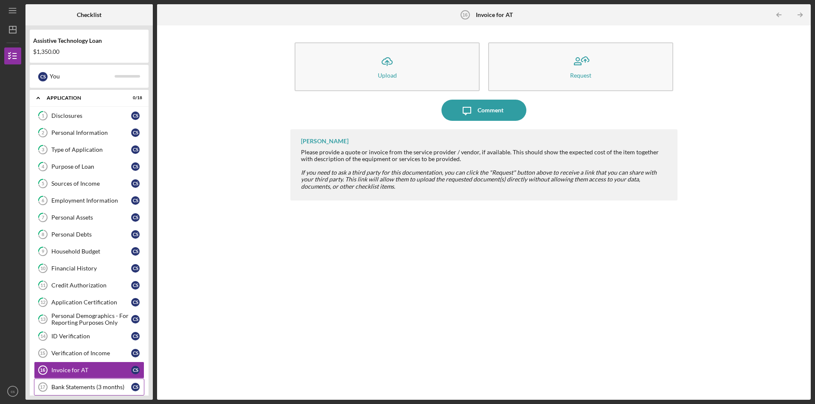
click at [94, 388] on div "Bank Statements (3 months)" at bounding box center [91, 387] width 80 height 7
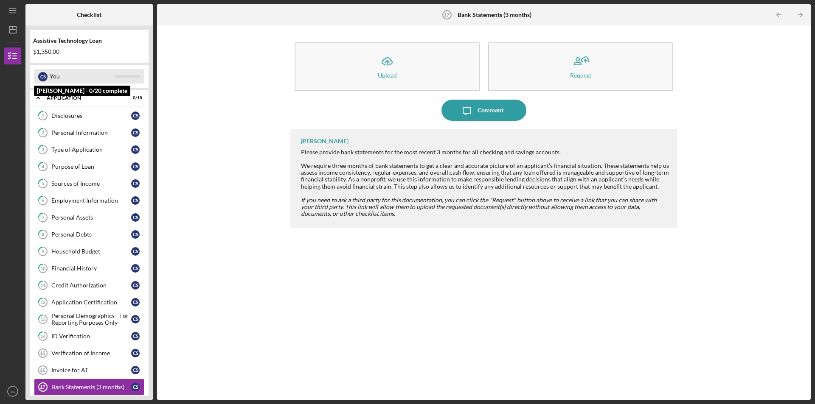
click at [66, 81] on div "You" at bounding box center [82, 76] width 65 height 14
click at [71, 101] on div "Icon/Expander Application 0 / 18" at bounding box center [89, 98] width 119 height 17
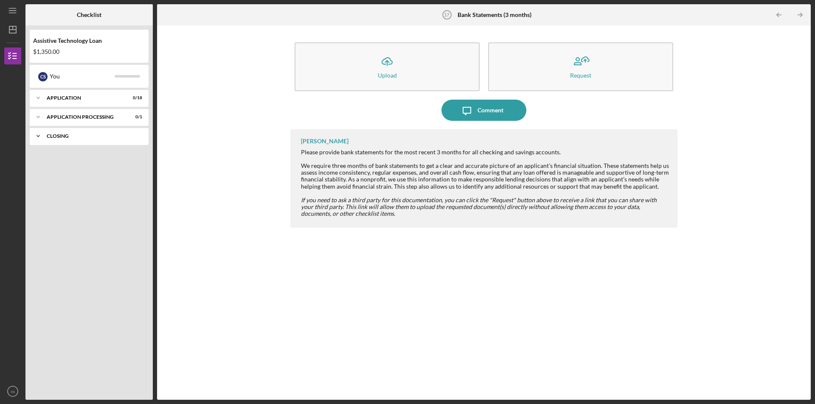
click at [68, 136] on div "Closing" at bounding box center [92, 136] width 91 height 5
click at [73, 152] on div "Loan Closing Complete" at bounding box center [91, 154] width 80 height 7
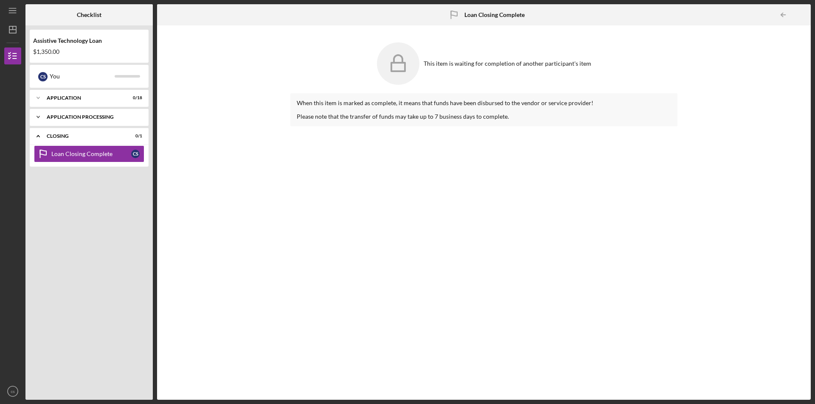
click at [71, 114] on div "Icon/Expander Application Processing 0 / 1" at bounding box center [89, 117] width 119 height 17
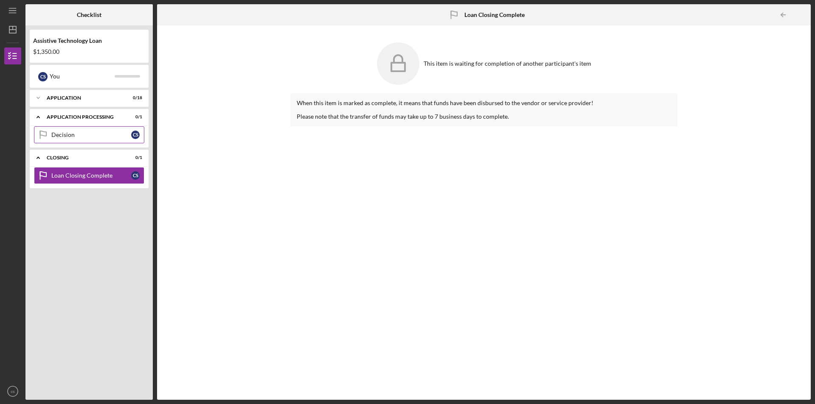
click at [64, 134] on div "Decision" at bounding box center [91, 135] width 80 height 7
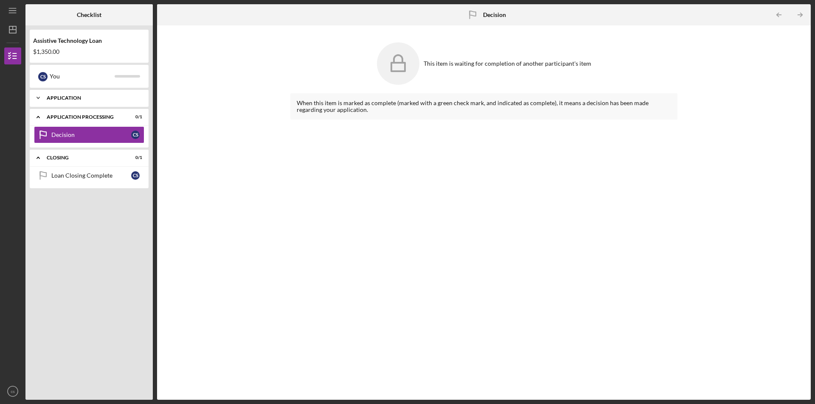
click at [63, 98] on div "Application" at bounding box center [92, 97] width 91 height 5
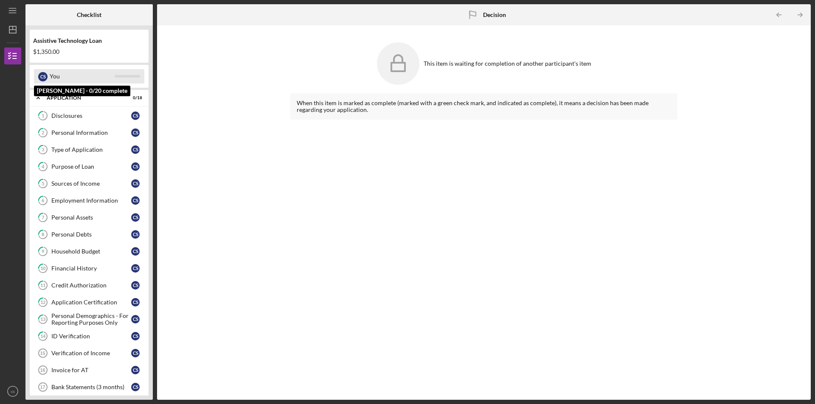
click at [61, 78] on div "You" at bounding box center [82, 76] width 65 height 14
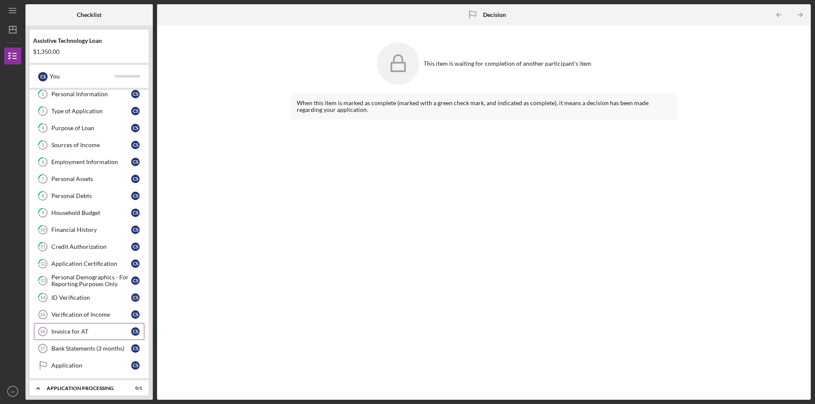
scroll to position [107, 0]
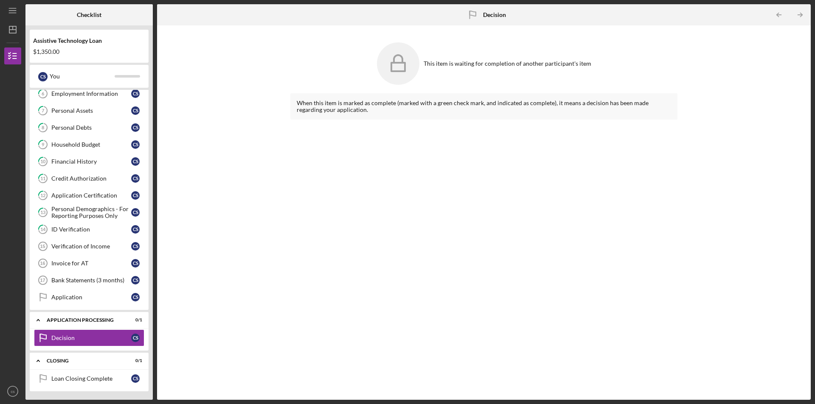
drag, startPoint x: 335, startPoint y: 267, endPoint x: 340, endPoint y: 264, distance: 6.3
click at [337, 266] on div "When this item is marked as complete (marked with a green check mark, and indic…" at bounding box center [483, 240] width 387 height 294
click at [490, 138] on div "When this item is marked as complete (marked with a green check mark, and indic…" at bounding box center [483, 240] width 387 height 294
click at [9, 9] on icon "Icon/Menu" at bounding box center [12, 10] width 19 height 19
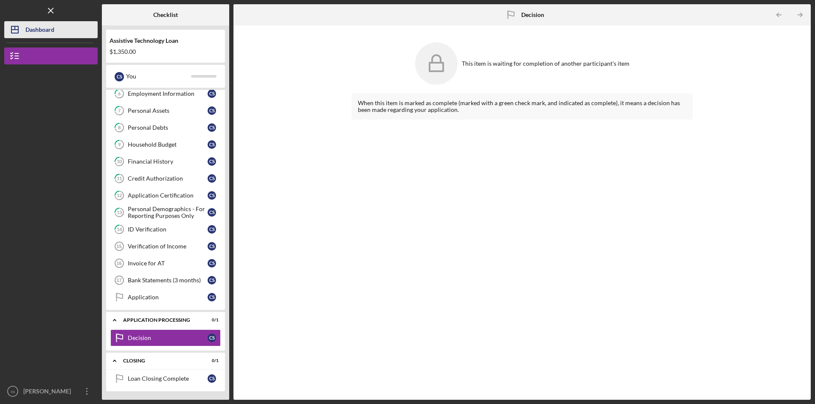
click at [13, 25] on icon "Icon/Dashboard" at bounding box center [14, 29] width 21 height 21
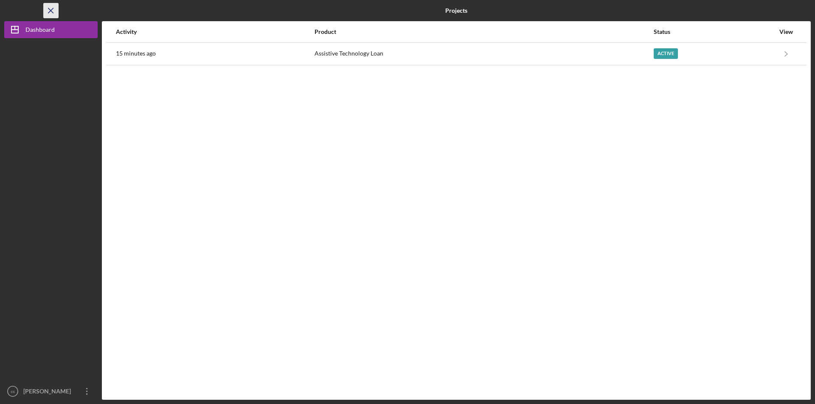
click at [52, 6] on icon "Icon/Menu Close" at bounding box center [51, 10] width 19 height 19
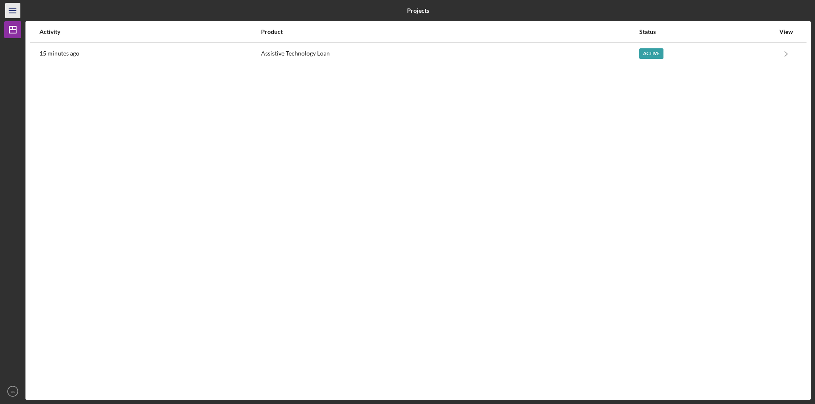
click at [14, 8] on line "button" at bounding box center [12, 8] width 7 height 0
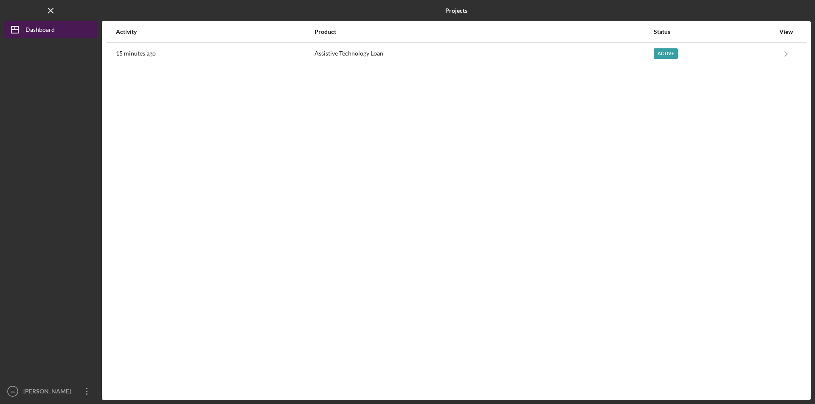
click at [27, 28] on div "Dashboard" at bounding box center [39, 30] width 29 height 19
click at [49, 8] on icon "Icon/Menu Close" at bounding box center [51, 10] width 19 height 19
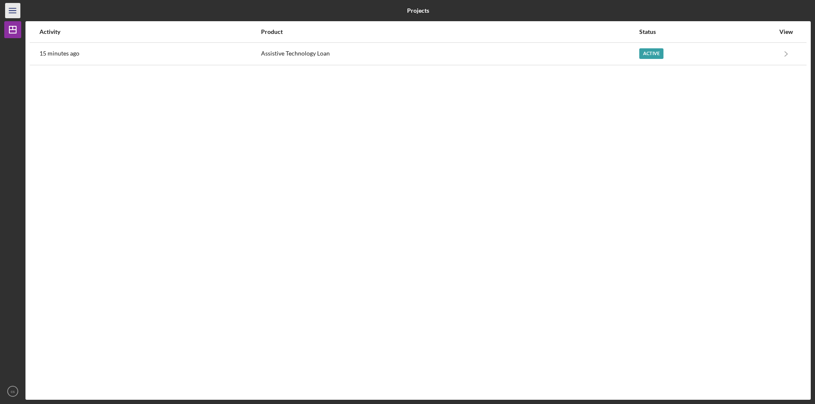
click at [12, 5] on icon "Icon/Menu" at bounding box center [12, 10] width 19 height 19
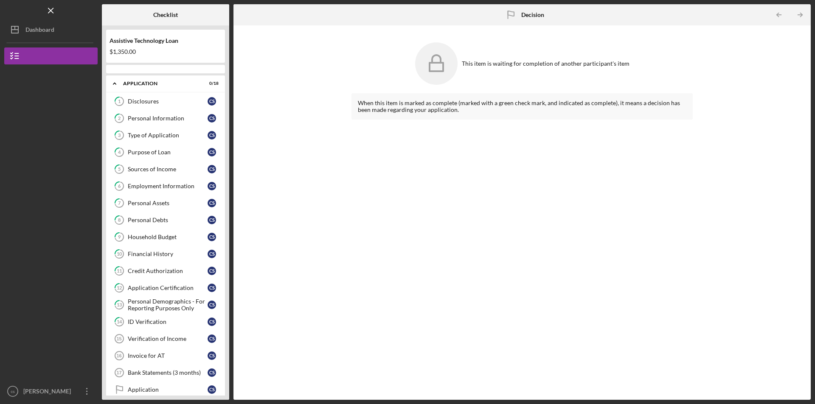
scroll to position [71, 0]
